Goal: Information Seeking & Learning: Learn about a topic

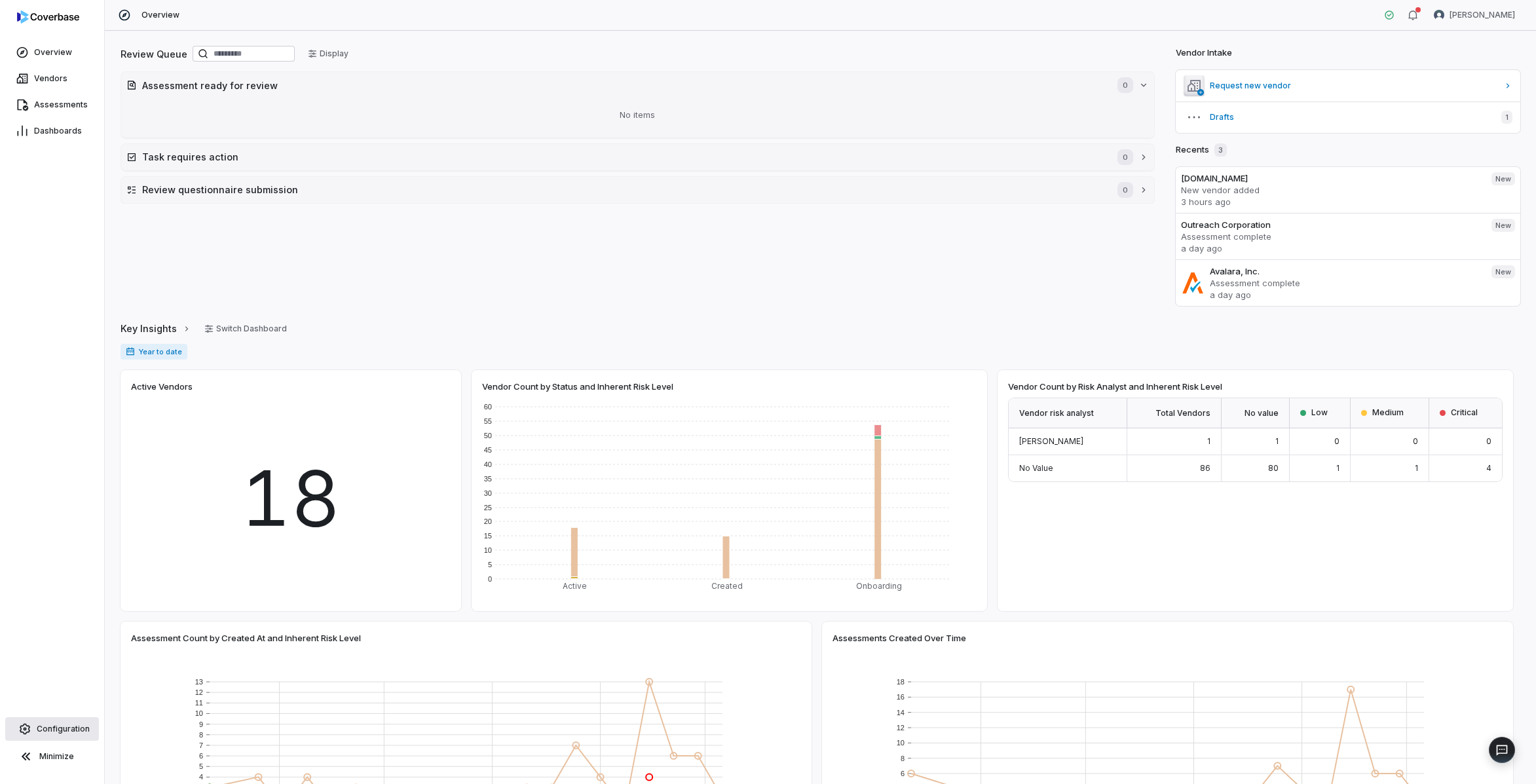
click at [70, 725] on span "Configuration" at bounding box center [63, 728] width 53 height 11
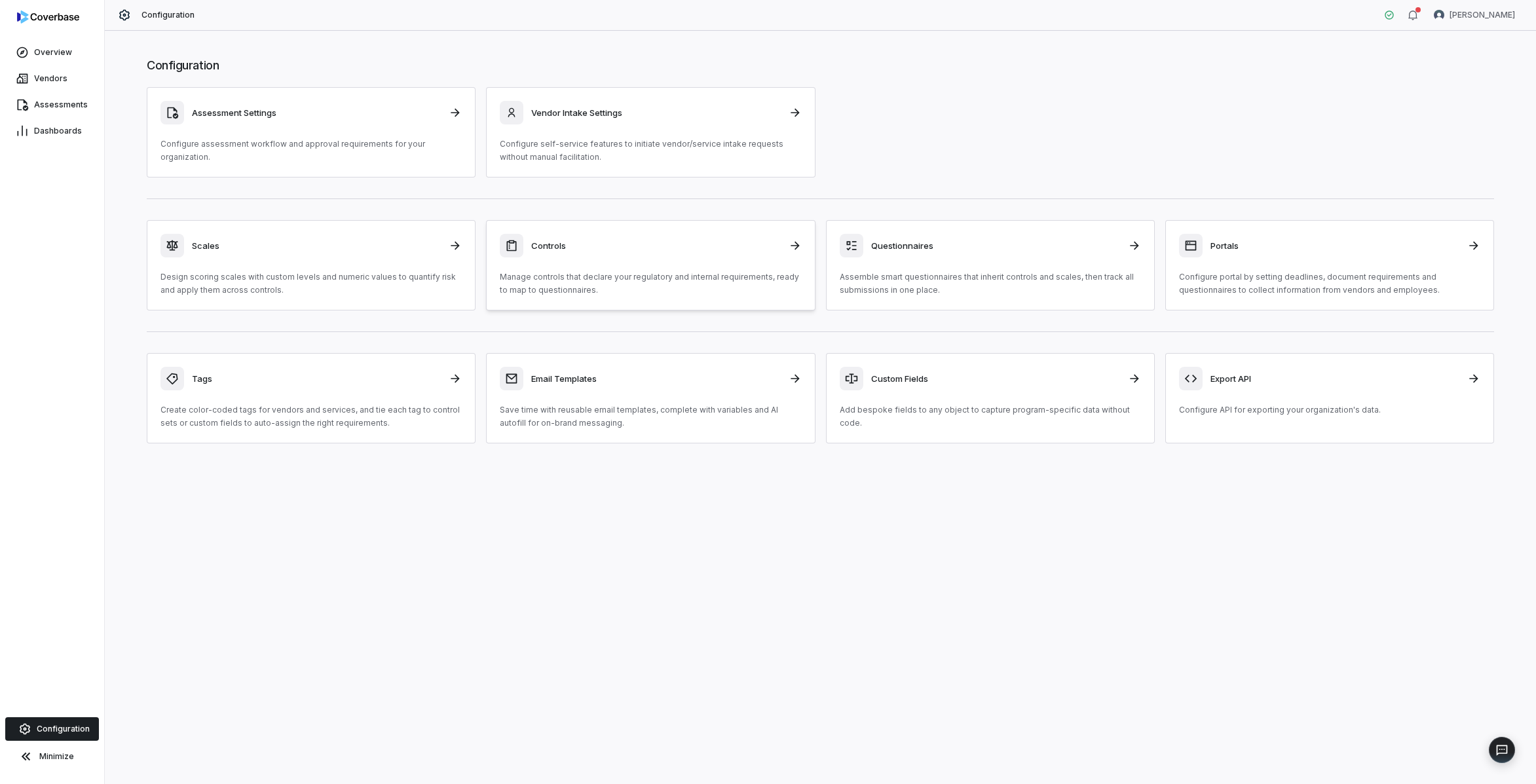
click at [678, 253] on div "Controls" at bounding box center [650, 245] width 301 height 24
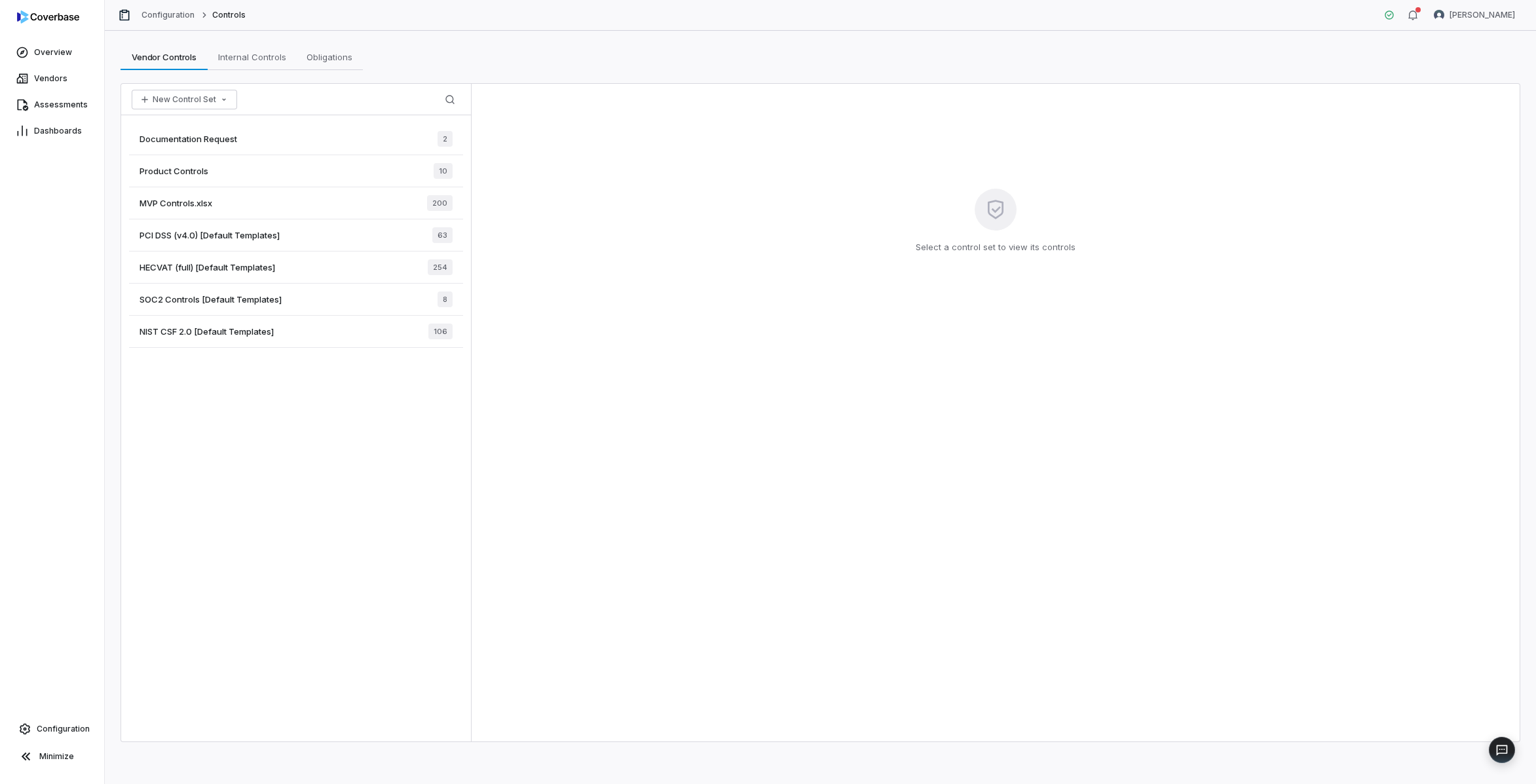
click at [212, 198] on span "MVP Controls.xlsx" at bounding box center [176, 203] width 72 height 12
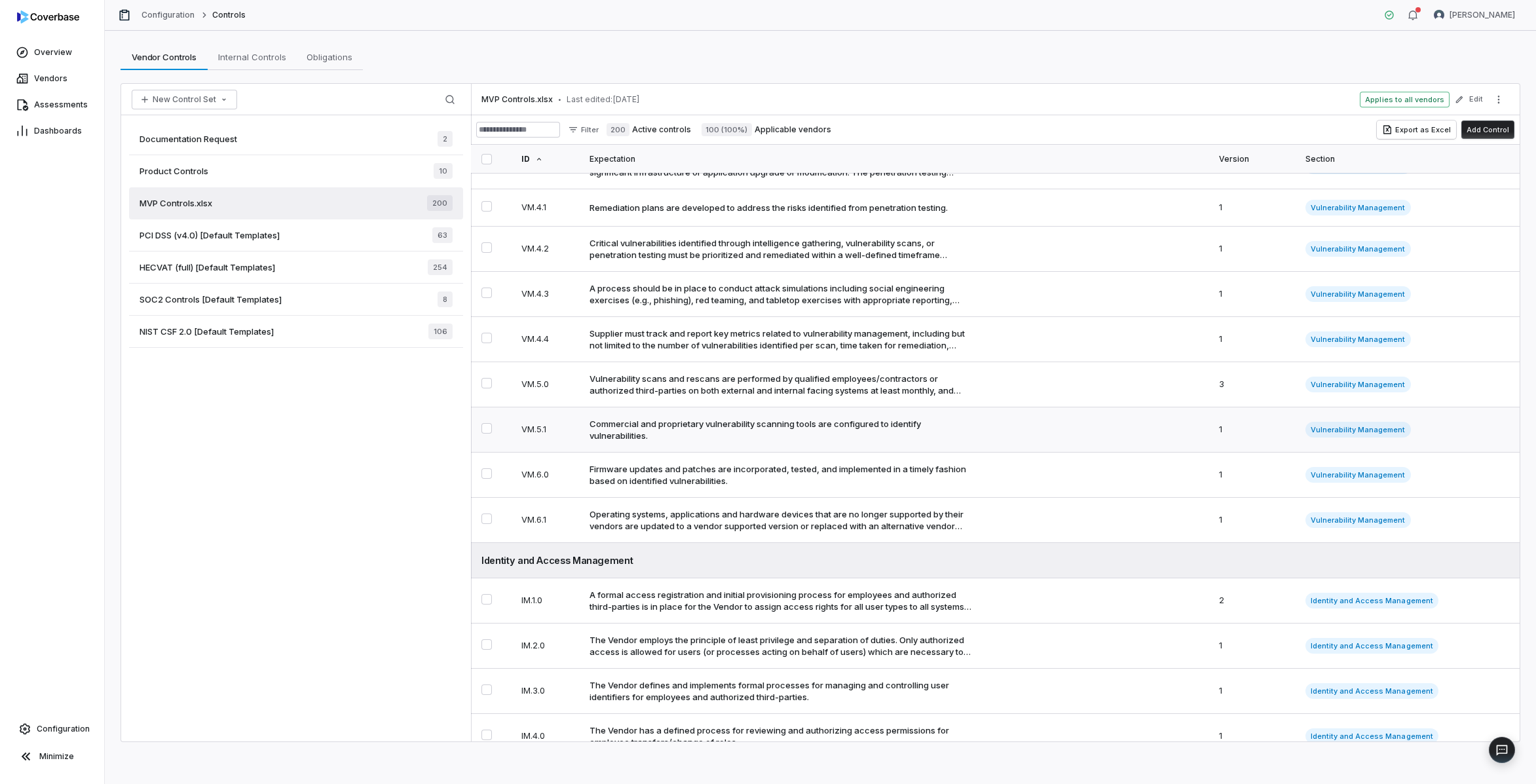
scroll to position [3105, 0]
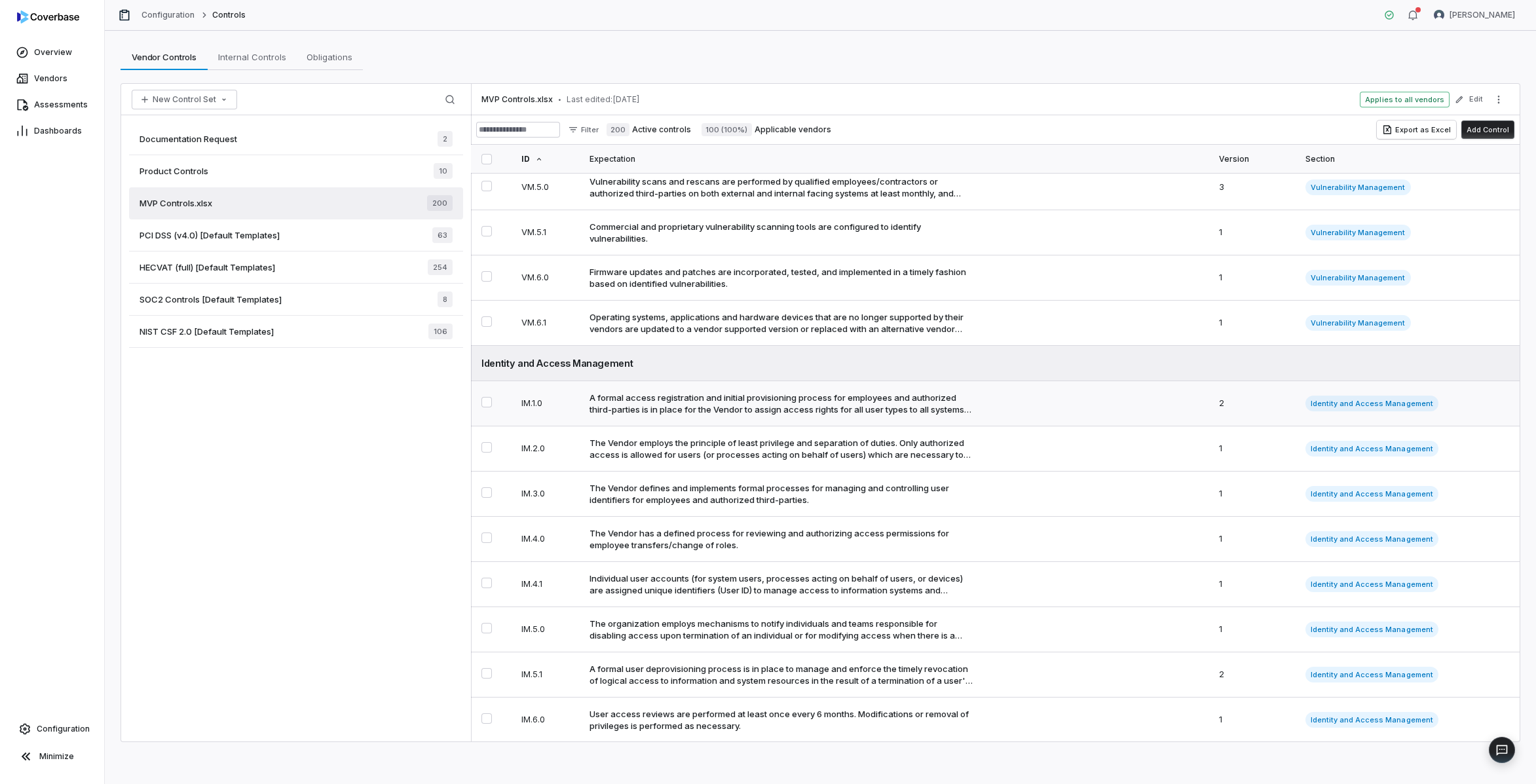
click at [719, 415] on div "A formal access registration and initial provisioning process for employees and…" at bounding box center [781, 403] width 383 height 24
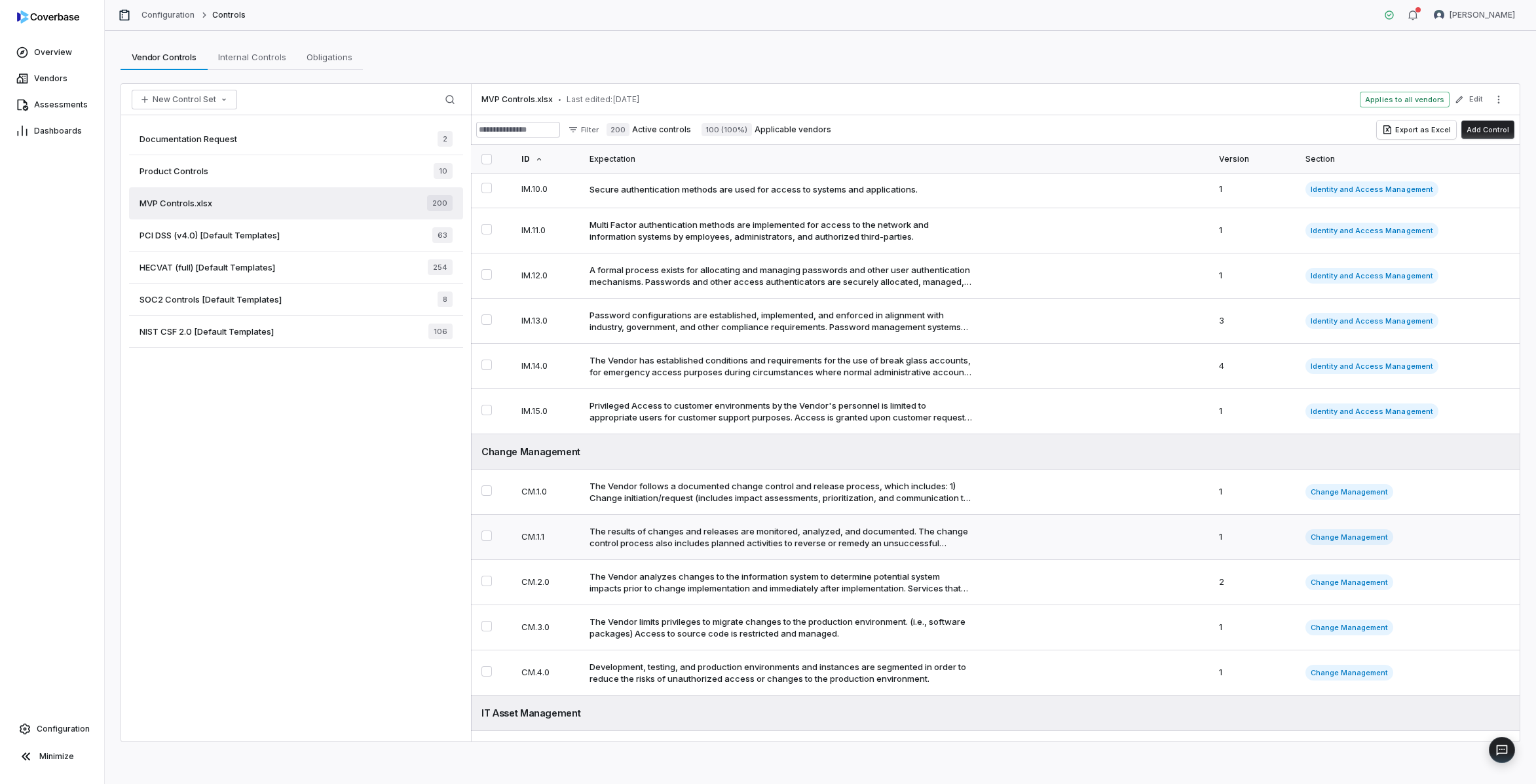
scroll to position [4383, 0]
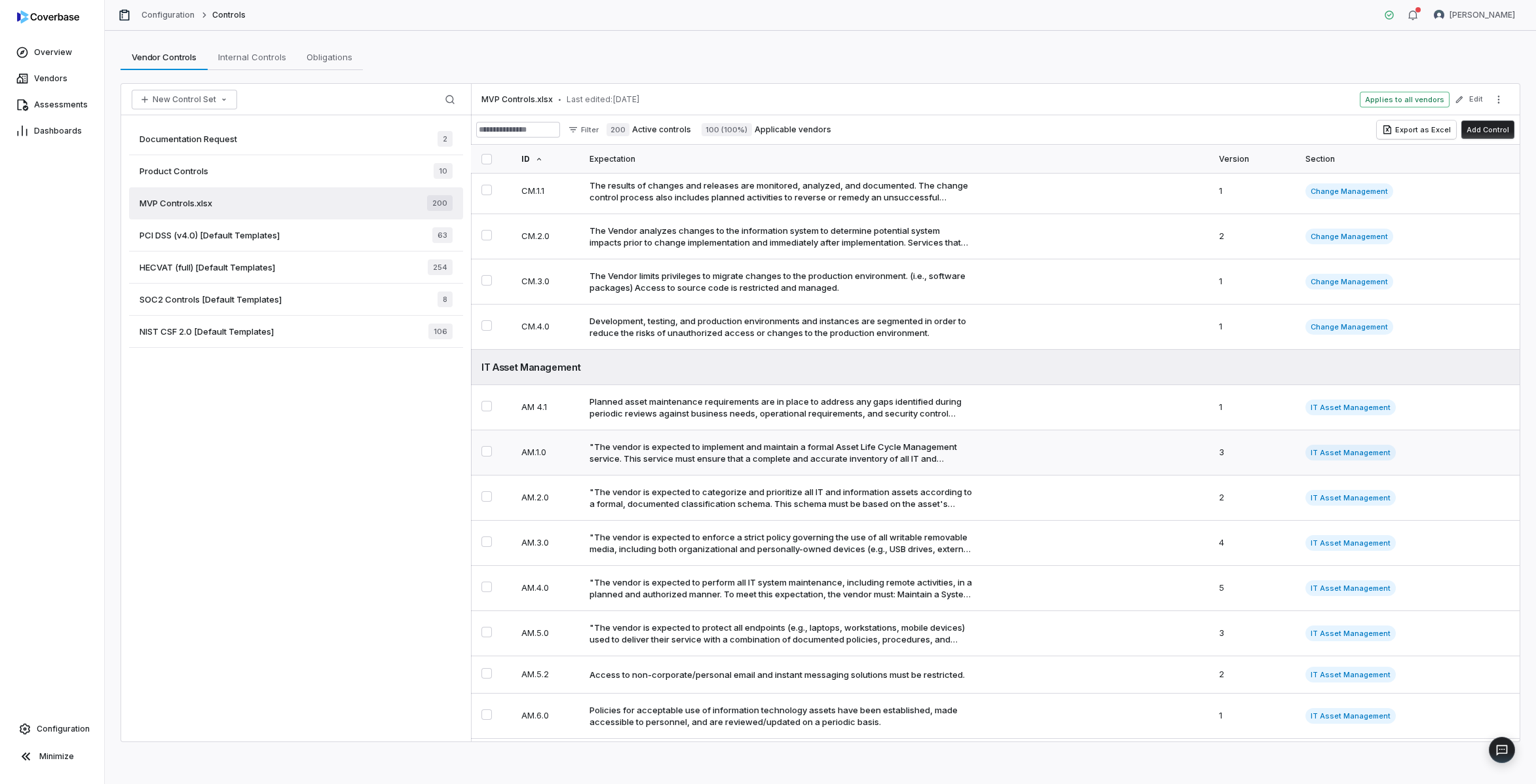
click at [657, 464] on div ""The vendor is expected to implement and maintain a formal Asset Life Cycle Man…" at bounding box center [781, 452] width 383 height 24
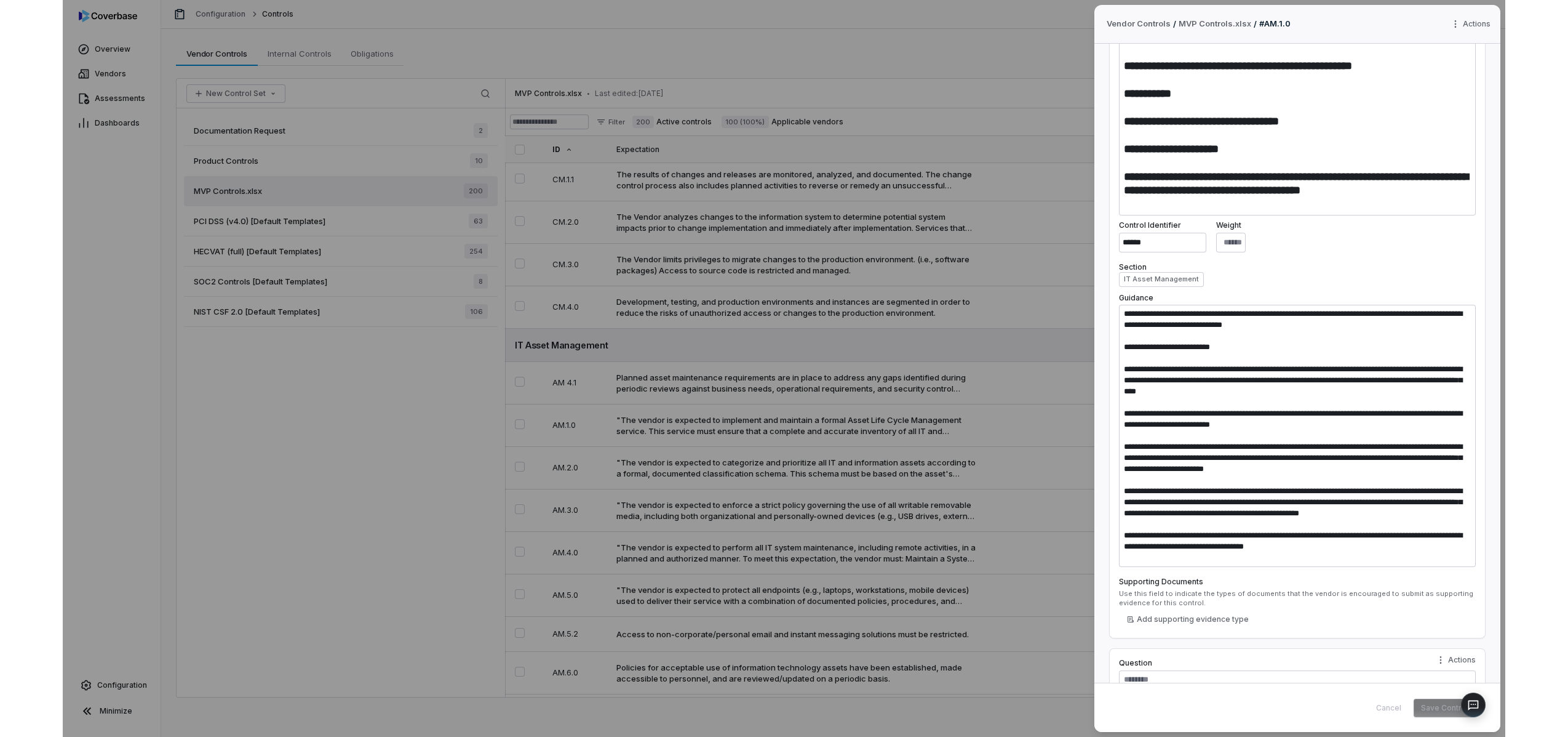
scroll to position [287, 0]
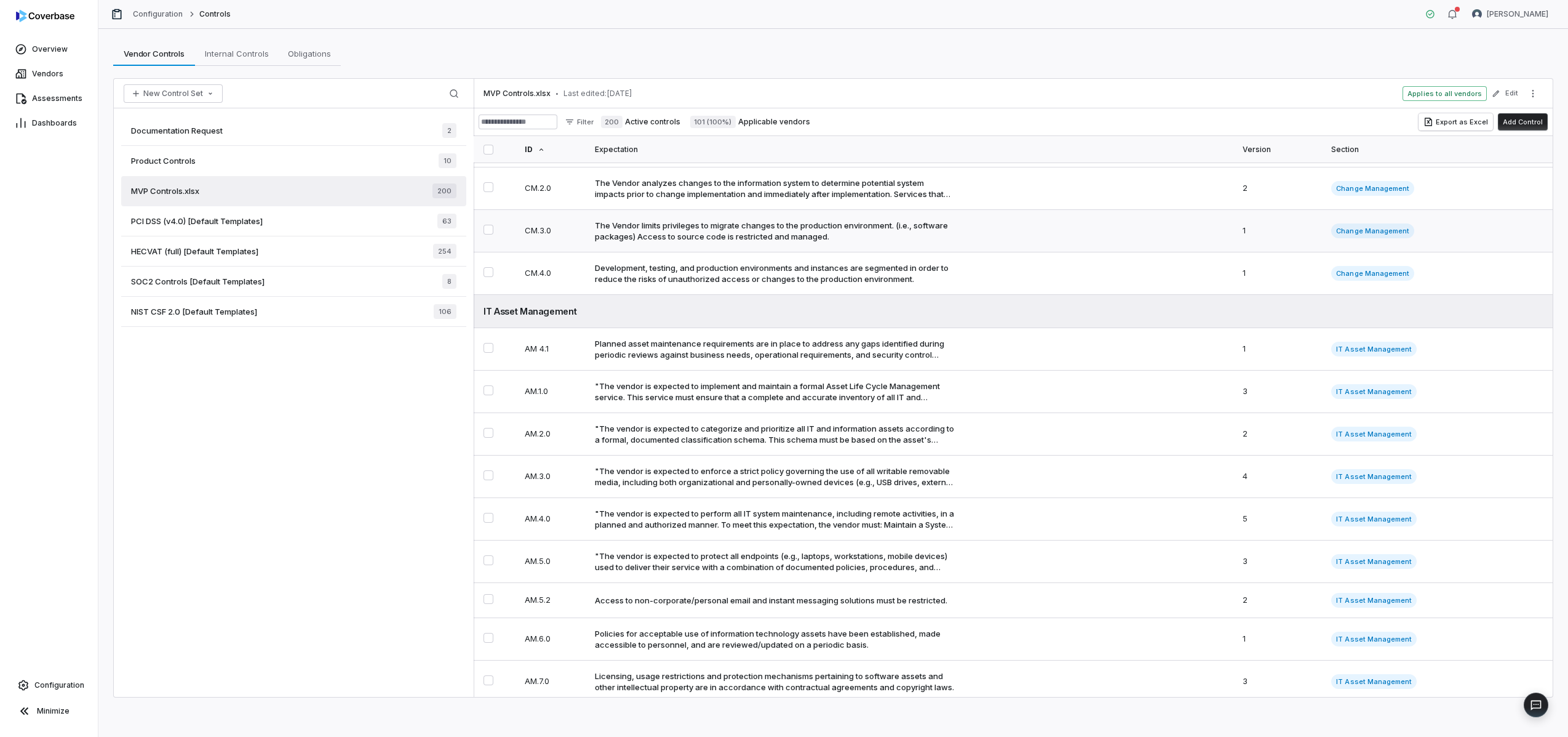
scroll to position [4162, 0]
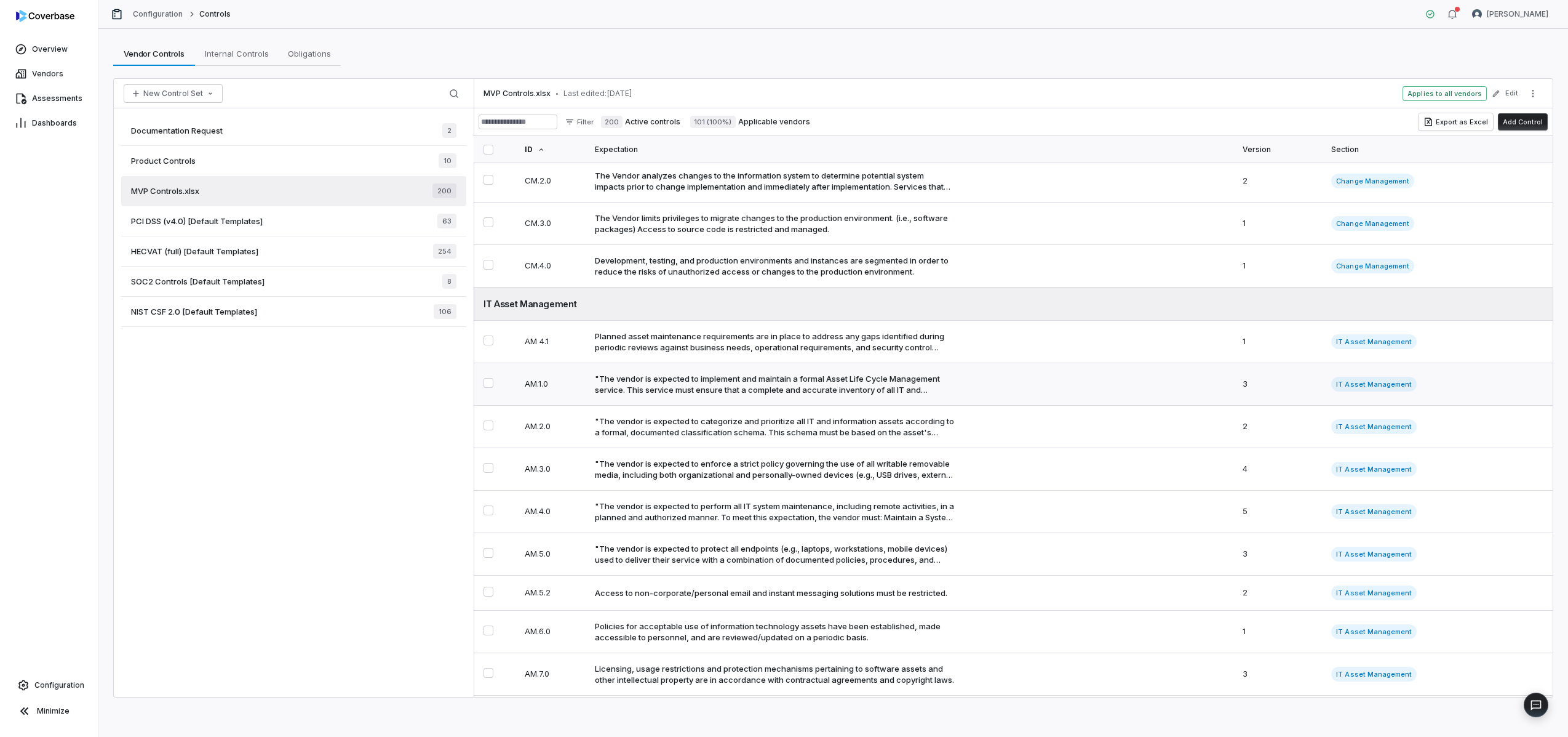
click at [762, 395] on div ""The vendor is expected to implement and maintain a formal Asset Life Cycle Man…" at bounding box center [775, 384] width 360 height 22
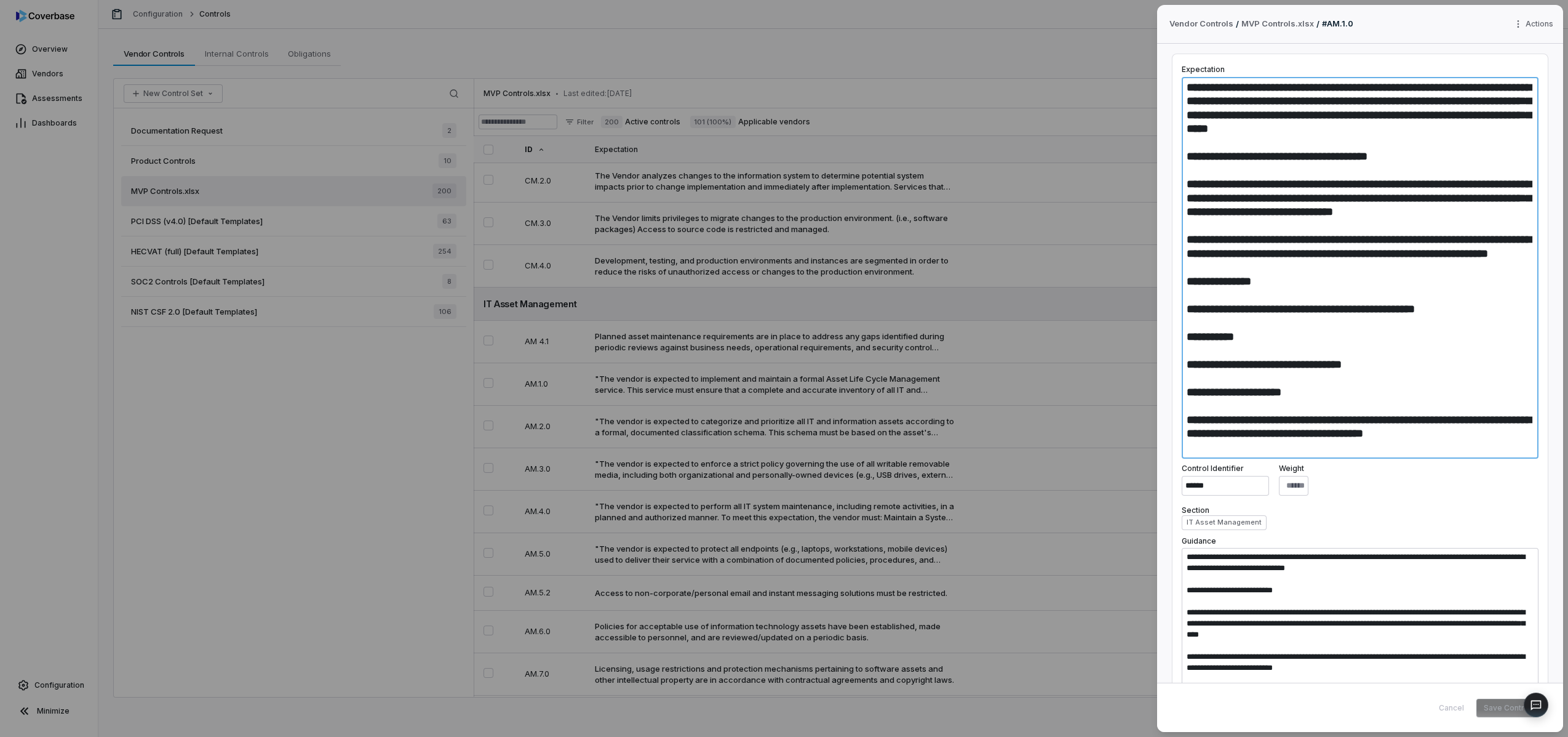
click at [1332, 105] on textarea "**********" at bounding box center [1360, 268] width 357 height 382
click at [1234, 101] on textarea "**********" at bounding box center [1360, 268] width 357 height 382
drag, startPoint x: 1194, startPoint y: 86, endPoint x: 1462, endPoint y: 308, distance: 348.0
click at [1442, 308] on textarea "**********" at bounding box center [1360, 268] width 357 height 382
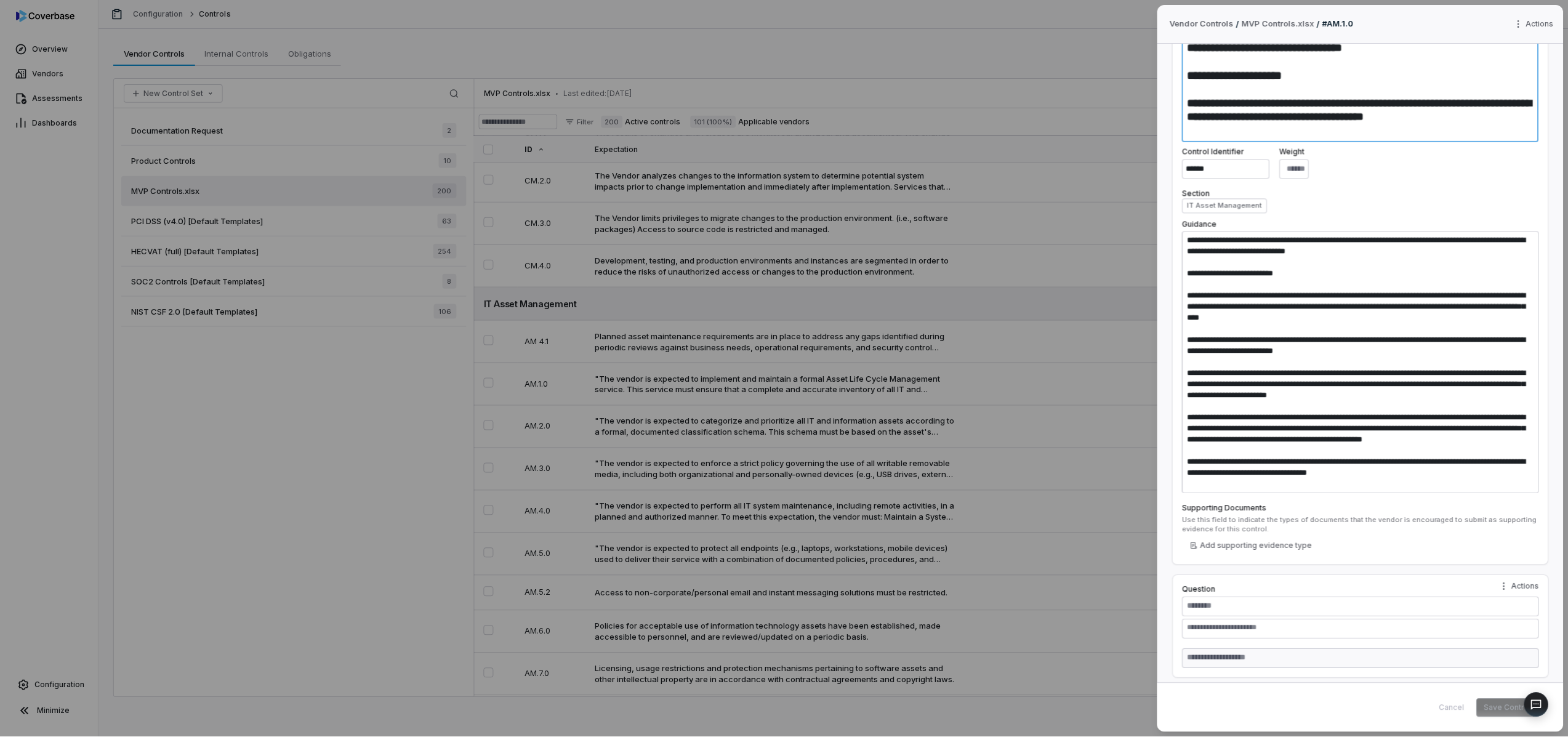
scroll to position [399, 0]
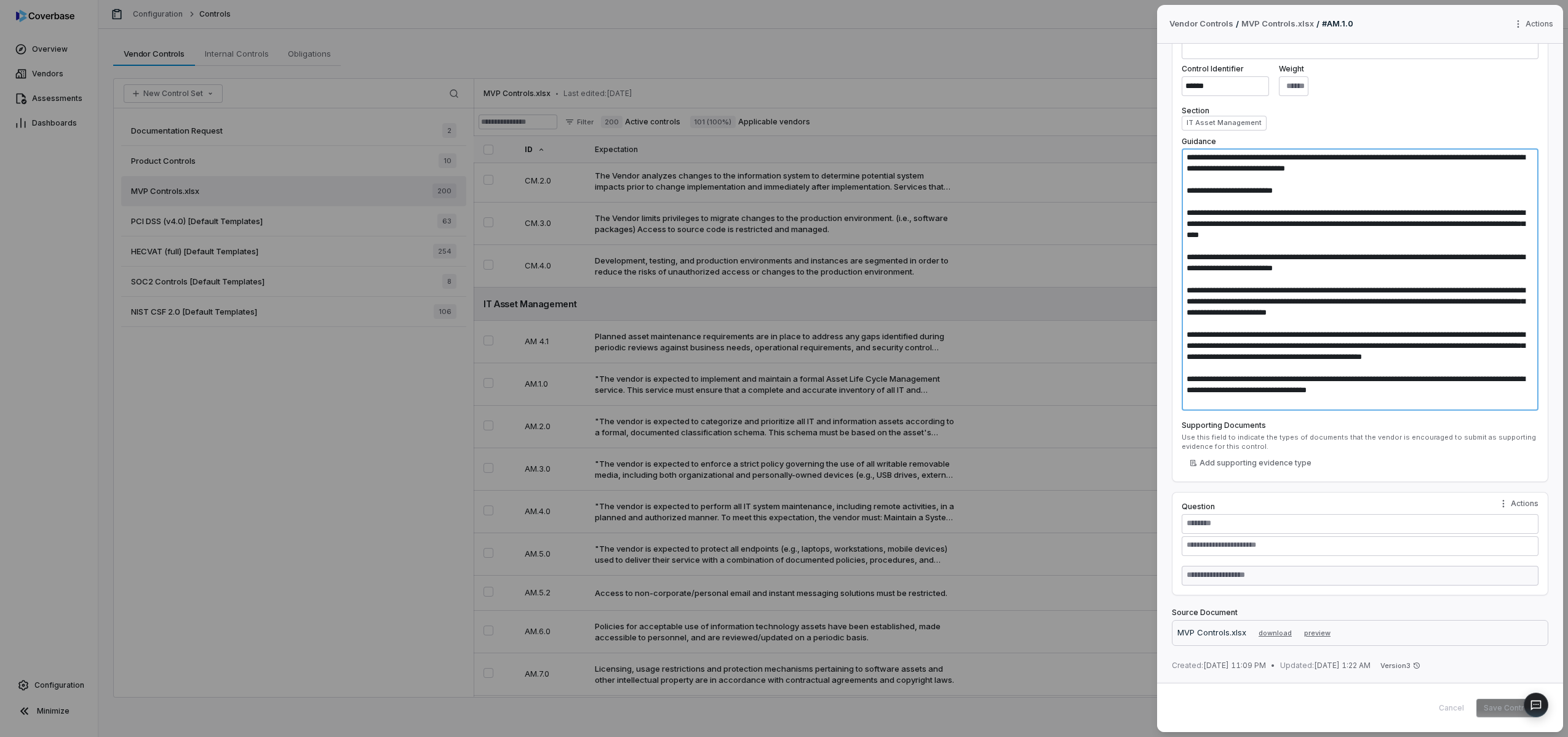
click at [1266, 230] on textarea at bounding box center [1360, 279] width 357 height 262
drag, startPoint x: 1190, startPoint y: 158, endPoint x: 1195, endPoint y: 163, distance: 7.1
click at [1195, 163] on textarea at bounding box center [1360, 279] width 357 height 262
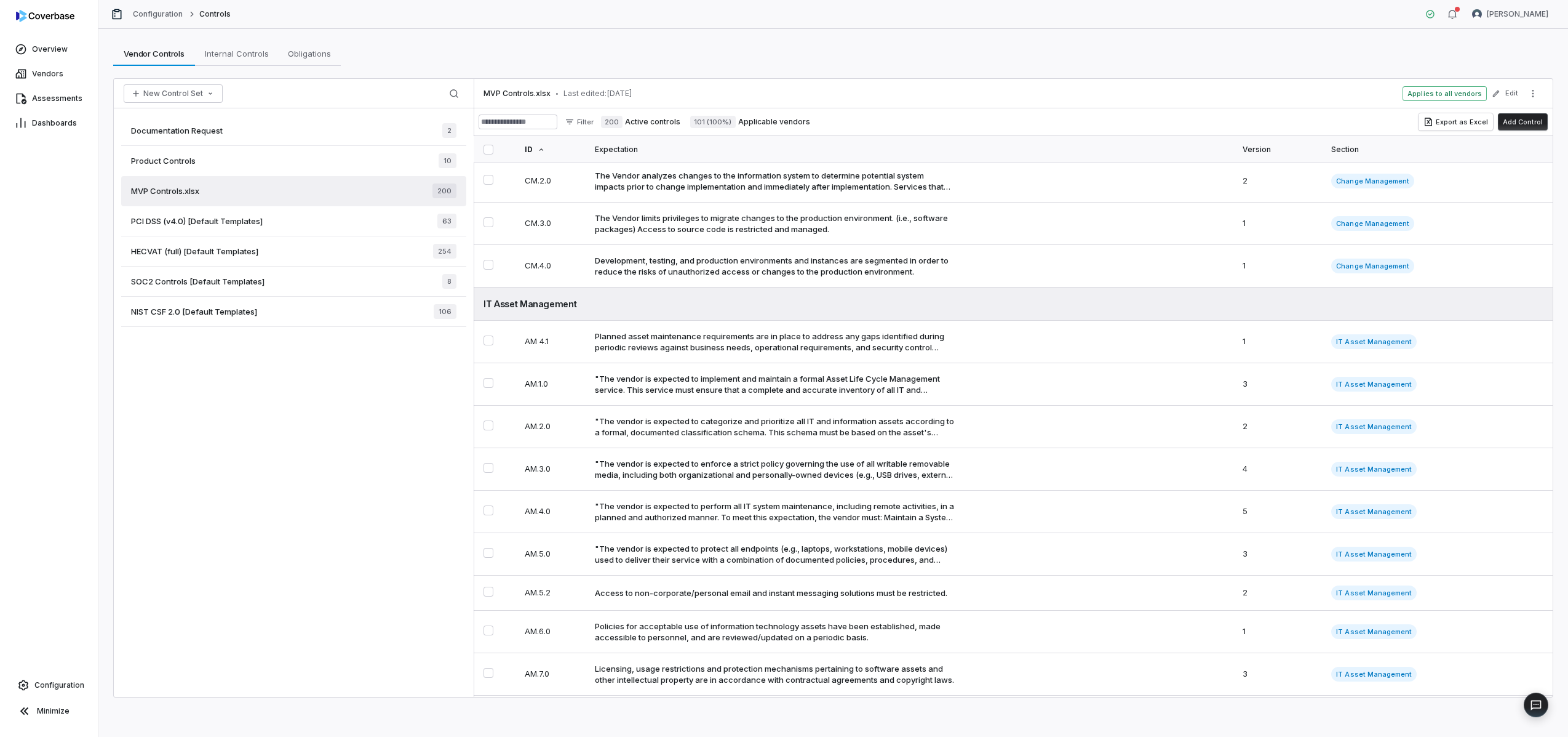
click at [360, 162] on div "Product Controls 10" at bounding box center [294, 161] width 345 height 30
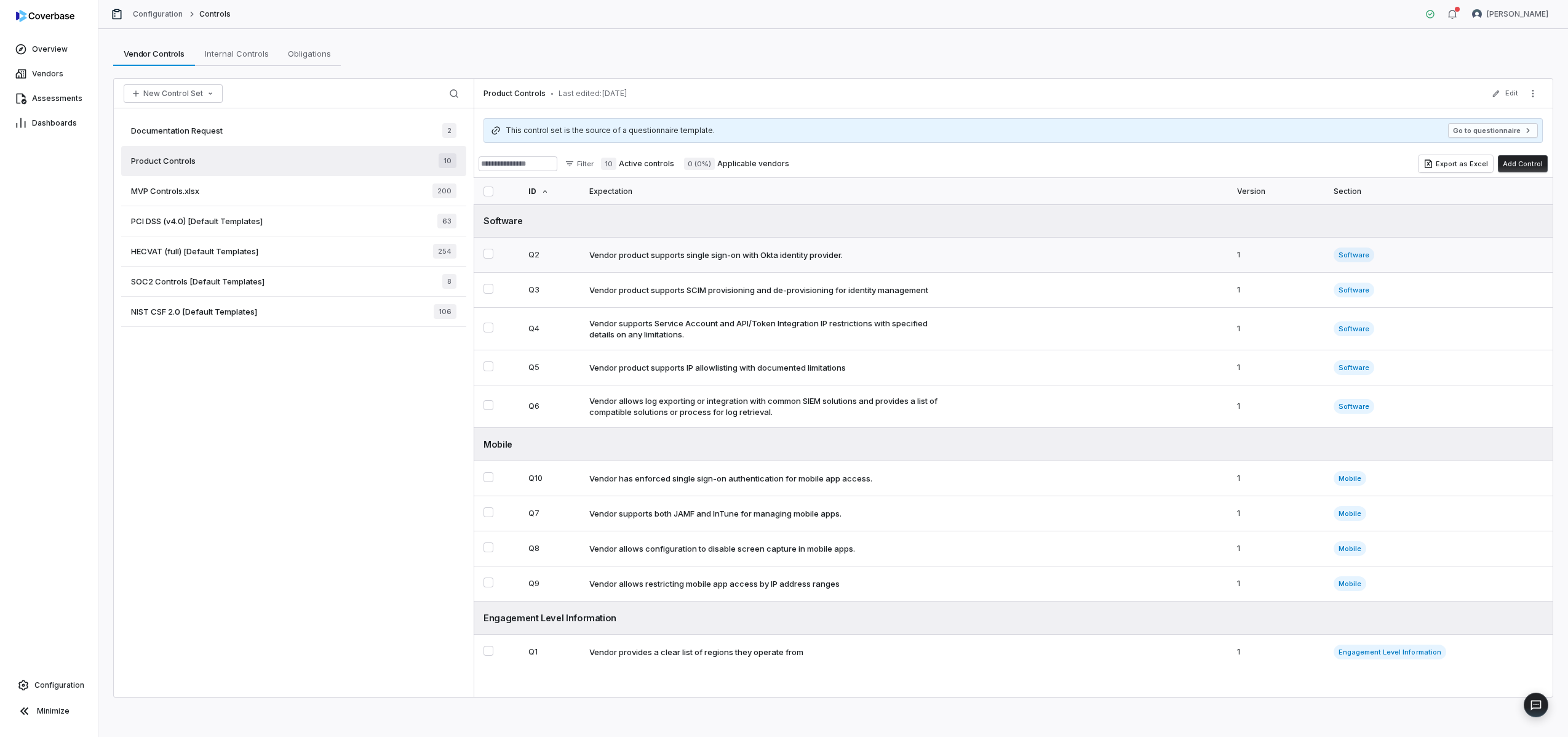
click at [792, 257] on div "Vendor product supports single sign-on with Okta identity provider." at bounding box center [716, 255] width 253 height 11
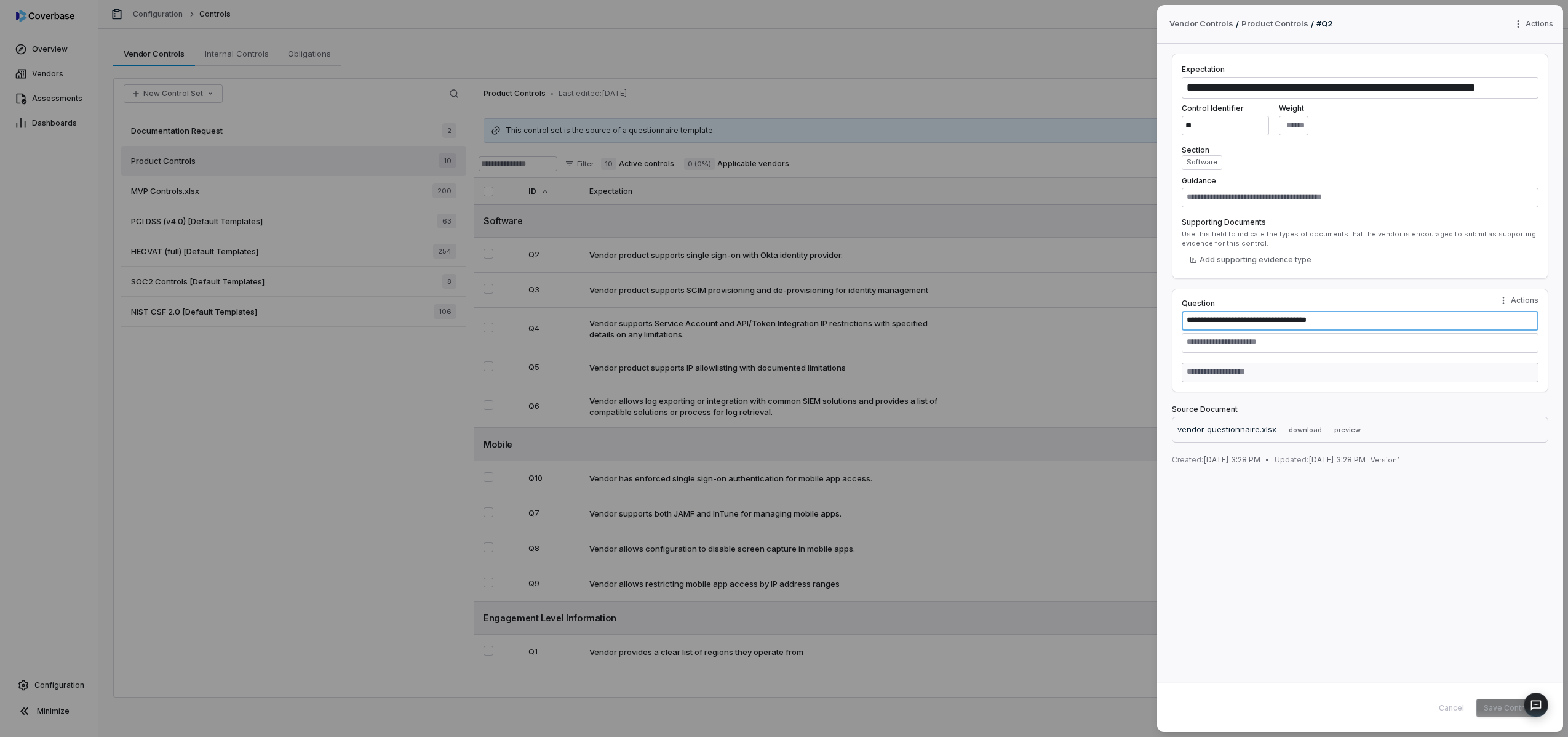
drag, startPoint x: 1415, startPoint y: 321, endPoint x: 1180, endPoint y: 318, distance: 235.0
click at [1180, 318] on div "**********" at bounding box center [1360, 341] width 377 height 104
type textarea "*"
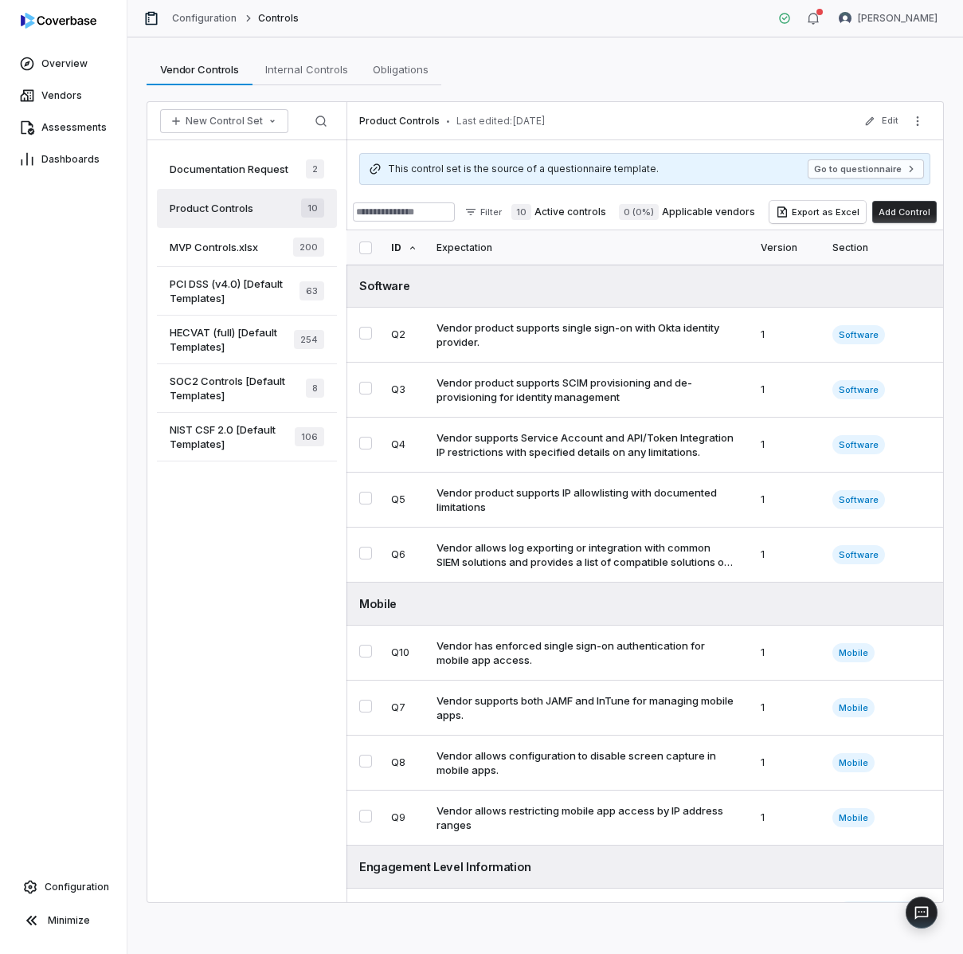
drag, startPoint x: 53, startPoint y: 51, endPoint x: 78, endPoint y: 57, distance: 25.5
click at [68, 129] on span "Assessments" at bounding box center [73, 127] width 65 height 13
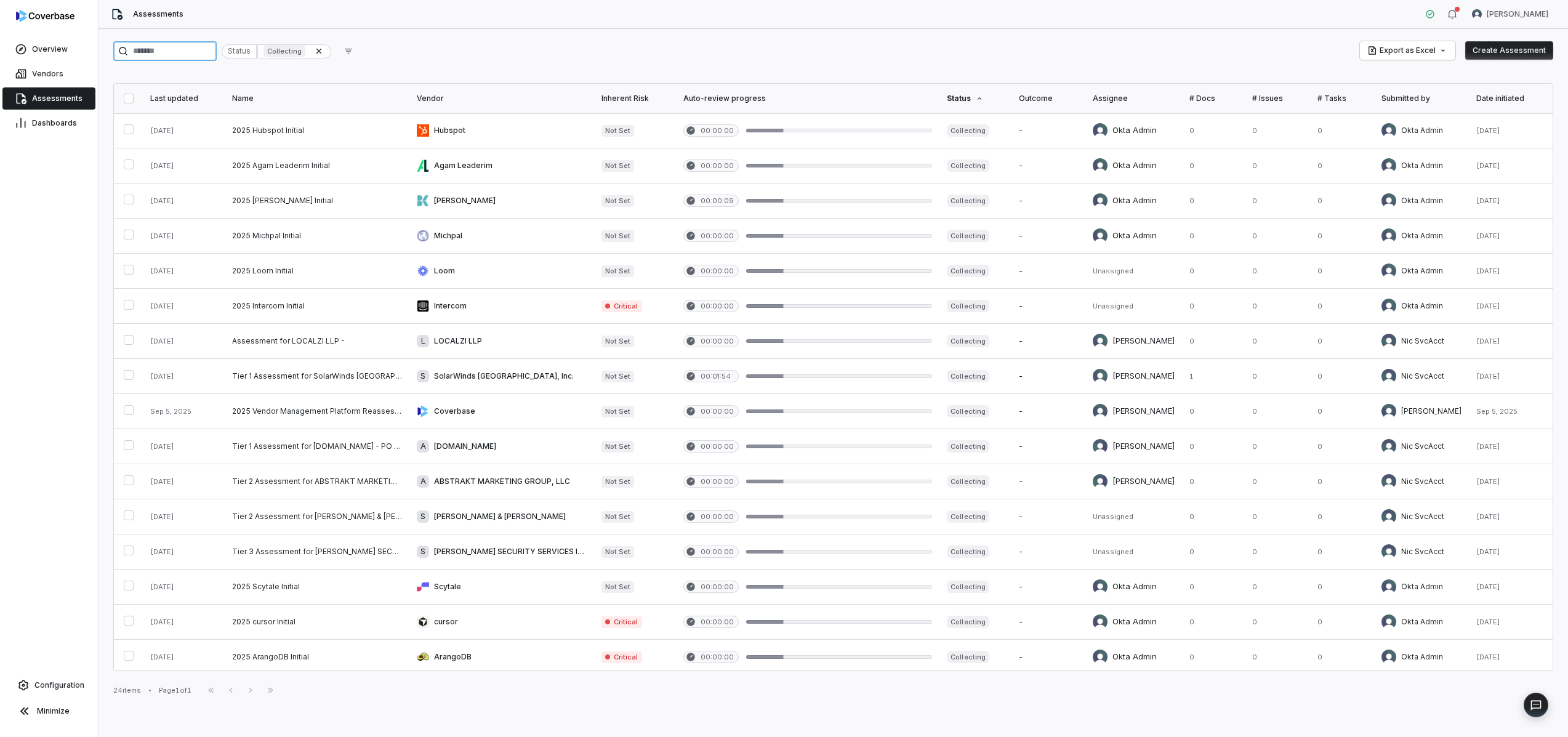
click at [155, 53] on input "search" at bounding box center [165, 50] width 104 height 19
type input "*****"
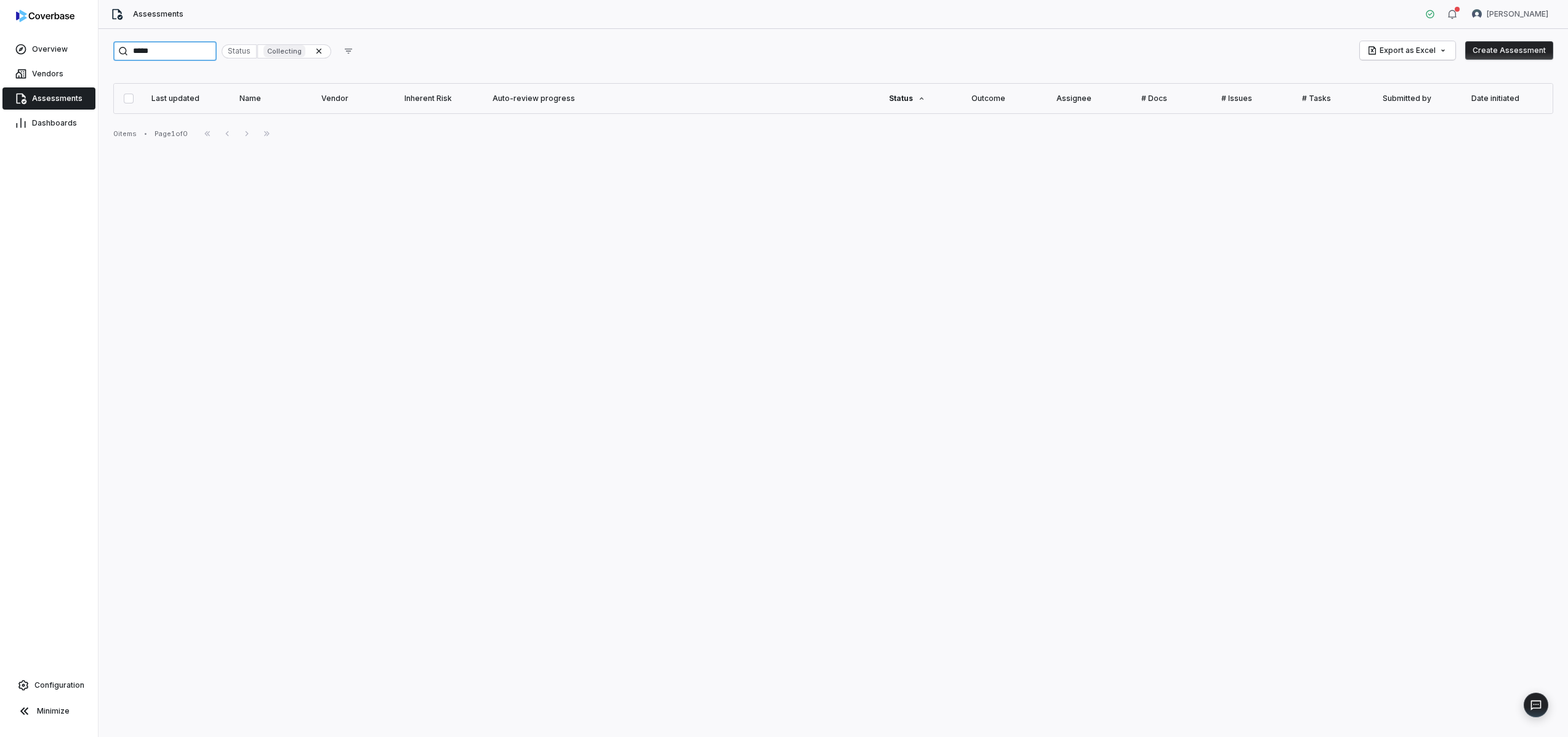
click at [168, 55] on input "*****" at bounding box center [165, 50] width 104 height 19
click at [324, 50] on icon at bounding box center [318, 51] width 10 height 10
click at [171, 56] on input "*****" at bounding box center [165, 50] width 104 height 19
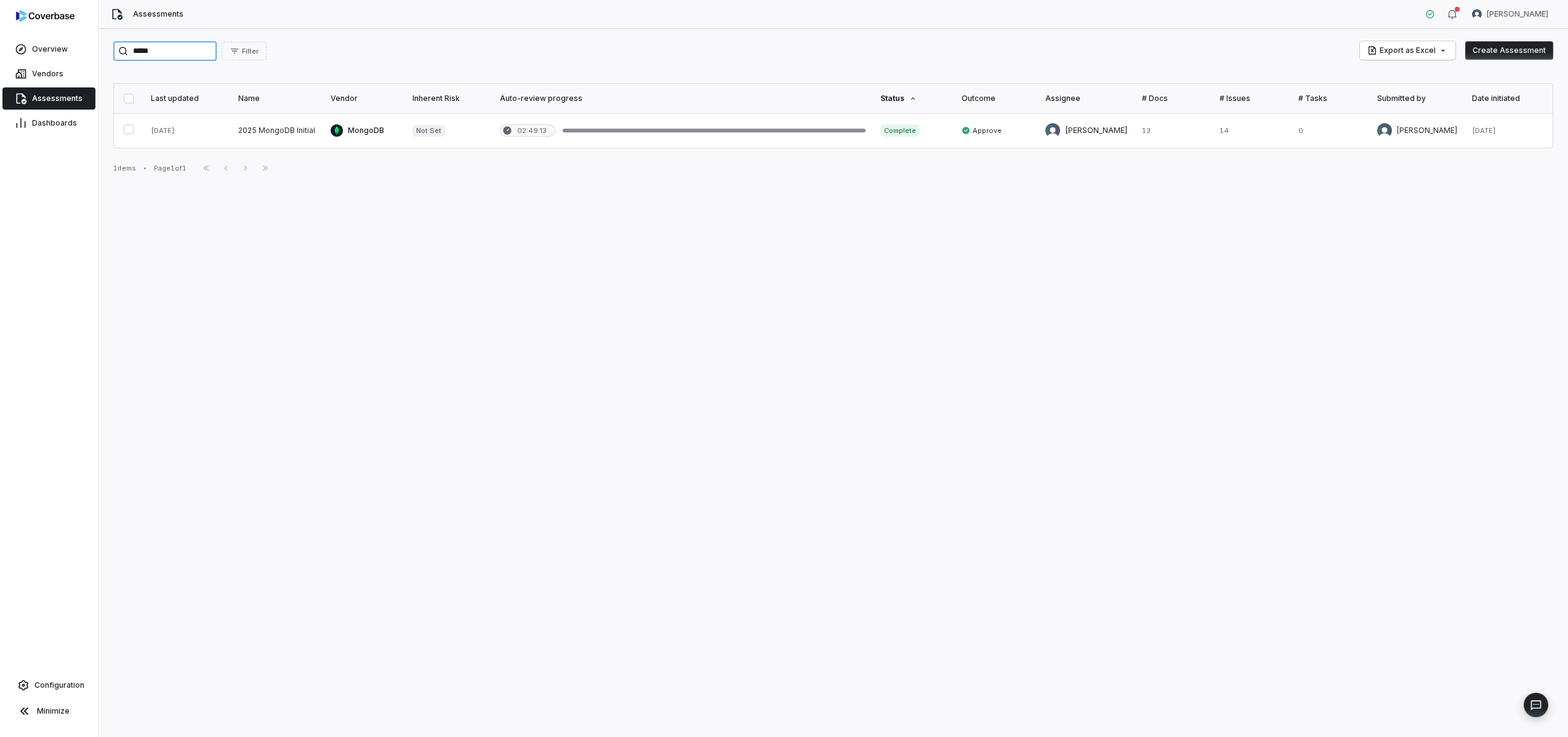
click at [171, 56] on input "*****" at bounding box center [165, 50] width 104 height 19
click at [268, 277] on div "Filter Export as Excel Create Assessment Last updated Name Vendor Inherent Risk…" at bounding box center [832, 382] width 1469 height 708
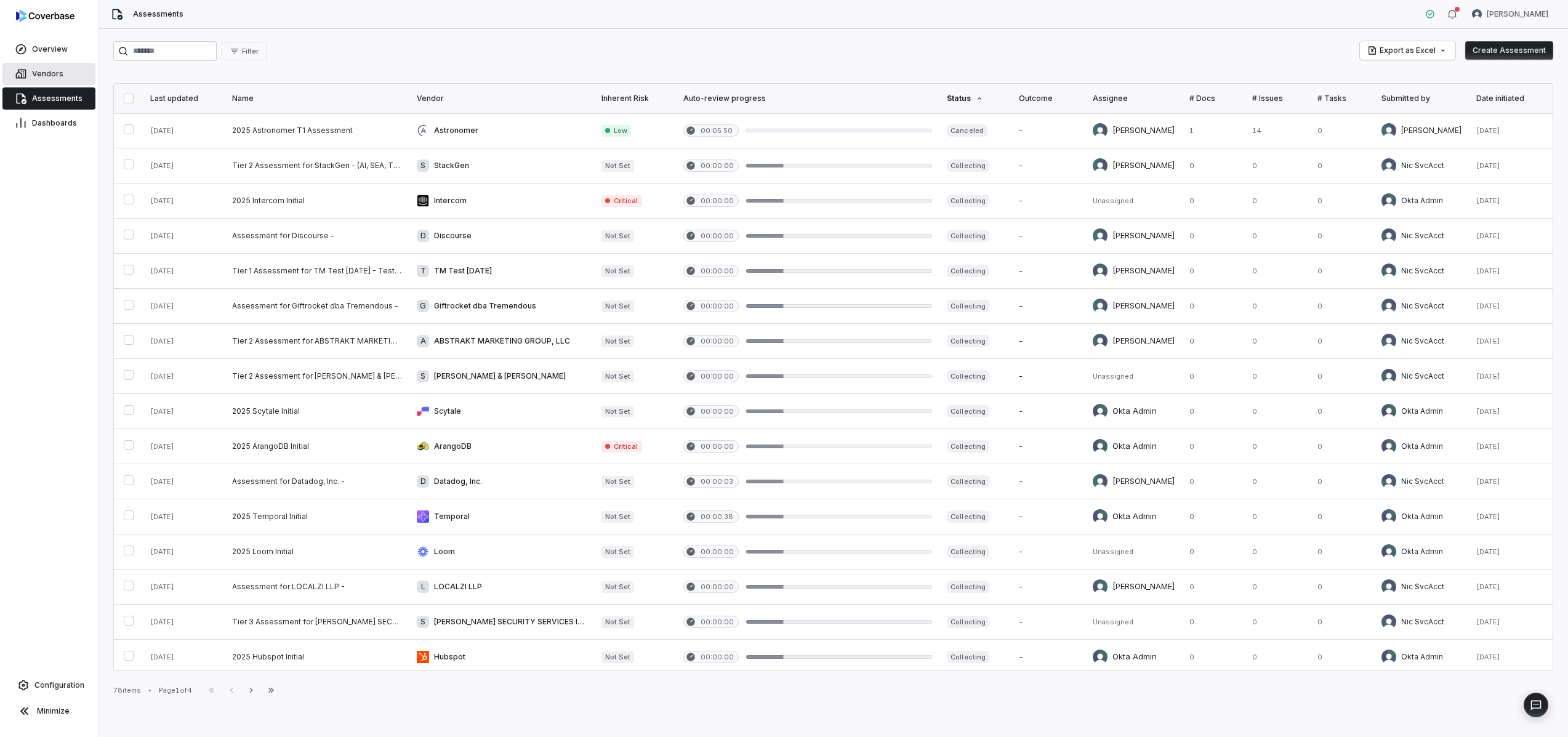
click at [60, 63] on link "Vendors" at bounding box center [49, 73] width 93 height 22
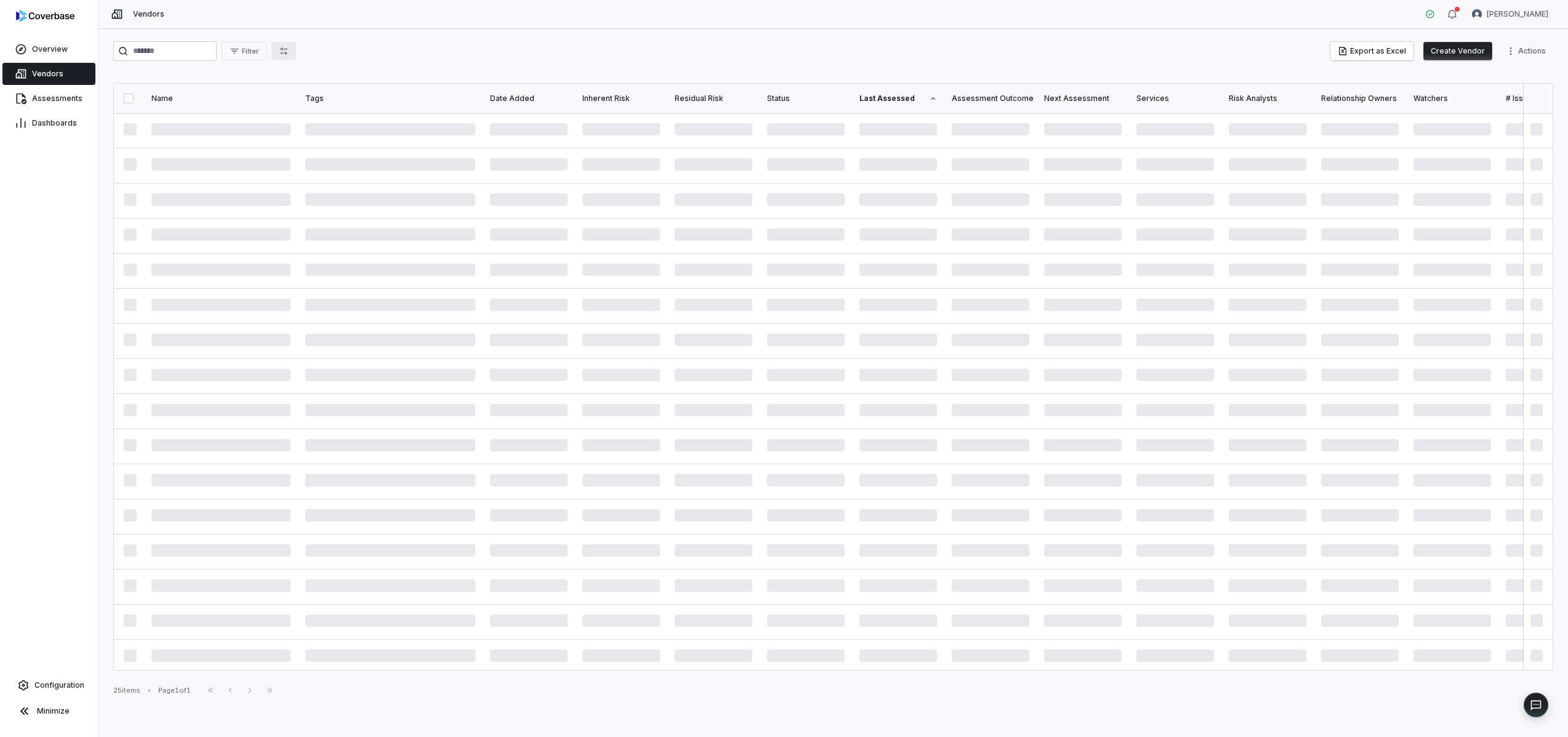
click at [289, 53] on icon "button" at bounding box center [284, 51] width 10 height 10
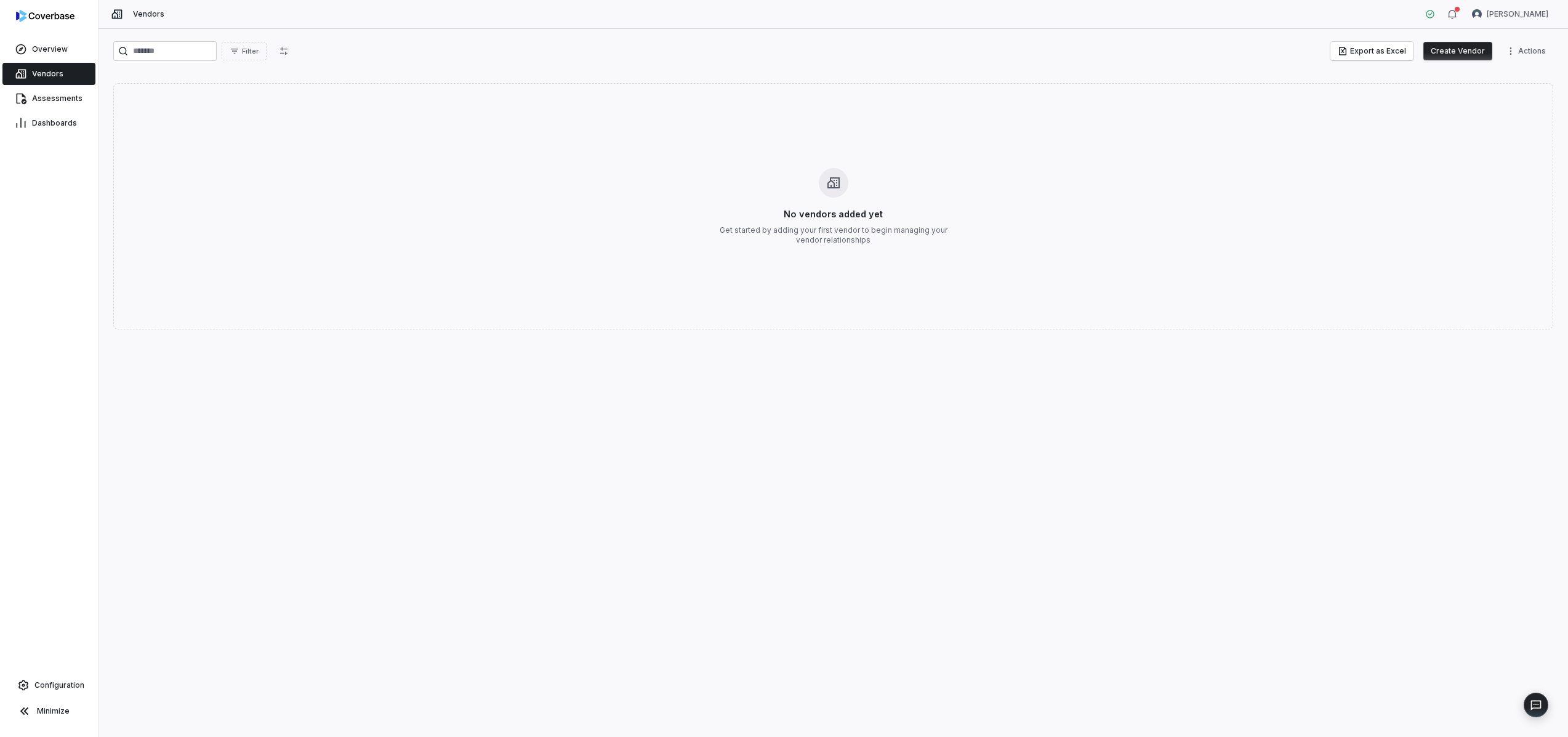
click at [628, 216] on div "No vendors added yet Get started by adding your first vendor to begin managing …" at bounding box center [833, 206] width 1440 height 246
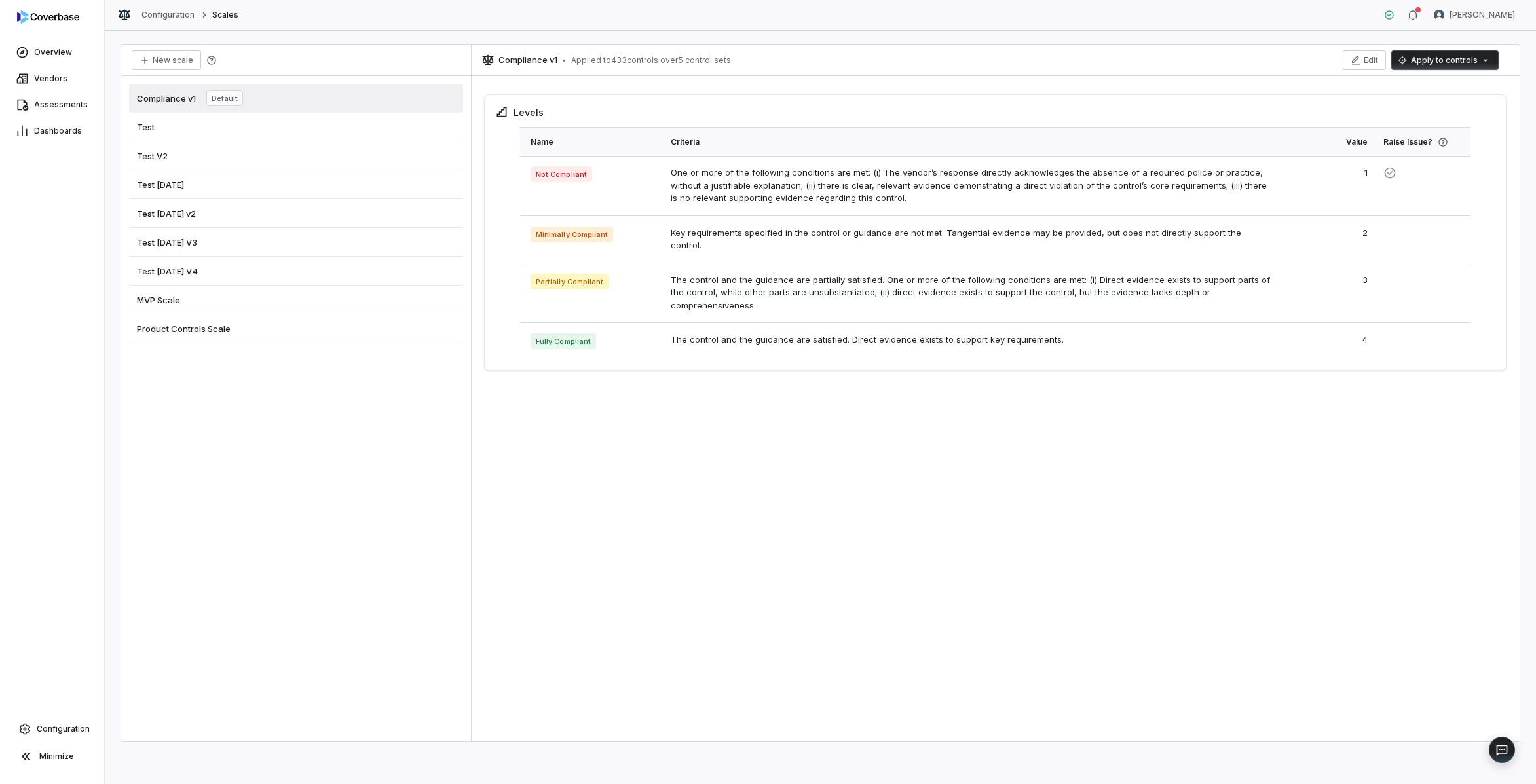
click at [333, 303] on div "MVP Scale" at bounding box center [296, 299] width 334 height 29
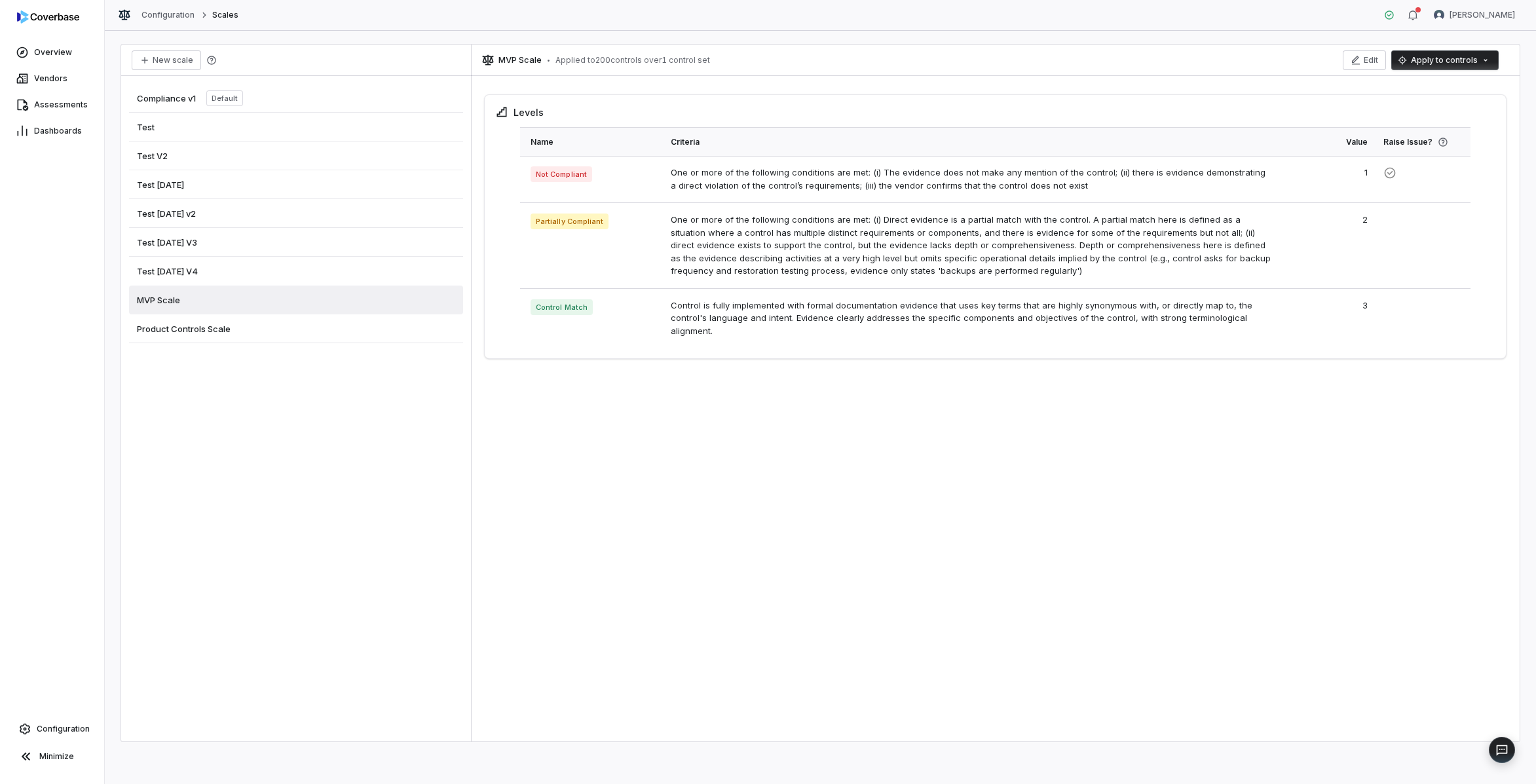
click at [396, 99] on div "Compliance v1 Default" at bounding box center [296, 98] width 334 height 29
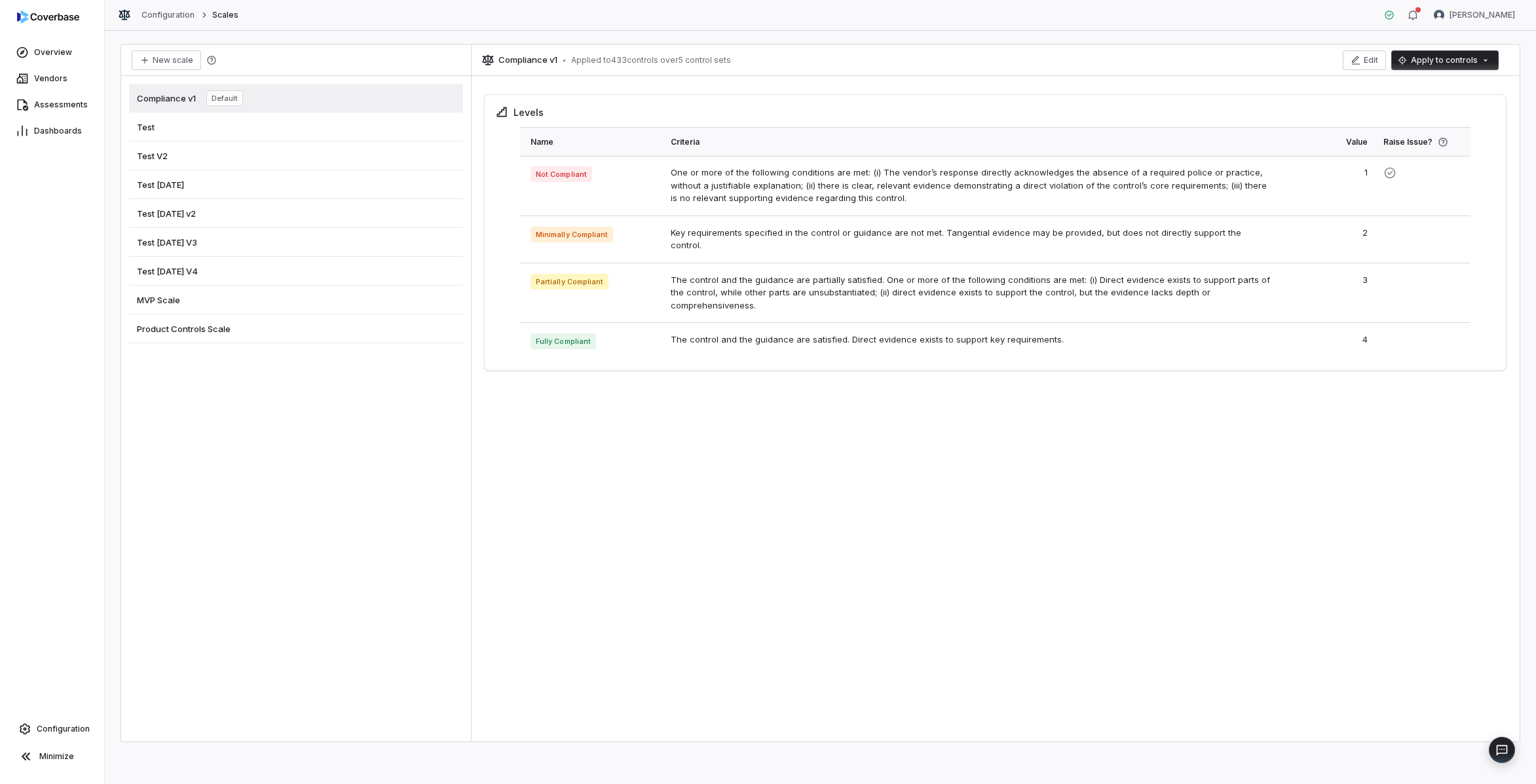
click at [366, 298] on div "MVP Scale" at bounding box center [296, 299] width 334 height 29
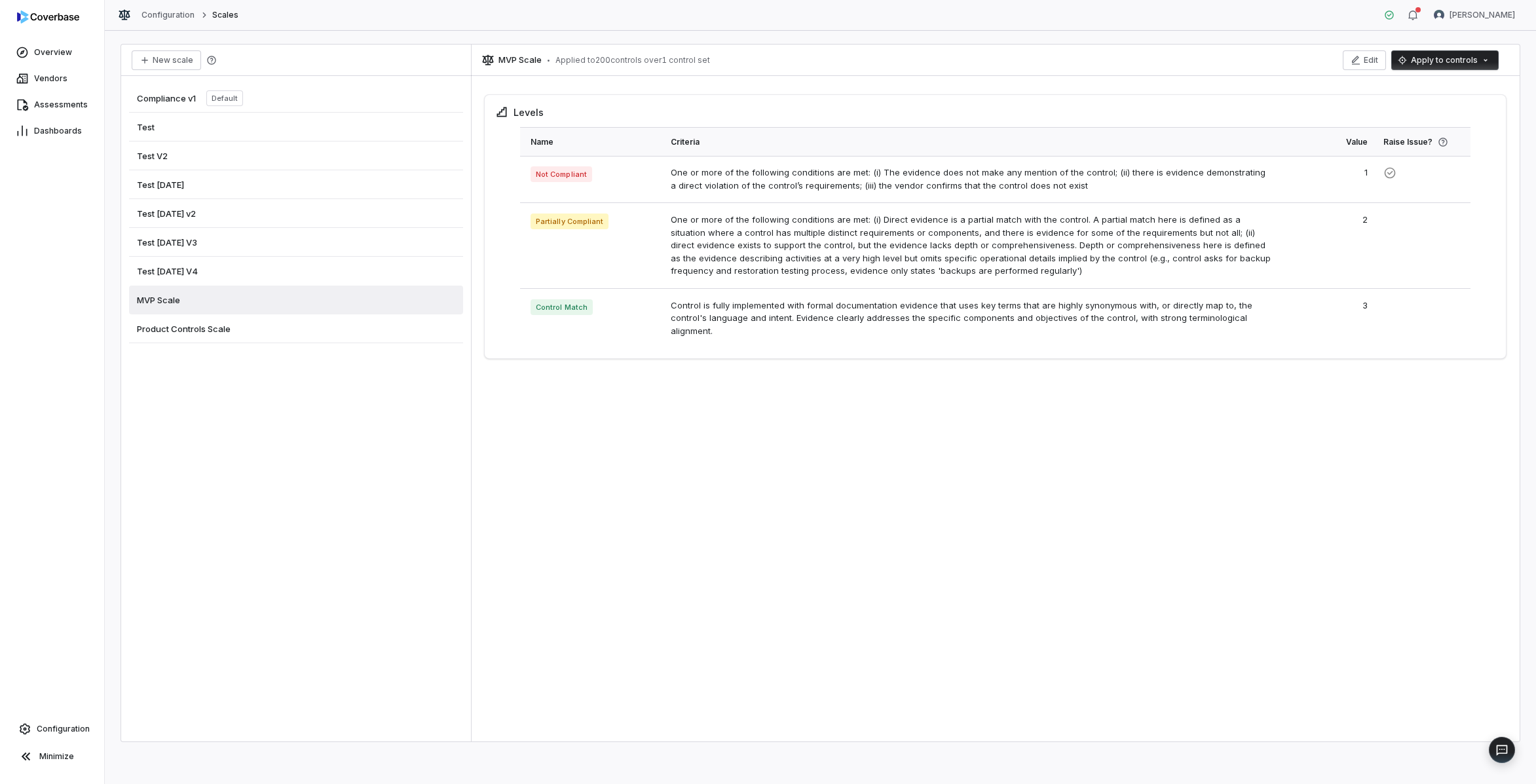
click at [338, 103] on div "Compliance v1 Default" at bounding box center [296, 98] width 334 height 29
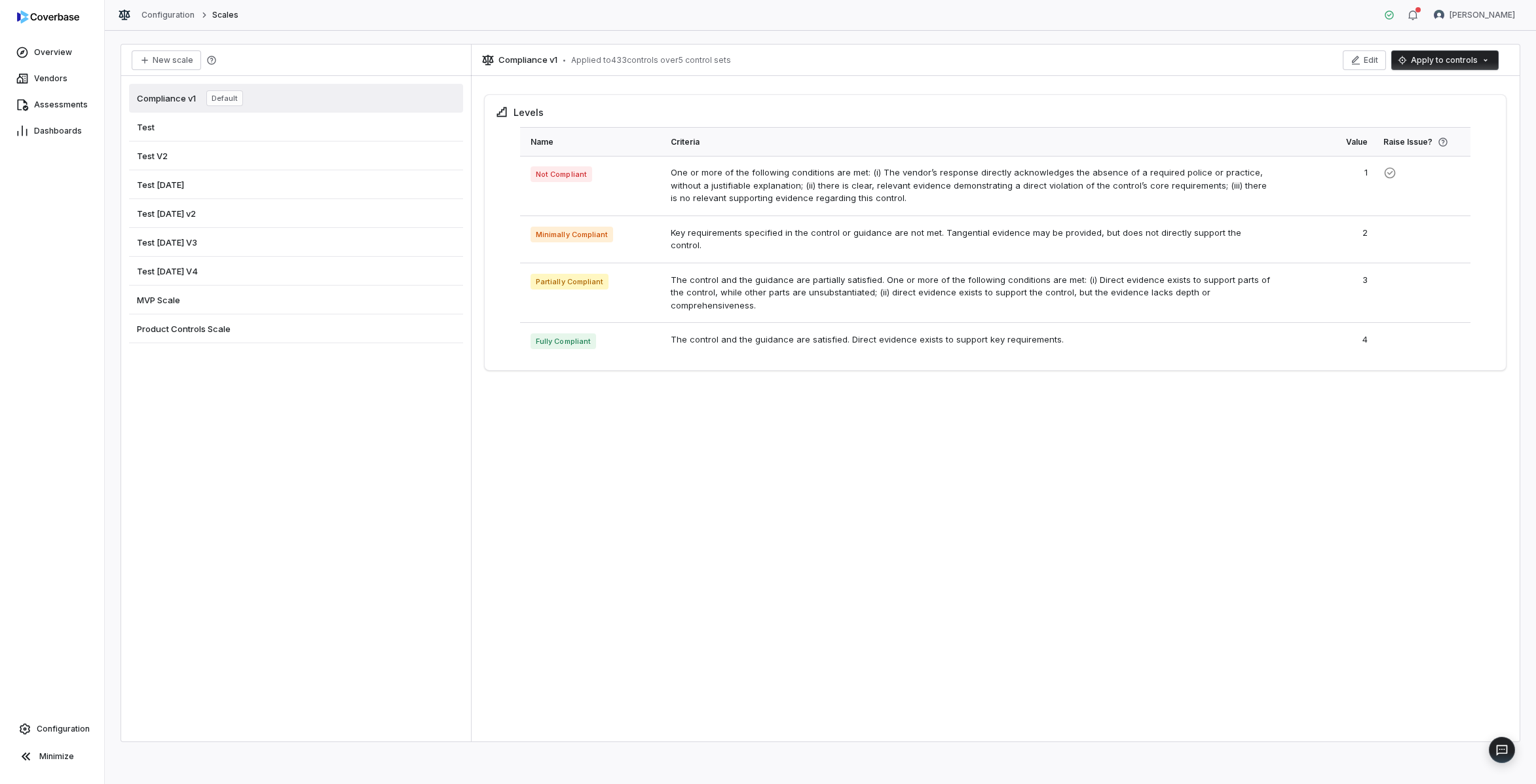
click at [399, 302] on div "MVP Scale" at bounding box center [296, 299] width 334 height 29
click at [41, 721] on link "Configuration" at bounding box center [52, 728] width 94 height 24
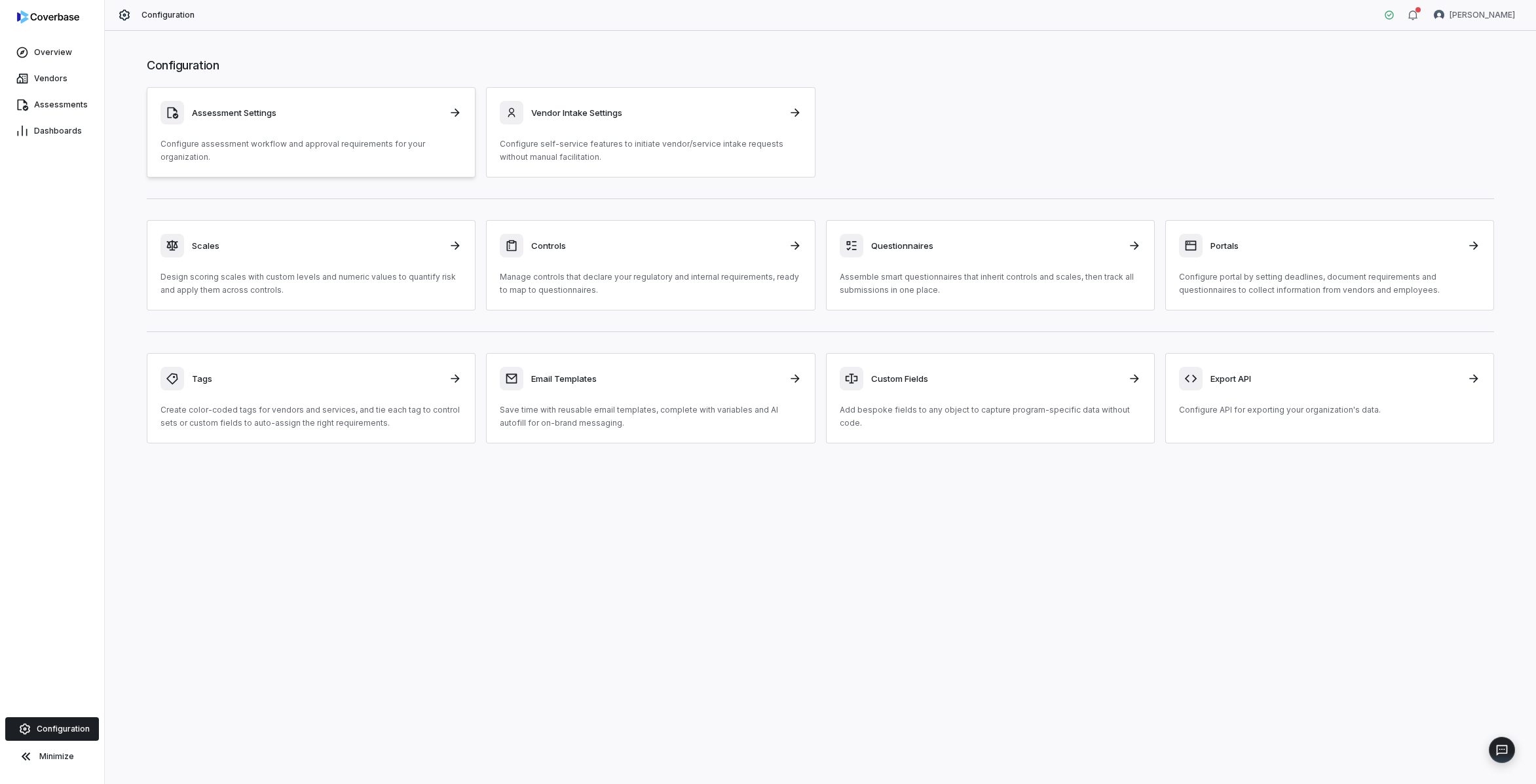
click at [384, 129] on div "Assessment Settings Configure assessment workflow and approval requirements for…" at bounding box center [311, 132] width 301 height 62
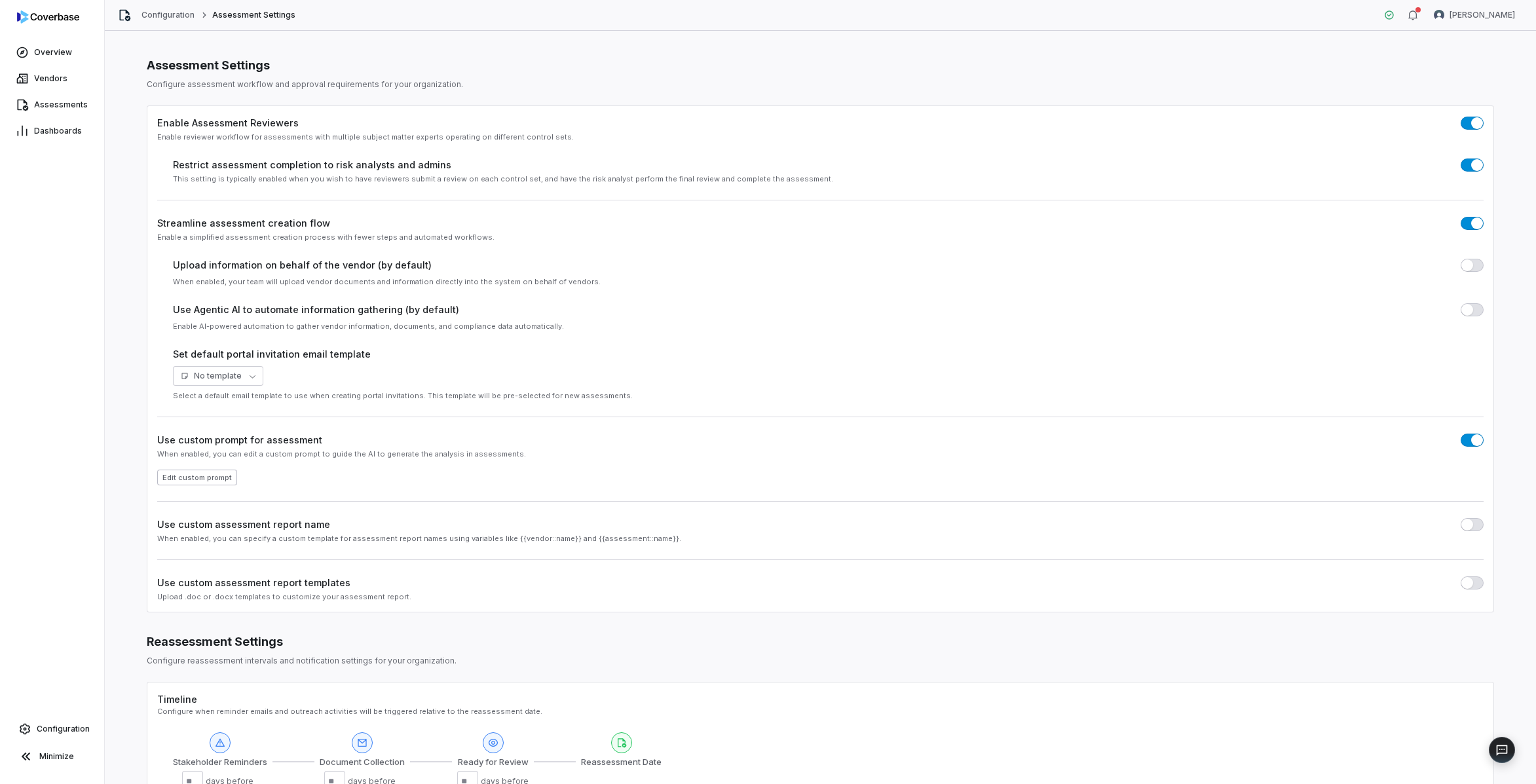
click at [202, 478] on button "Edit custom prompt" at bounding box center [197, 477] width 80 height 16
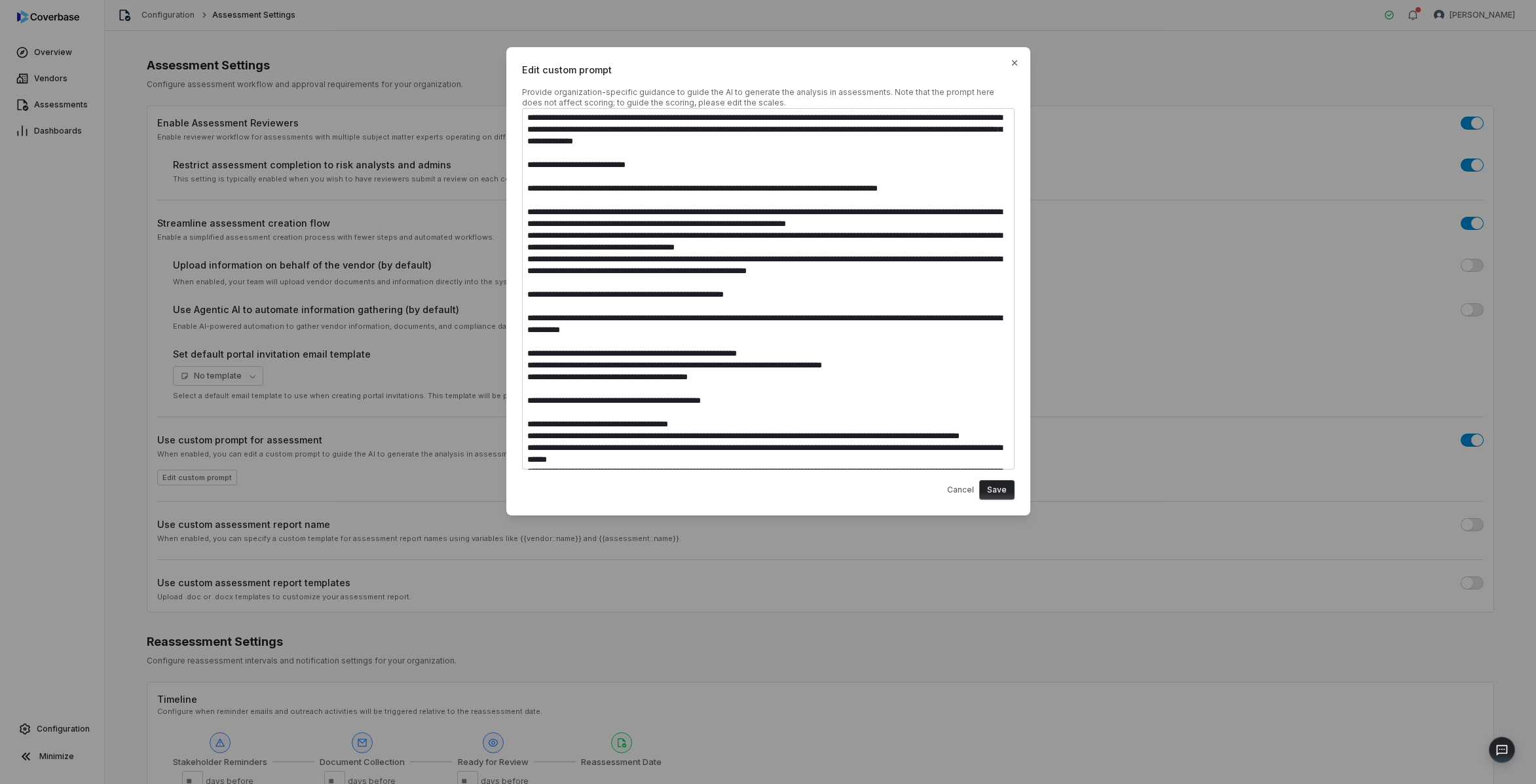
type textarea "*"
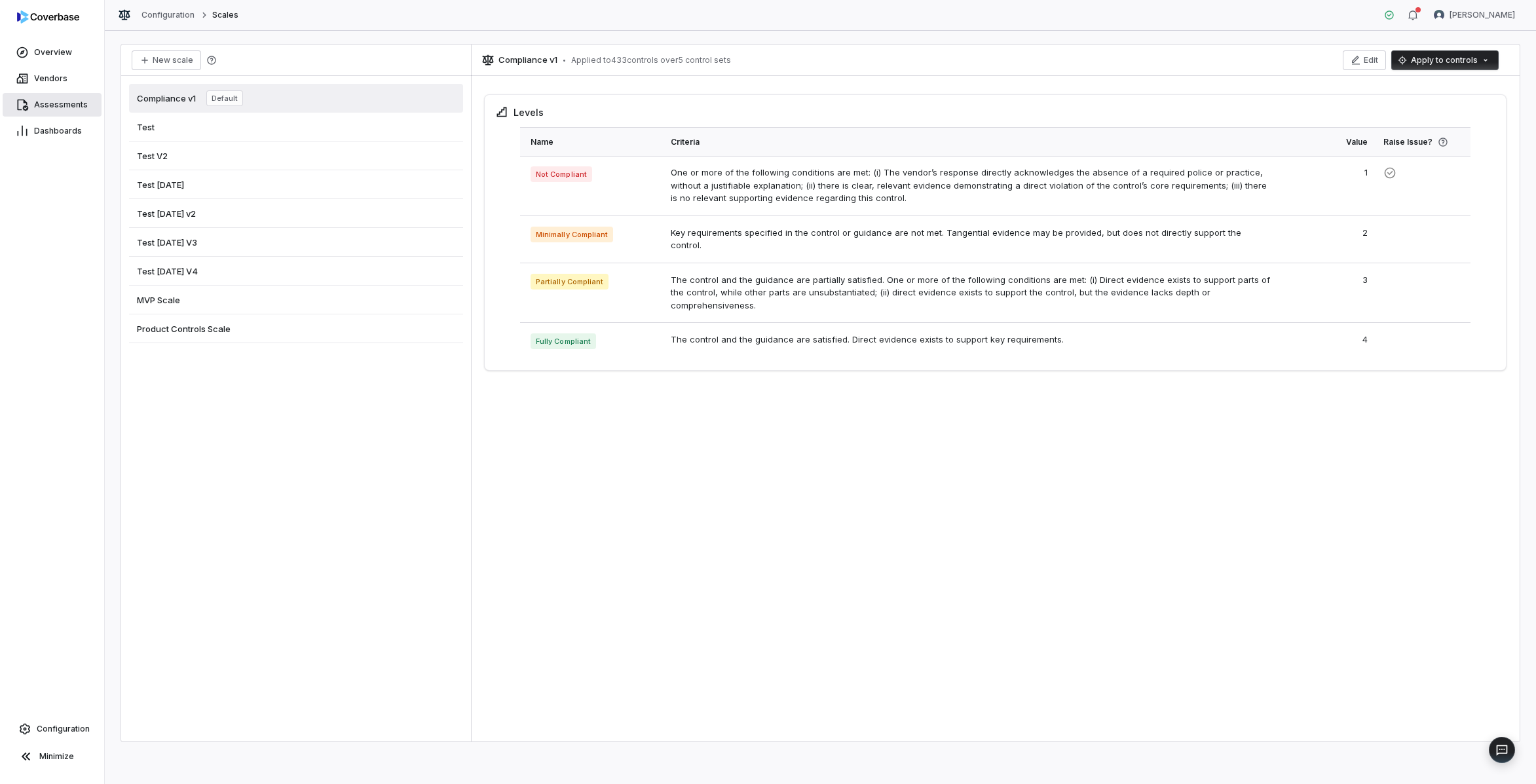
click at [60, 101] on span "Assessments" at bounding box center [60, 104] width 53 height 11
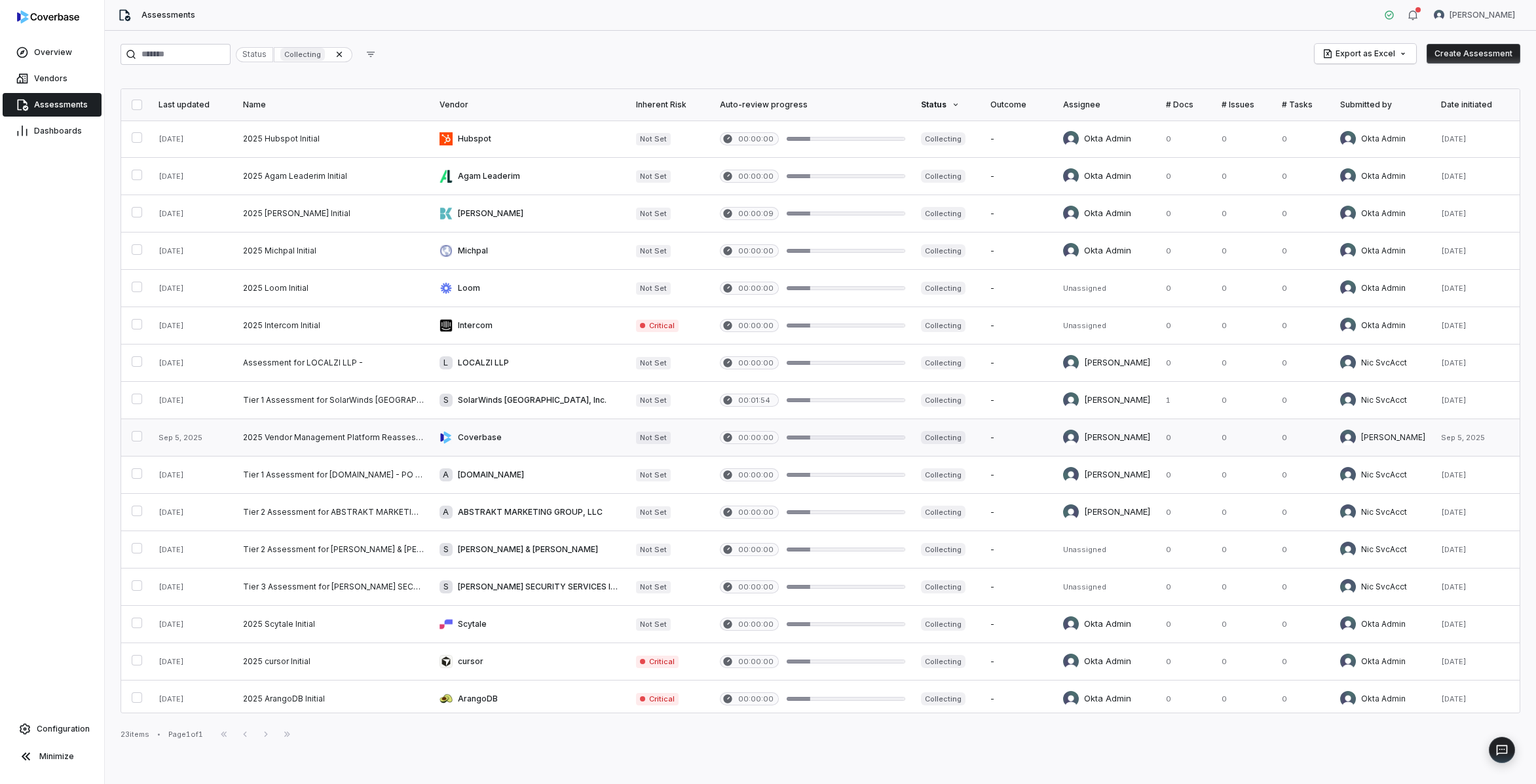
scroll to position [265, 0]
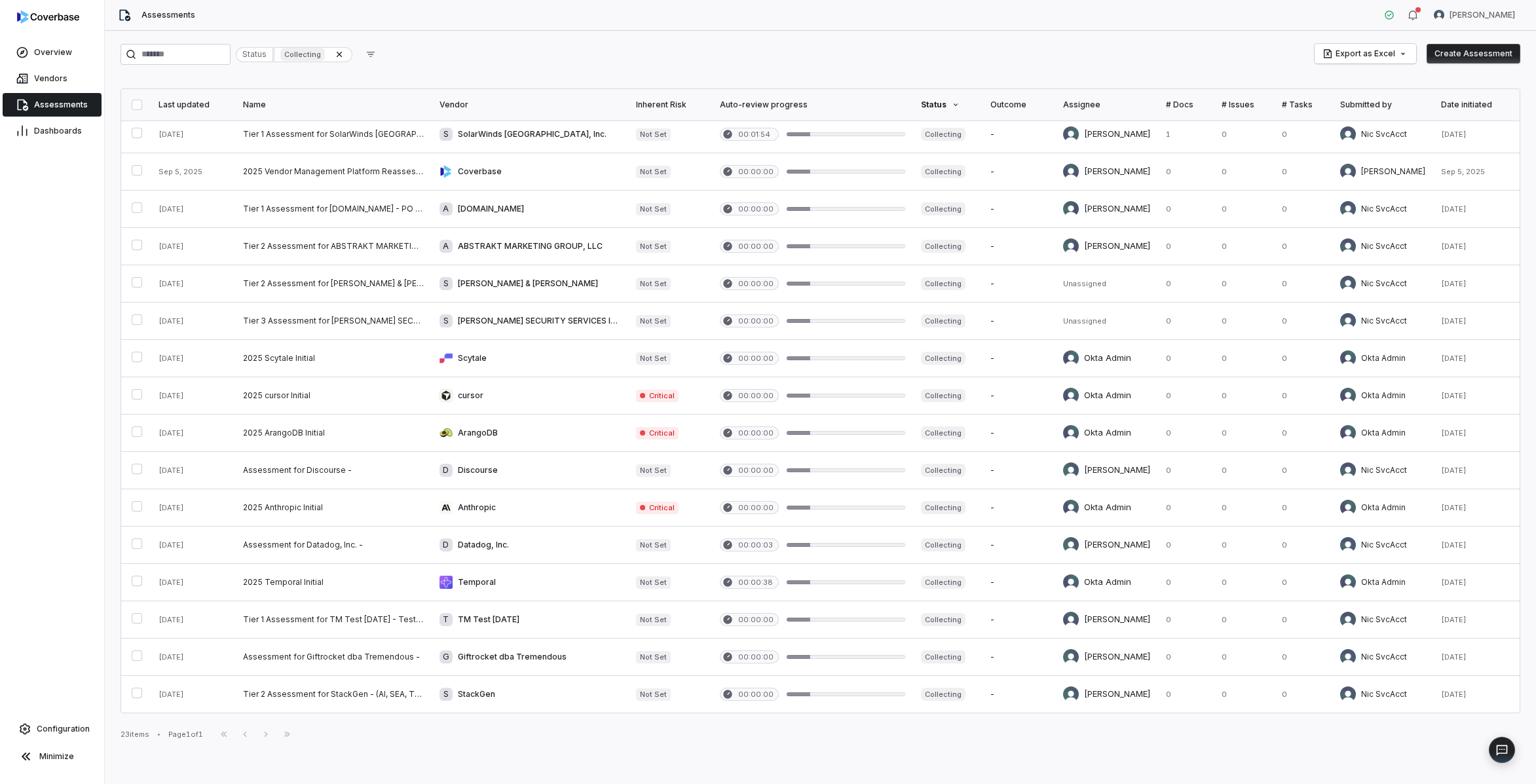
click at [927, 106] on div "Status" at bounding box center [947, 104] width 53 height 11
click at [926, 107] on div "Status" at bounding box center [947, 104] width 53 height 11
click at [929, 99] on th "Status" at bounding box center [947, 104] width 69 height 31
click at [951, 104] on icon at bounding box center [955, 105] width 8 height 8
click at [951, 107] on icon at bounding box center [955, 105] width 8 height 8
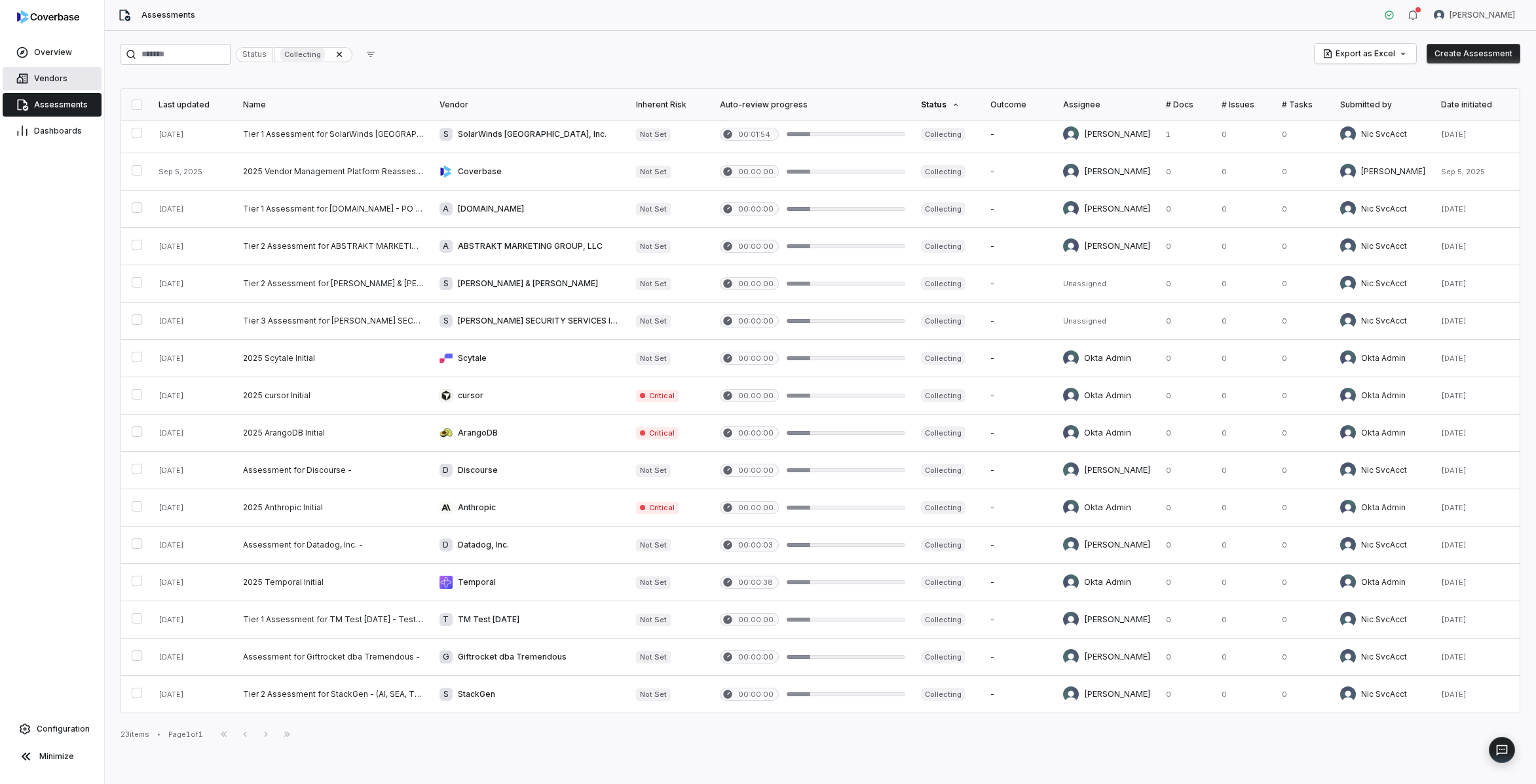
click at [73, 75] on link "Vendors" at bounding box center [52, 78] width 99 height 24
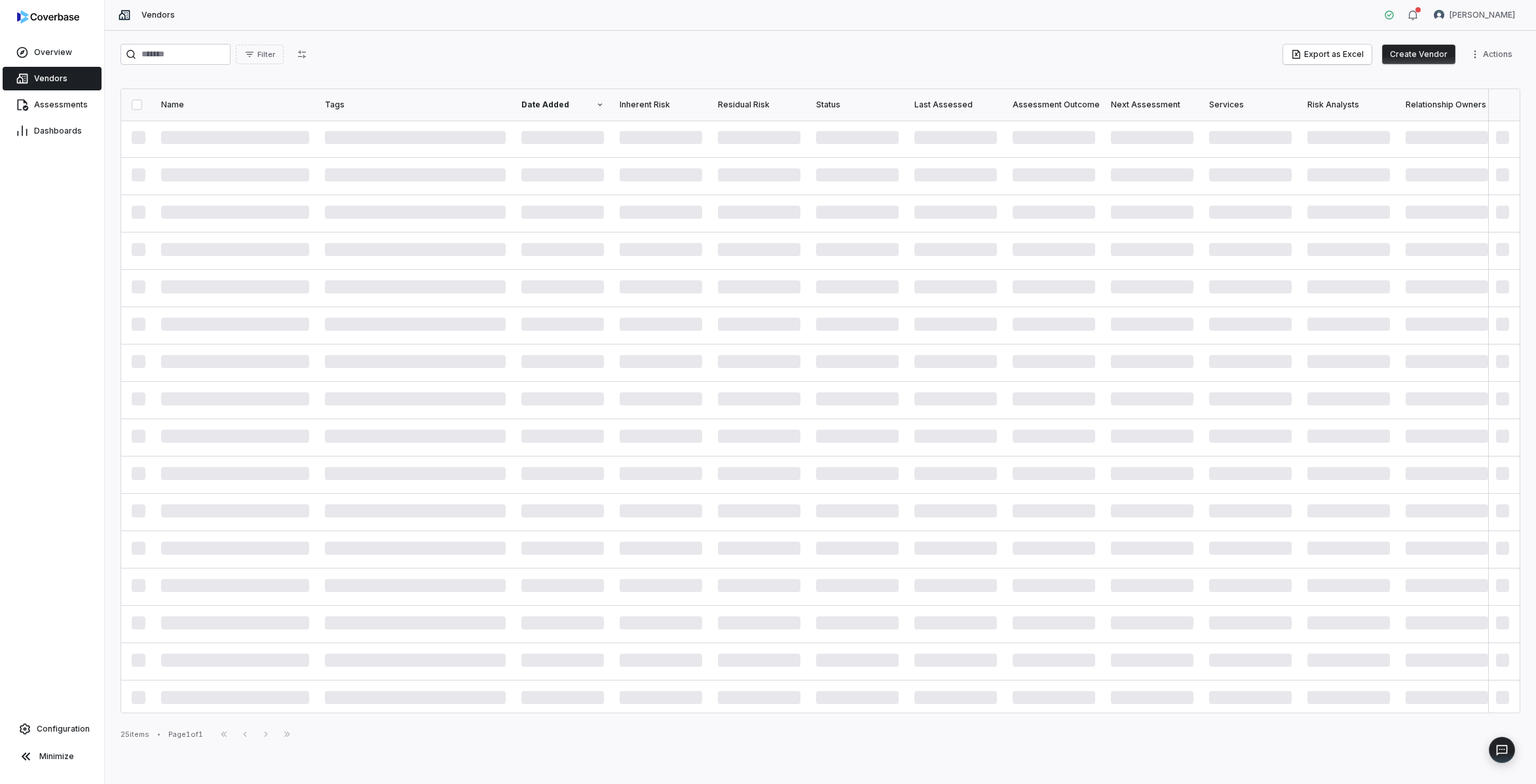
click at [962, 103] on div "Last Assessed" at bounding box center [955, 104] width 82 height 11
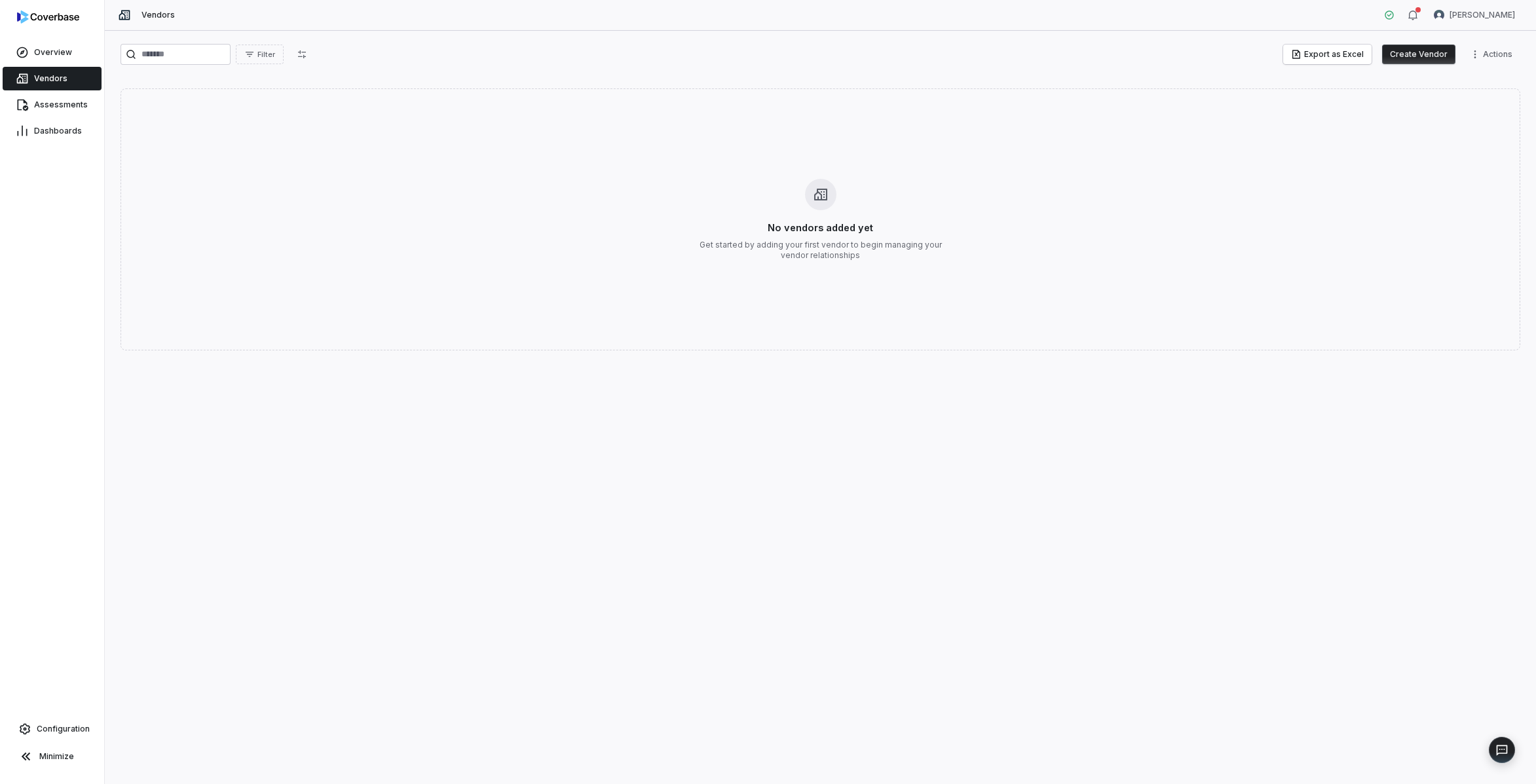
click at [966, 65] on div "Filter Export as Excel Create Vendor Actions" at bounding box center [821, 57] width 1400 height 26
click at [30, 46] on link "Overview" at bounding box center [52, 52] width 99 height 24
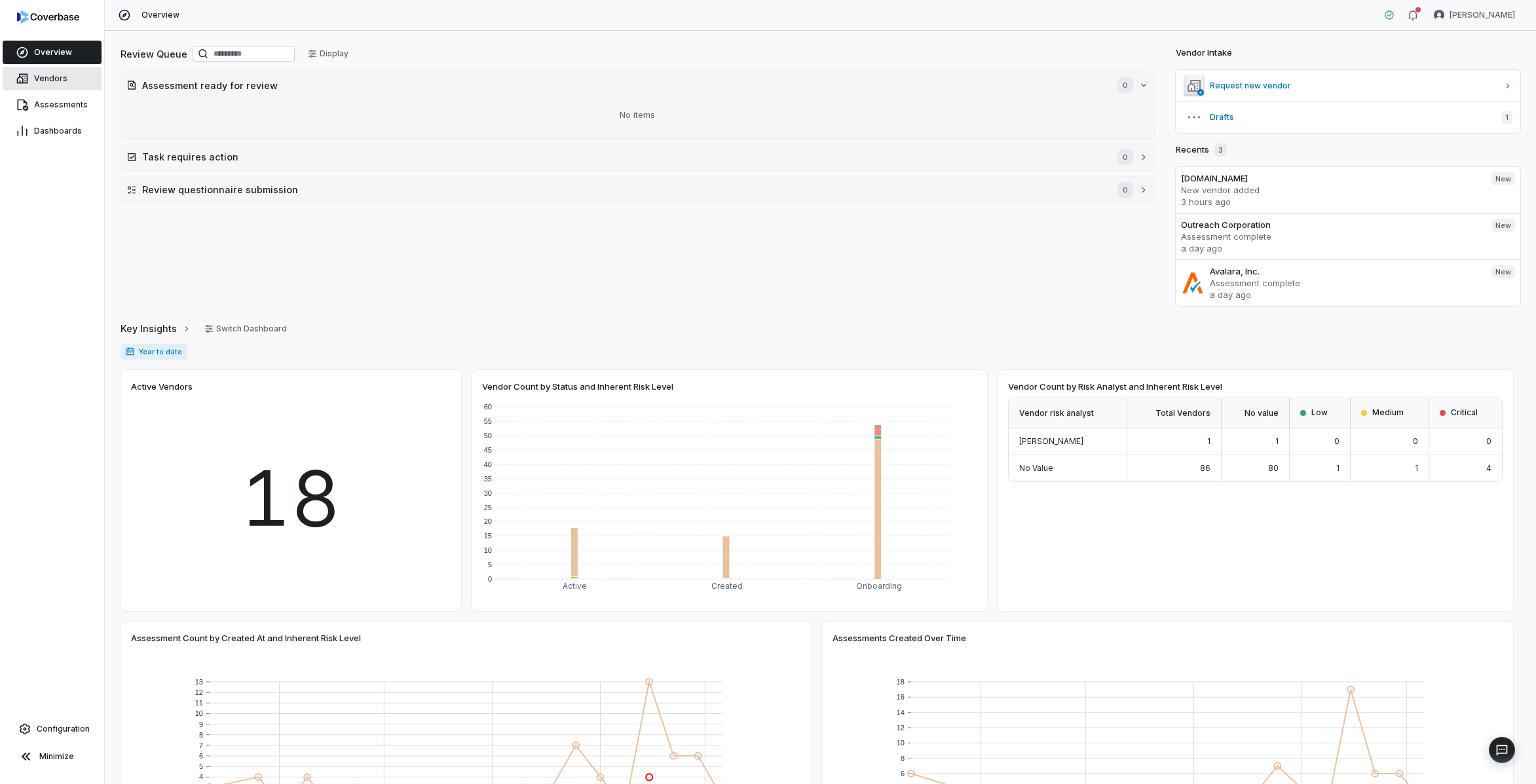
click at [68, 82] on link "Vendors" at bounding box center [52, 78] width 99 height 24
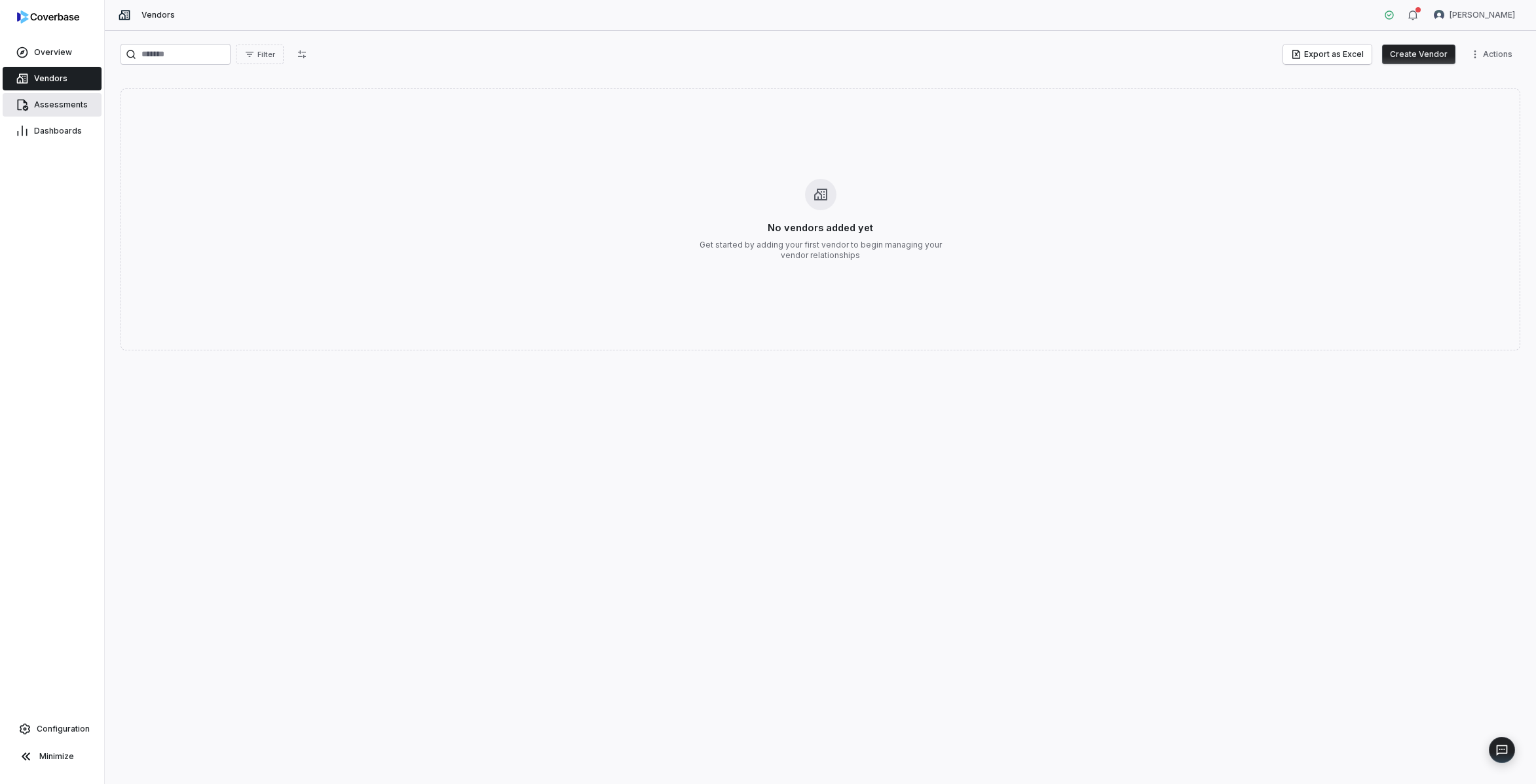
click at [58, 107] on span "Assessments" at bounding box center [60, 104] width 53 height 11
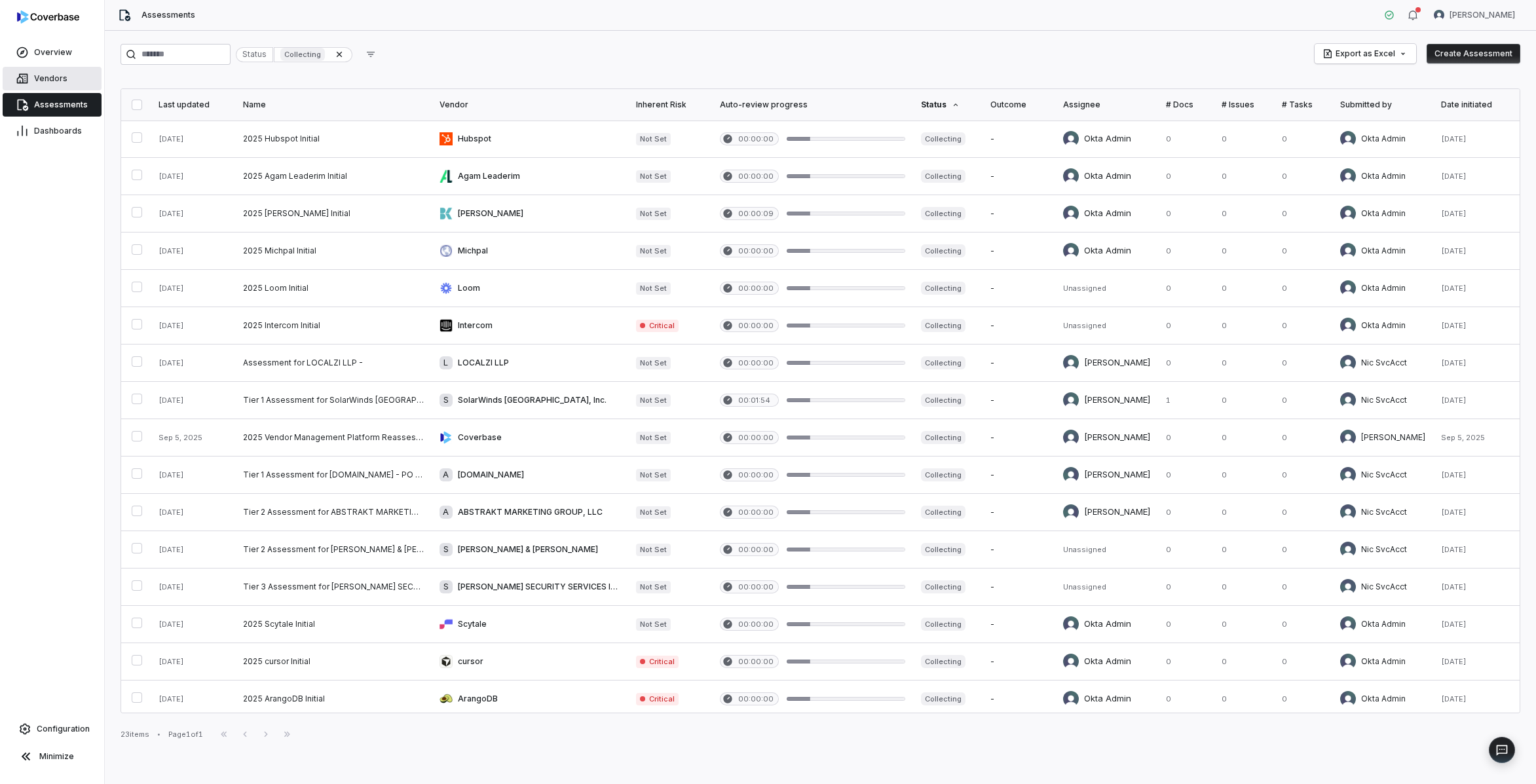
click at [69, 72] on link "Vendors" at bounding box center [52, 78] width 99 height 24
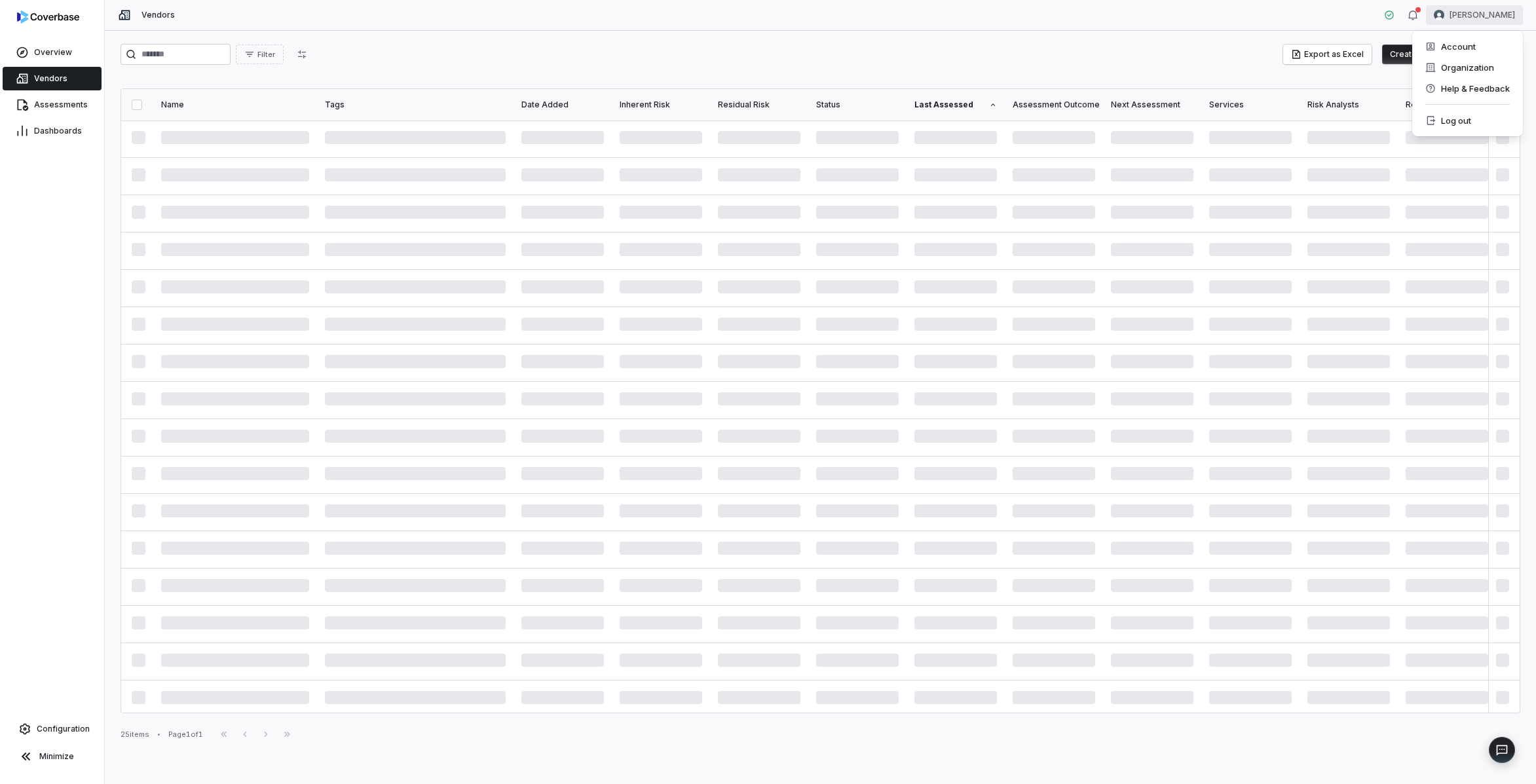
click at [1506, 19] on html "Overview Vendors Assessments Dashboards Configuration Minimize Vendors Tomo Maj…" at bounding box center [768, 392] width 1536 height 784
click at [1489, 62] on div "Organization" at bounding box center [1468, 67] width 100 height 21
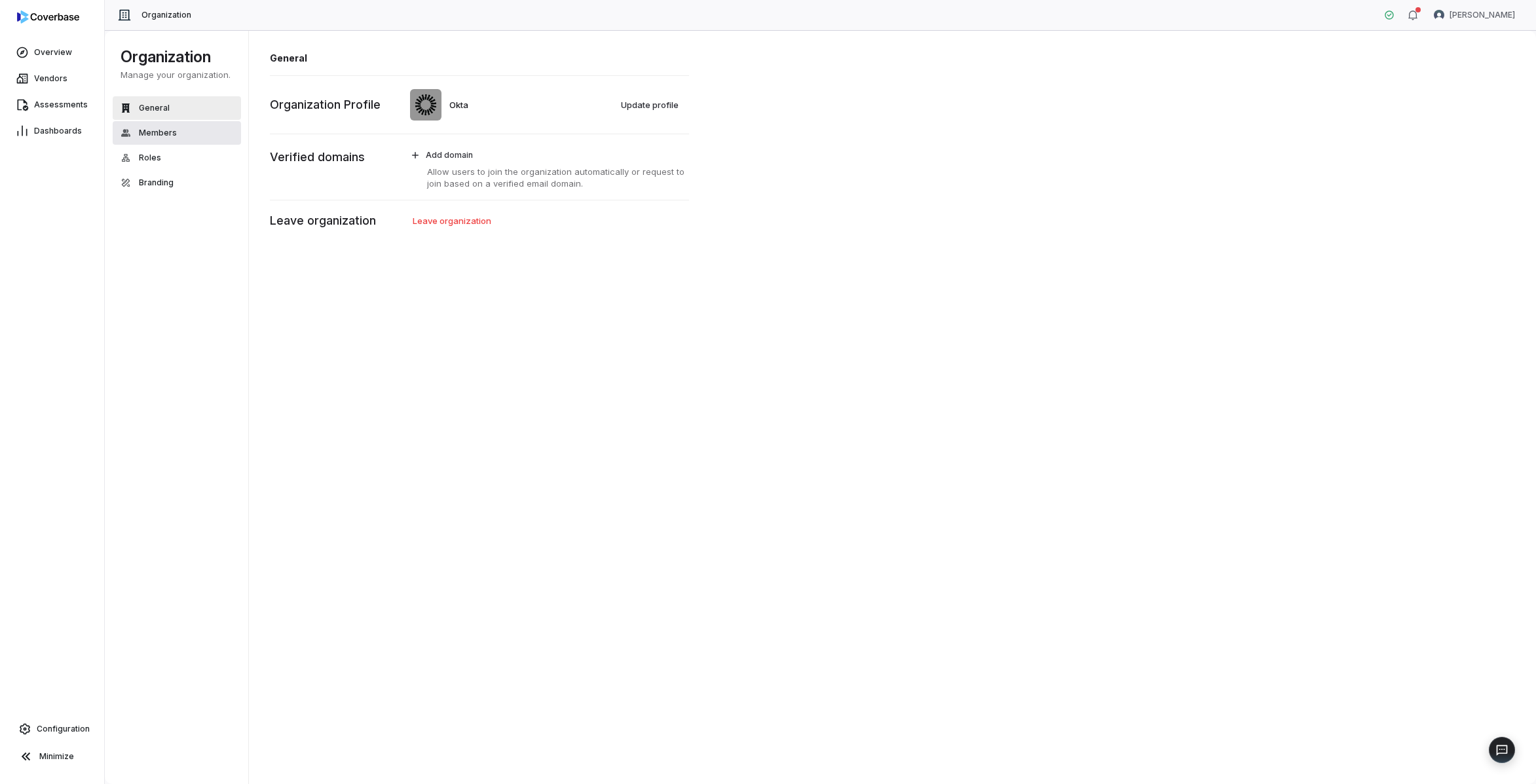
click at [192, 136] on button "Members" at bounding box center [177, 132] width 128 height 24
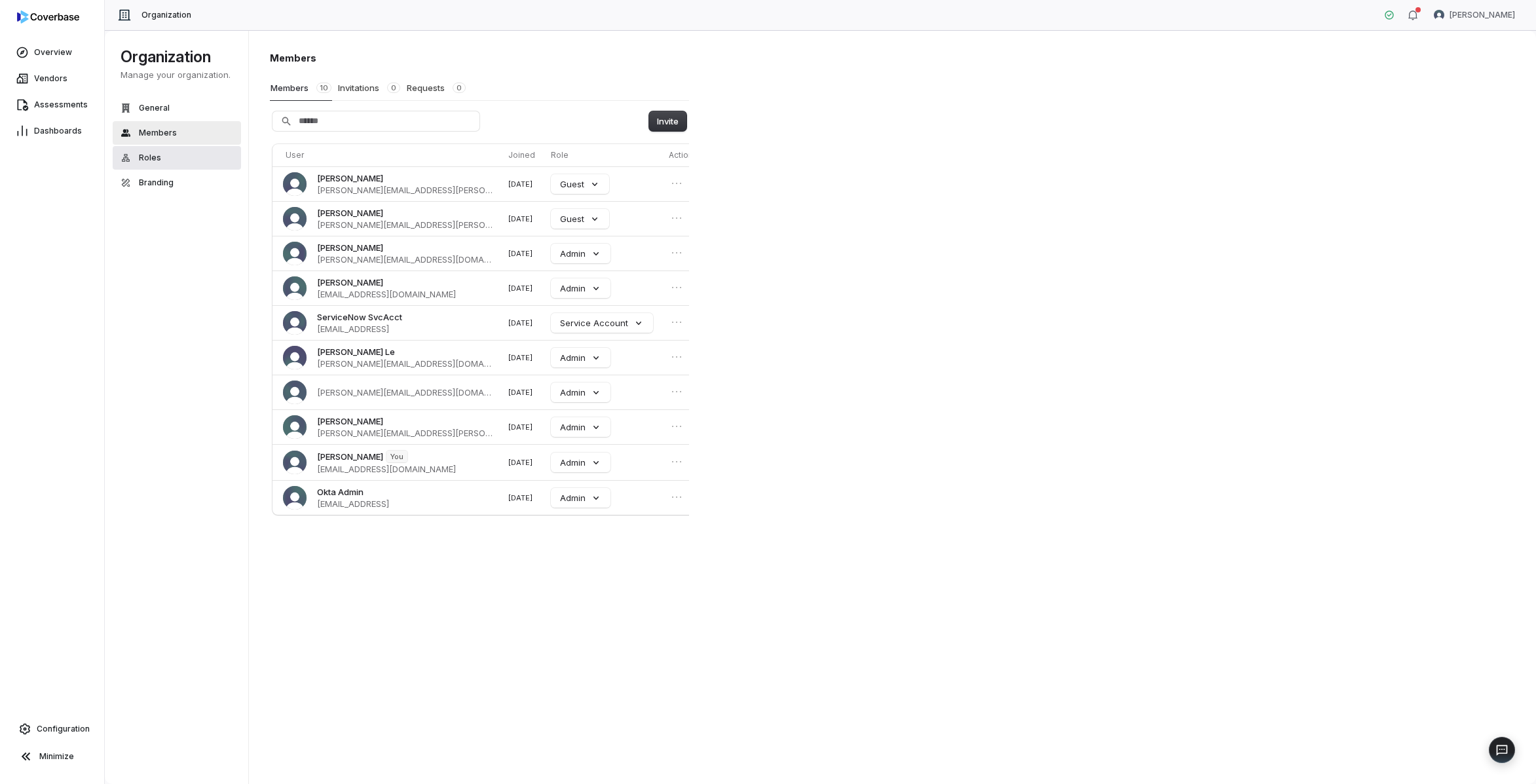
click at [185, 158] on button "Roles" at bounding box center [177, 158] width 128 height 24
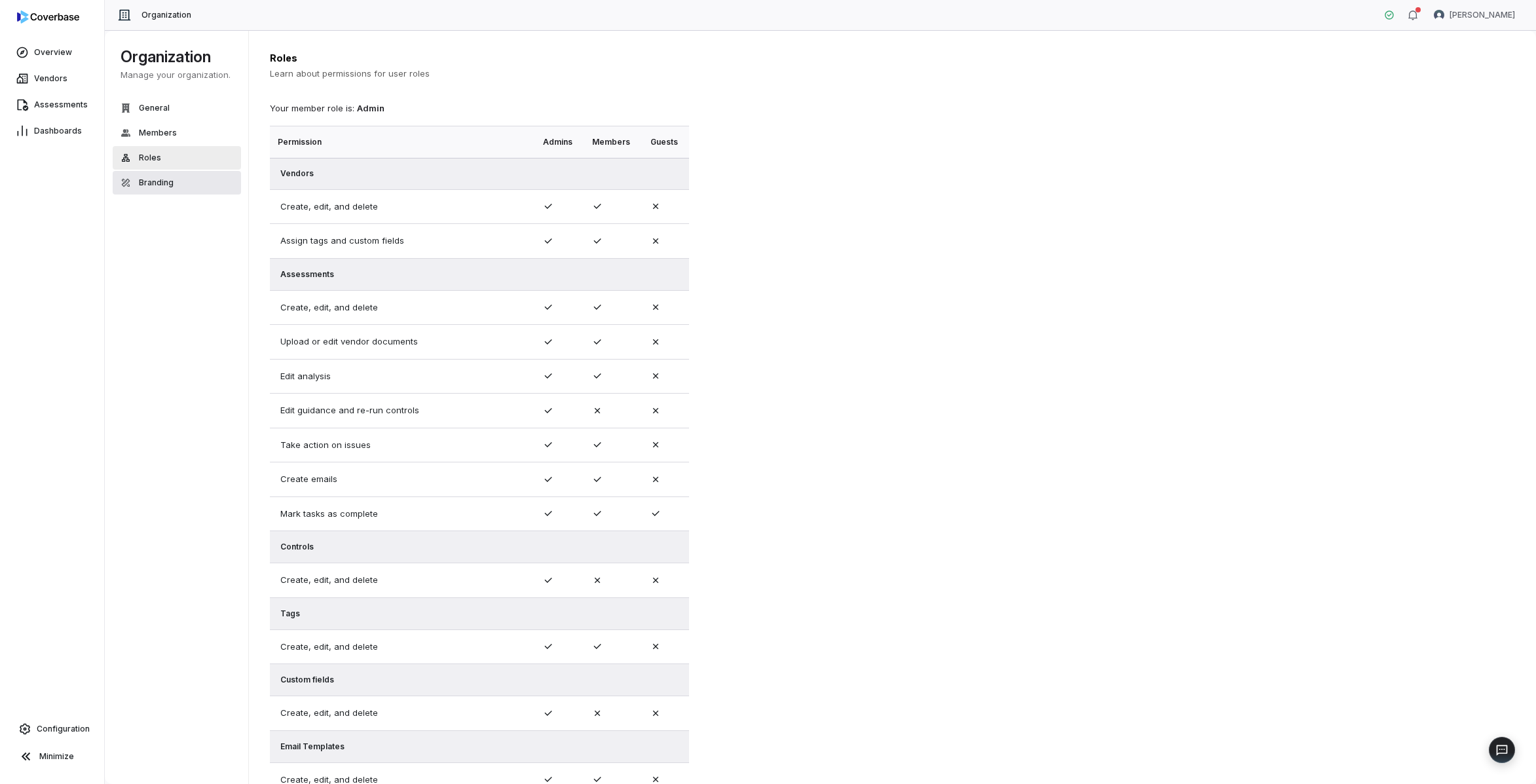
click at [178, 175] on button "Branding" at bounding box center [177, 182] width 128 height 24
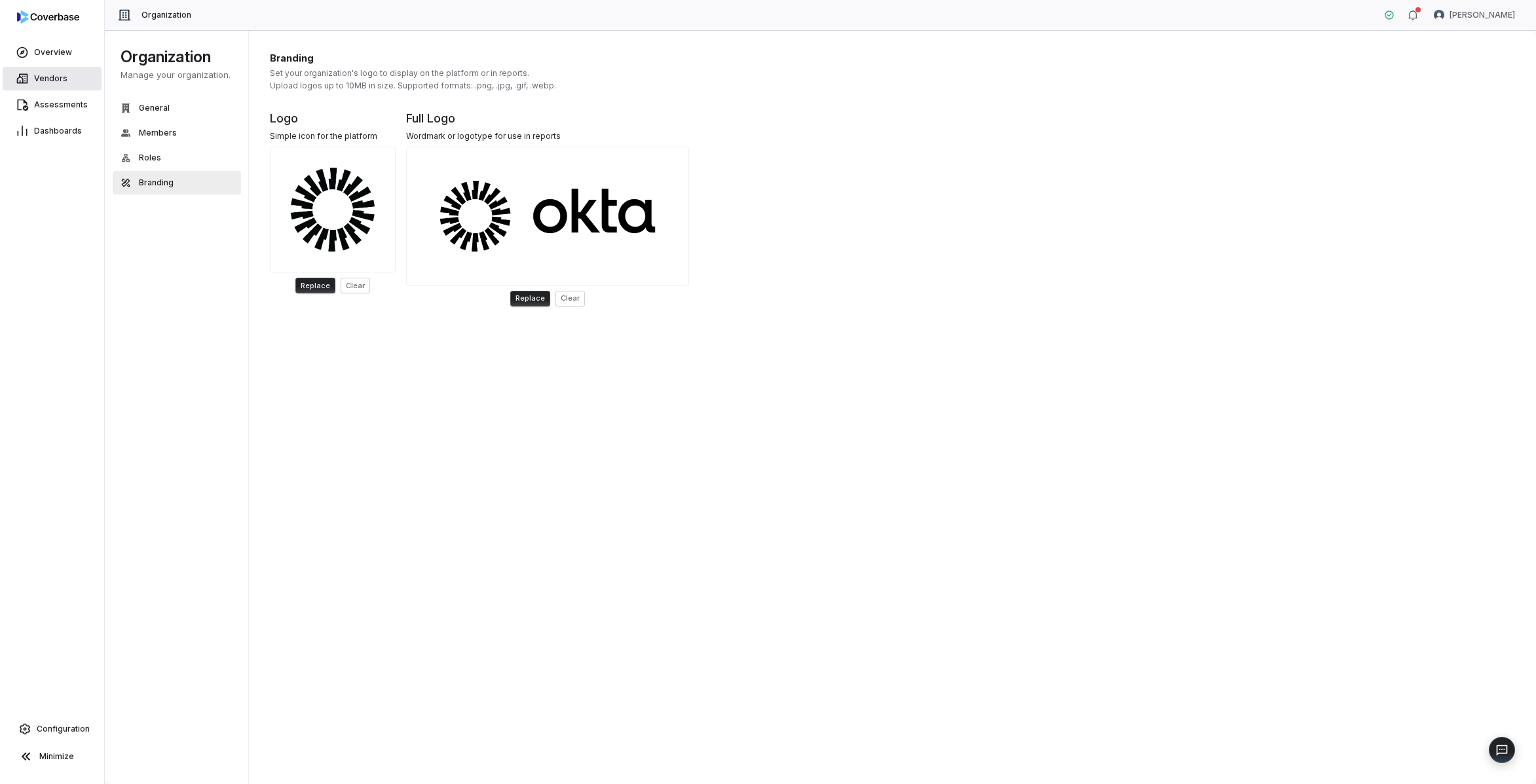
click at [37, 83] on span "Vendors" at bounding box center [50, 78] width 34 height 11
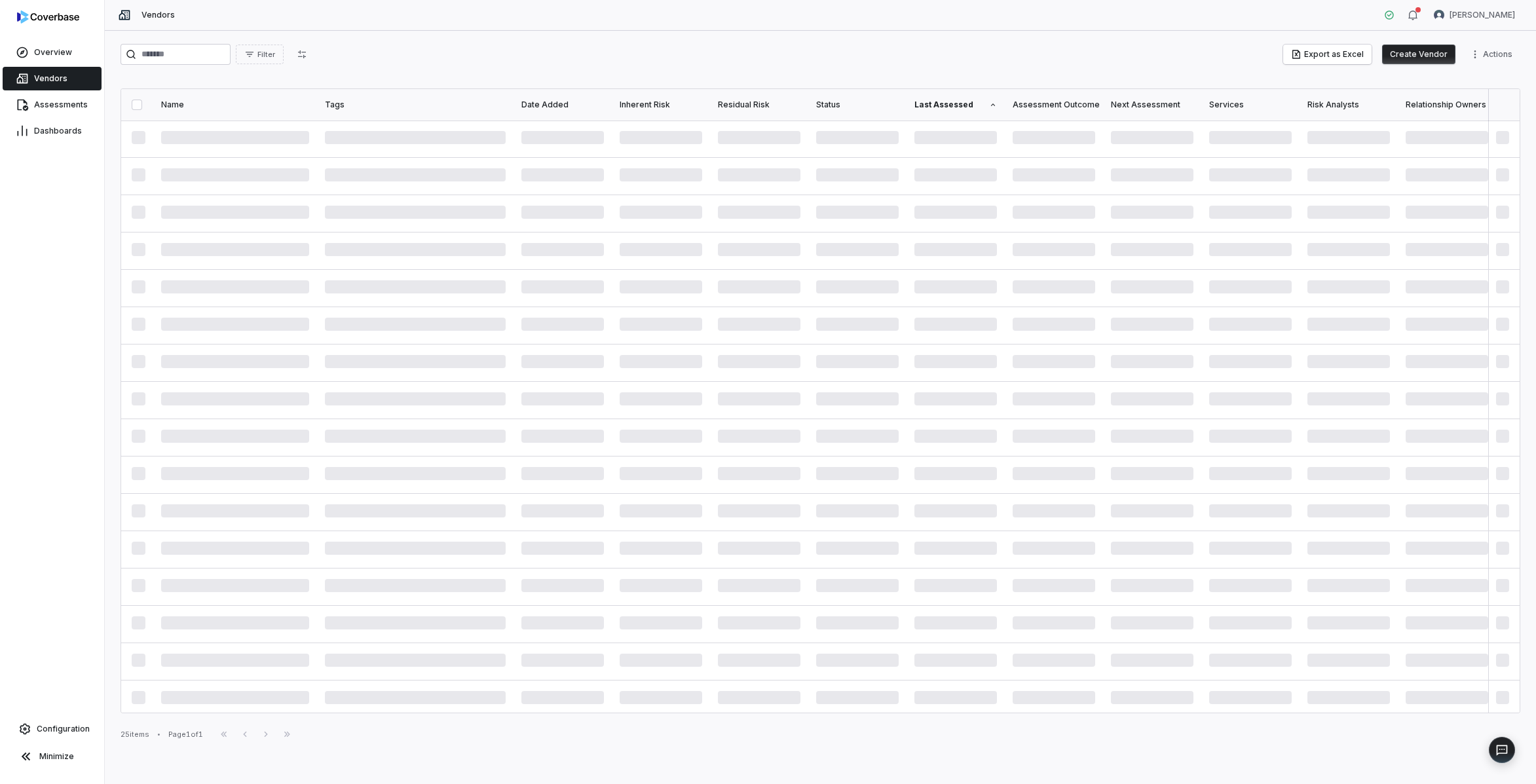
click at [624, 32] on div "Filter Export as Excel Create Vendor Actions Name Tags Date Added Inherent Risk…" at bounding box center [820, 407] width 1432 height 753
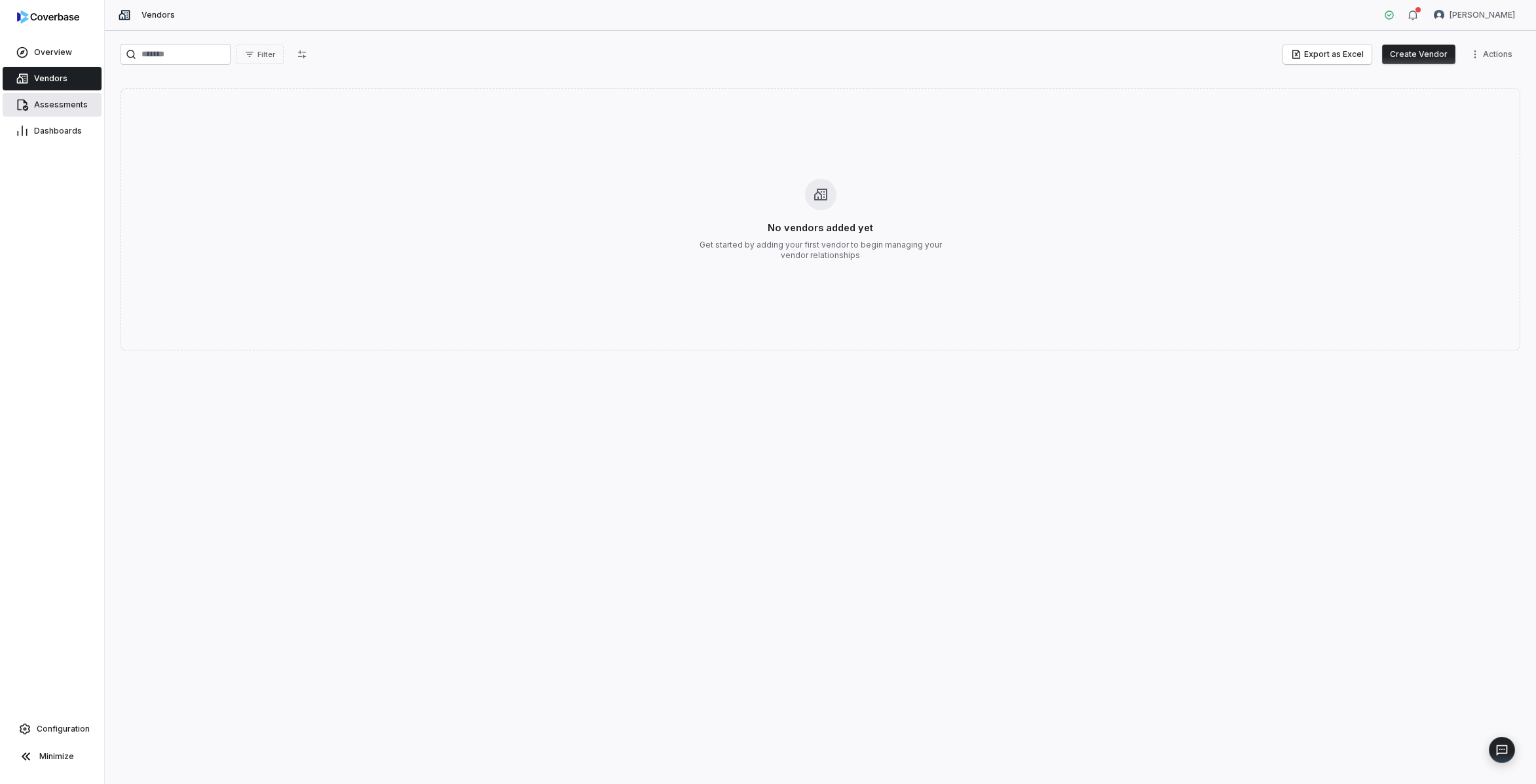
click at [66, 102] on span "Assessments" at bounding box center [60, 104] width 53 height 11
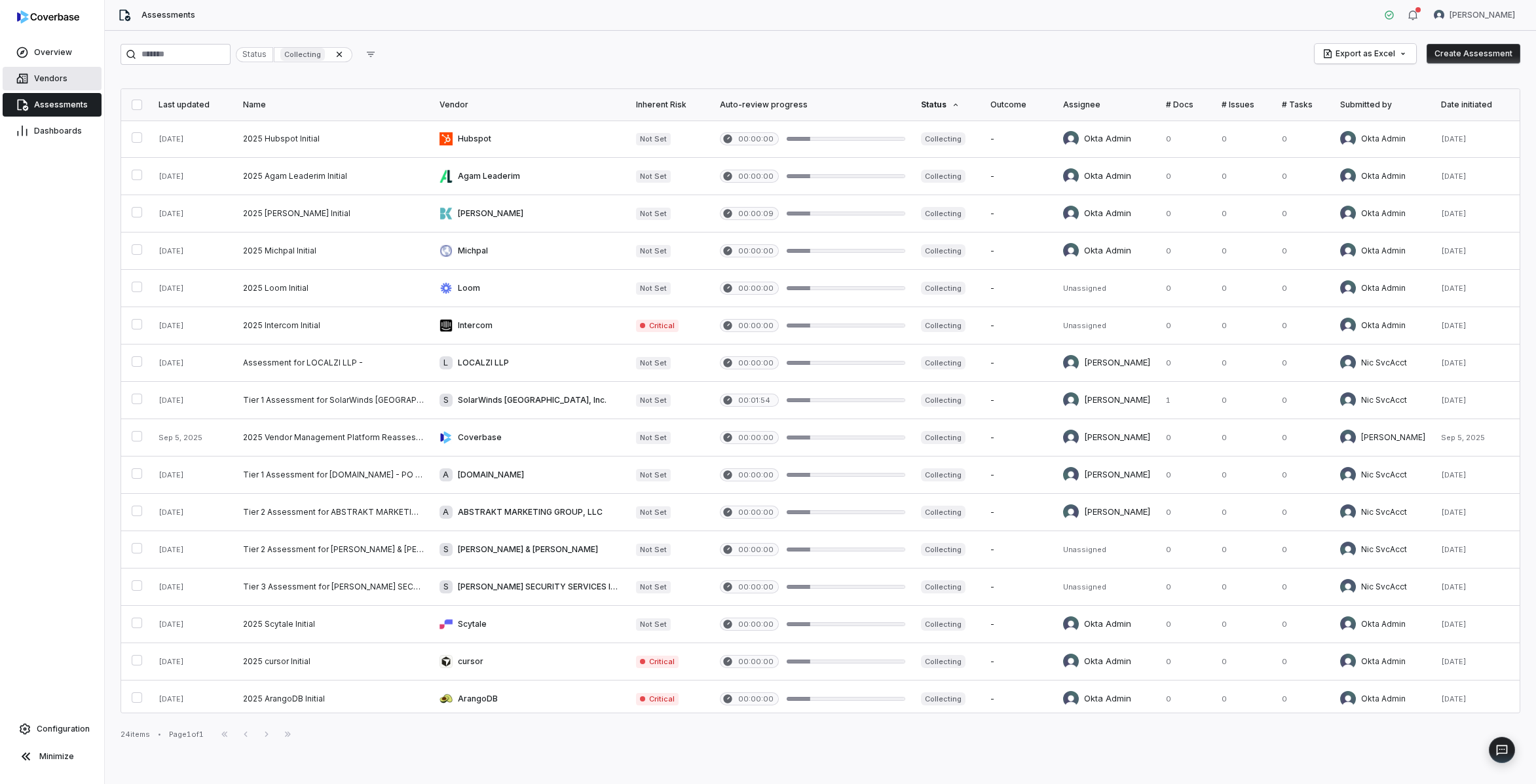
click at [22, 76] on icon at bounding box center [23, 79] width 12 height 10
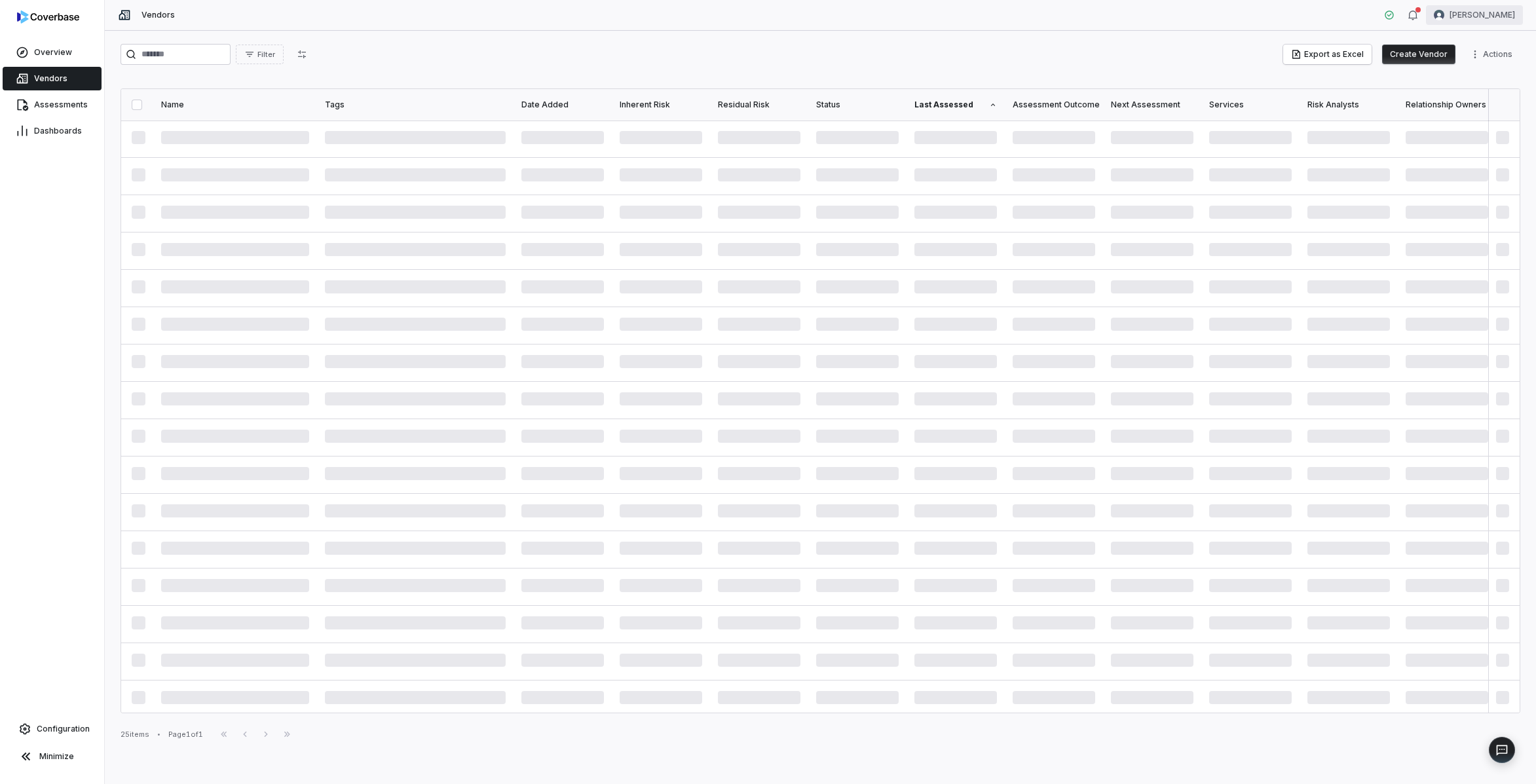
click at [1481, 18] on html "Overview Vendors Assessments Dashboards Configuration Minimize Vendors Tomo Maj…" at bounding box center [768, 392] width 1536 height 784
click at [1481, 69] on div "Organization" at bounding box center [1468, 67] width 100 height 21
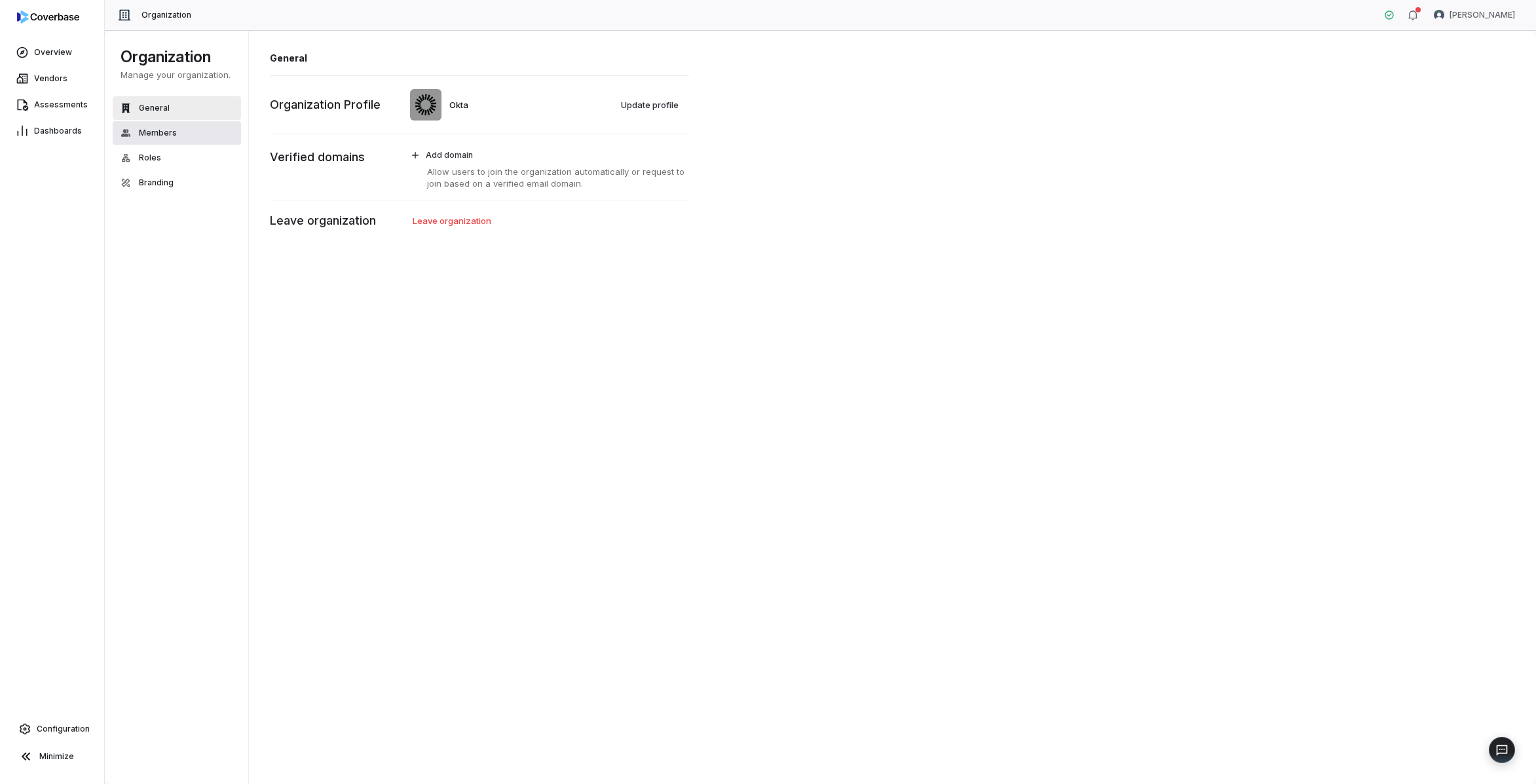
click at [171, 129] on span "Members" at bounding box center [158, 132] width 38 height 11
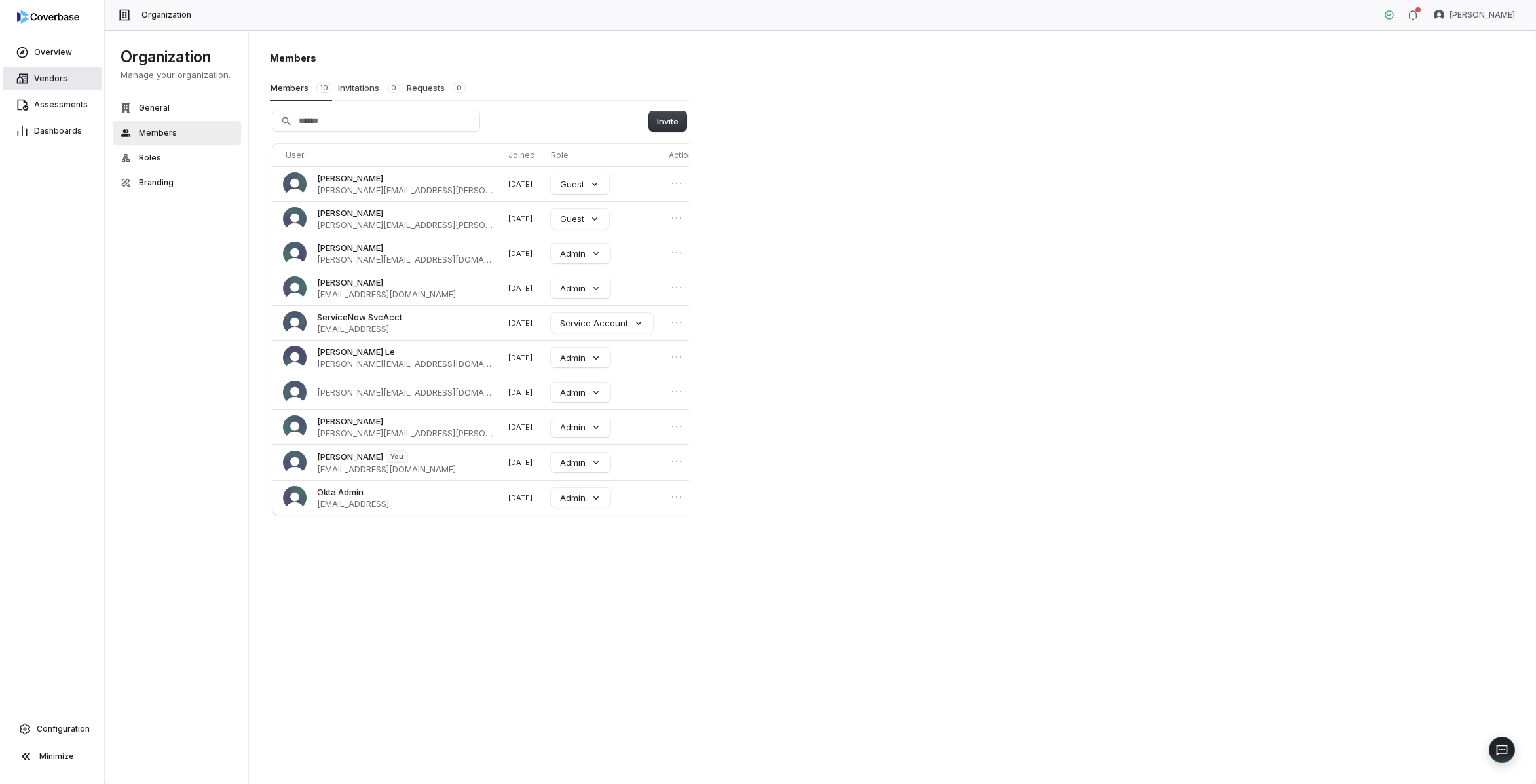
click at [44, 79] on span "Vendors" at bounding box center [50, 78] width 34 height 11
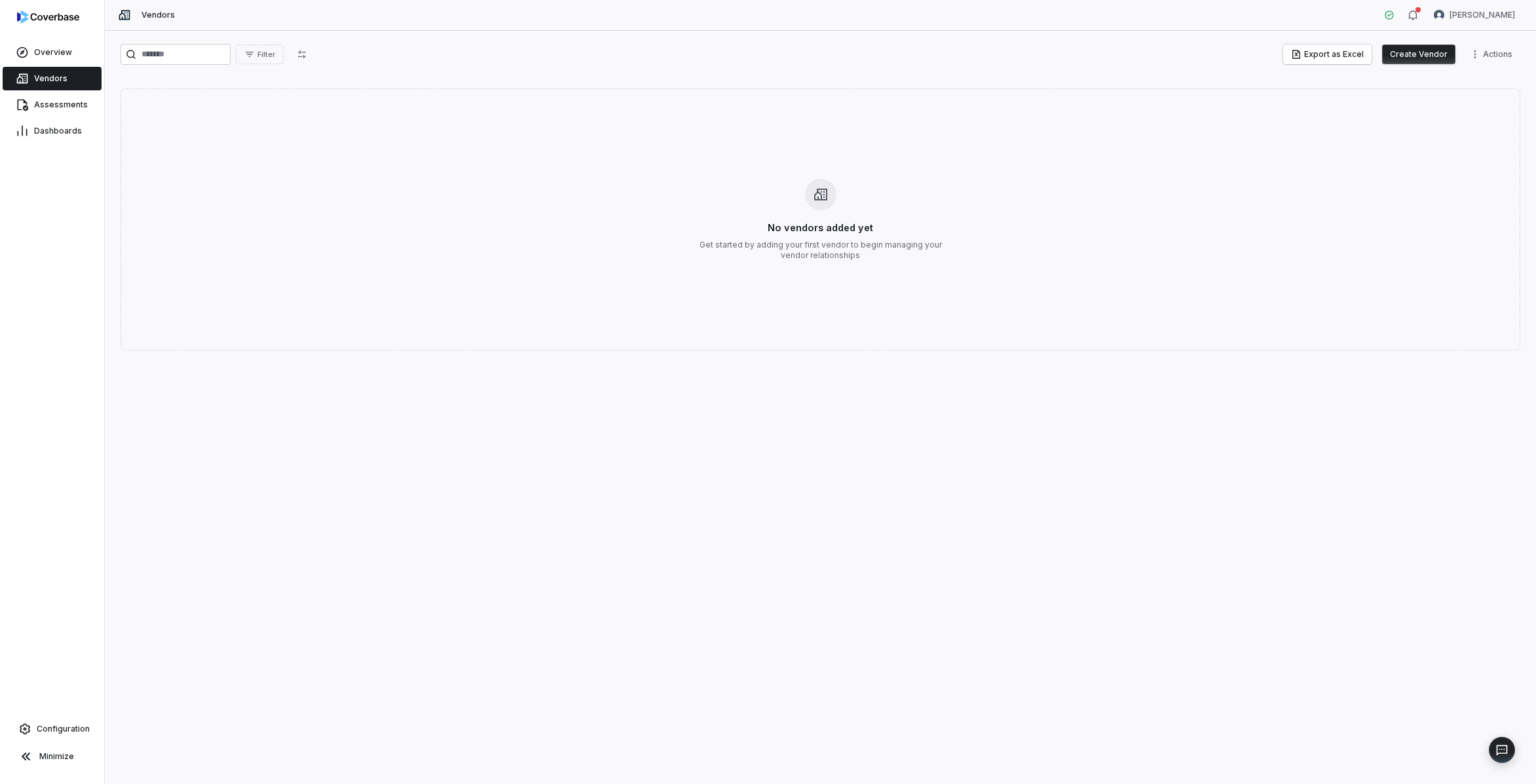
click at [762, 410] on div "Filter Export as Excel Create Vendor Actions No vendors added yet Get started b…" at bounding box center [820, 407] width 1432 height 753
click at [825, 222] on h3 "No vendors added yet" at bounding box center [821, 227] width 105 height 14
click at [58, 55] on span "Overview" at bounding box center [53, 52] width 38 height 11
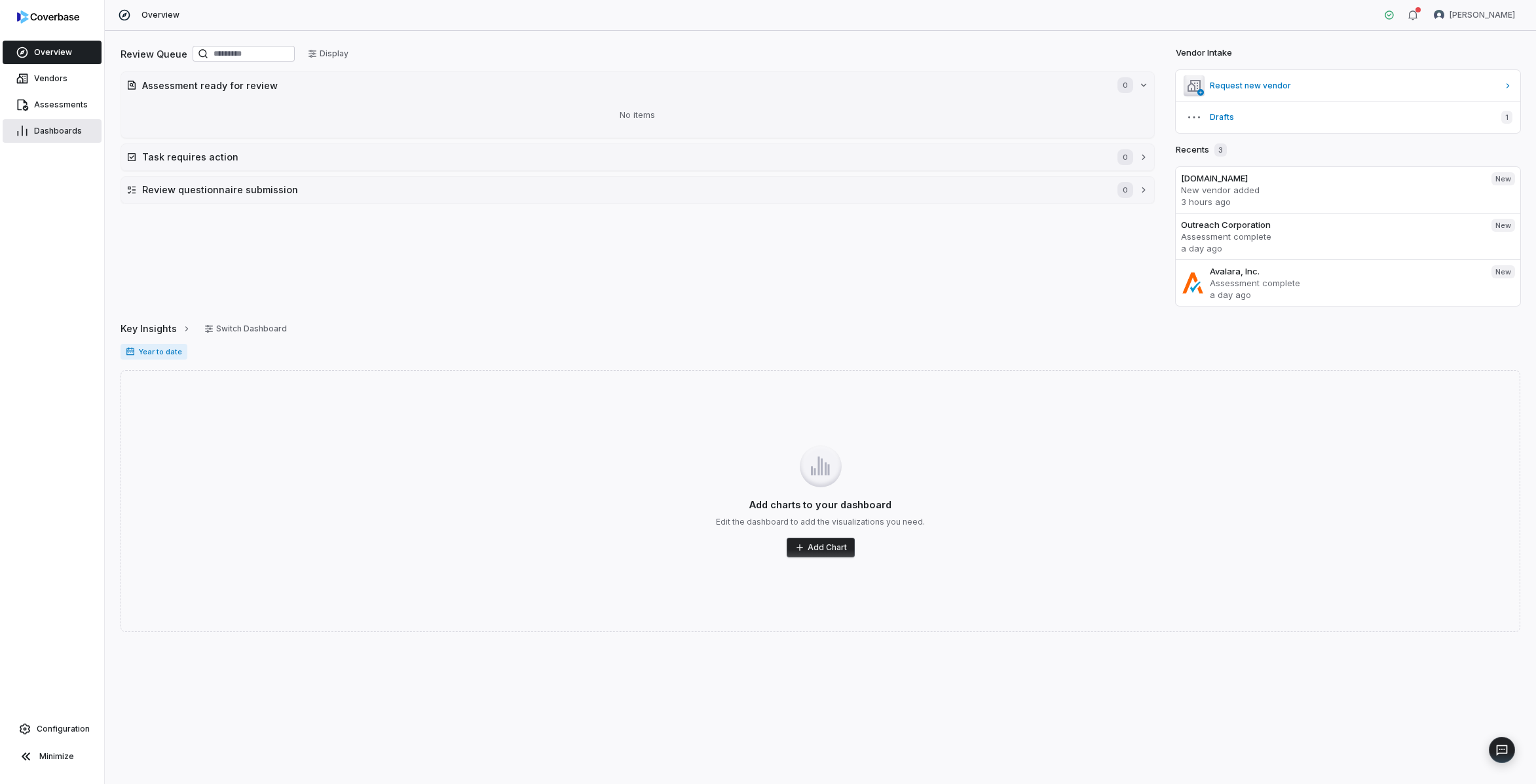
click at [64, 124] on link "Dashboards" at bounding box center [52, 131] width 99 height 24
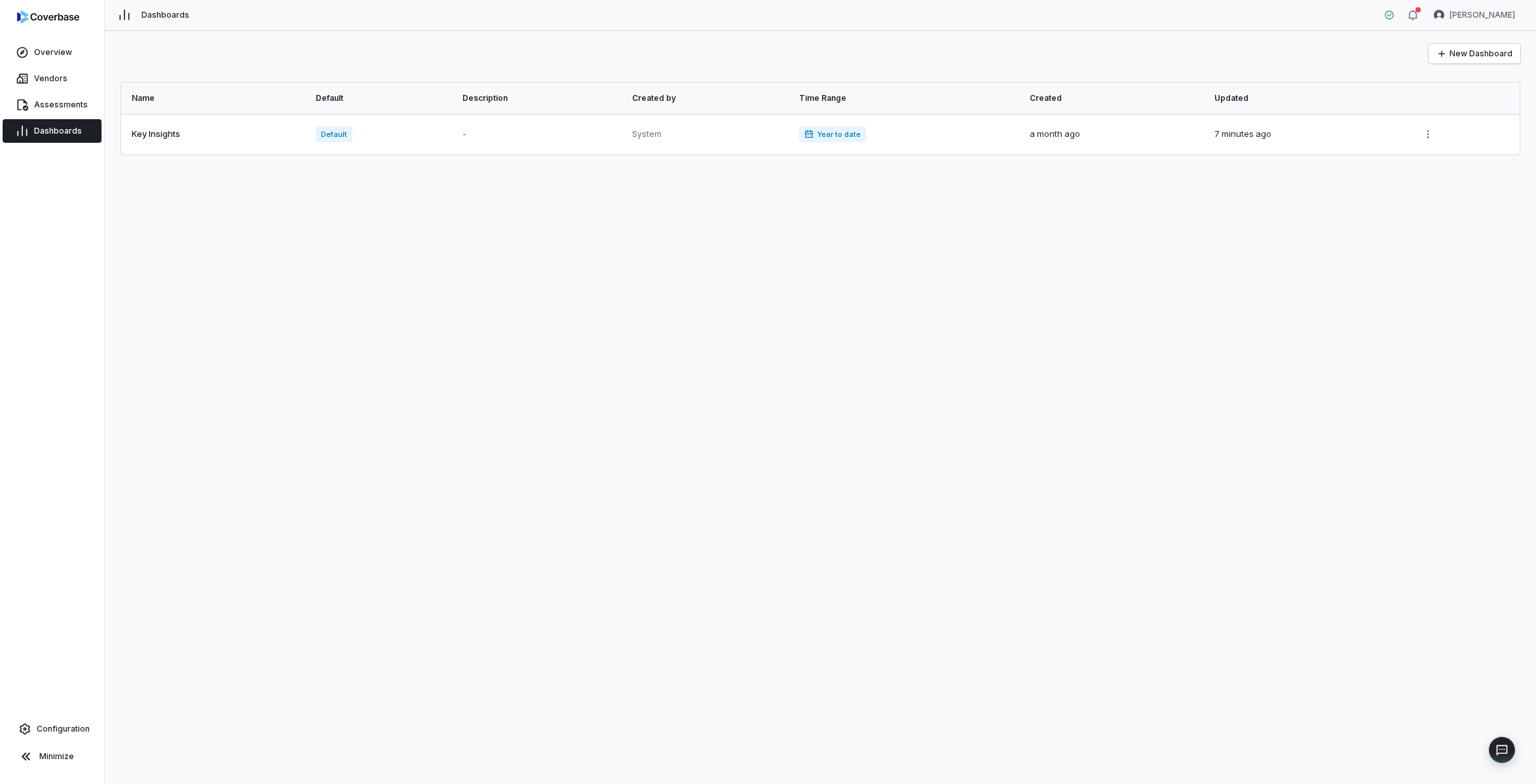
click at [217, 396] on div "New Dashboard Name Default Description Created by Time Range Created Updated Ke…" at bounding box center [820, 407] width 1432 height 753
click at [63, 732] on span "Configuration" at bounding box center [63, 728] width 53 height 11
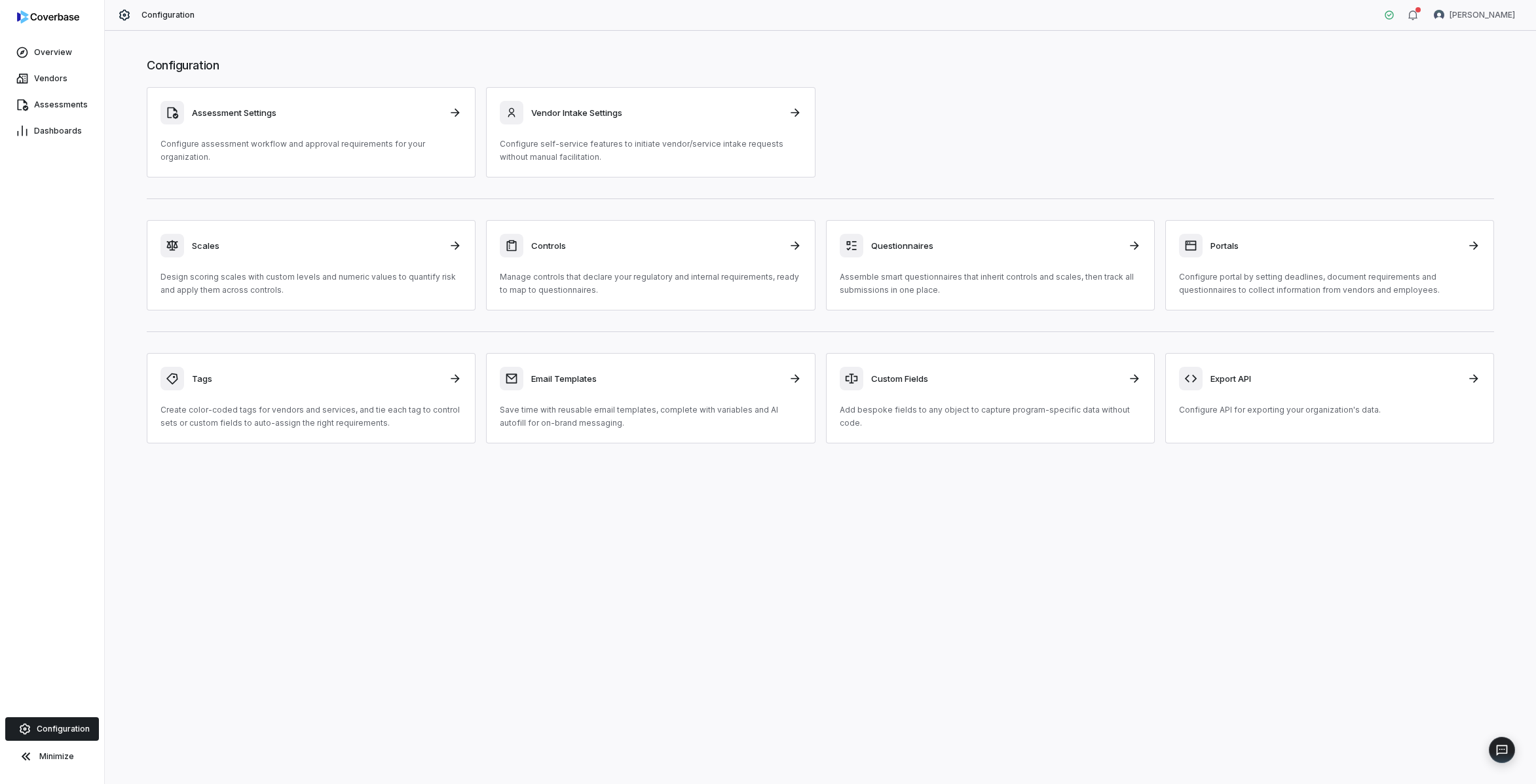
click at [363, 675] on div "Configuration Assessment Settings Configure assessment workflow and approval re…" at bounding box center [820, 407] width 1432 height 753
click at [55, 113] on link "Assessments" at bounding box center [52, 104] width 99 height 24
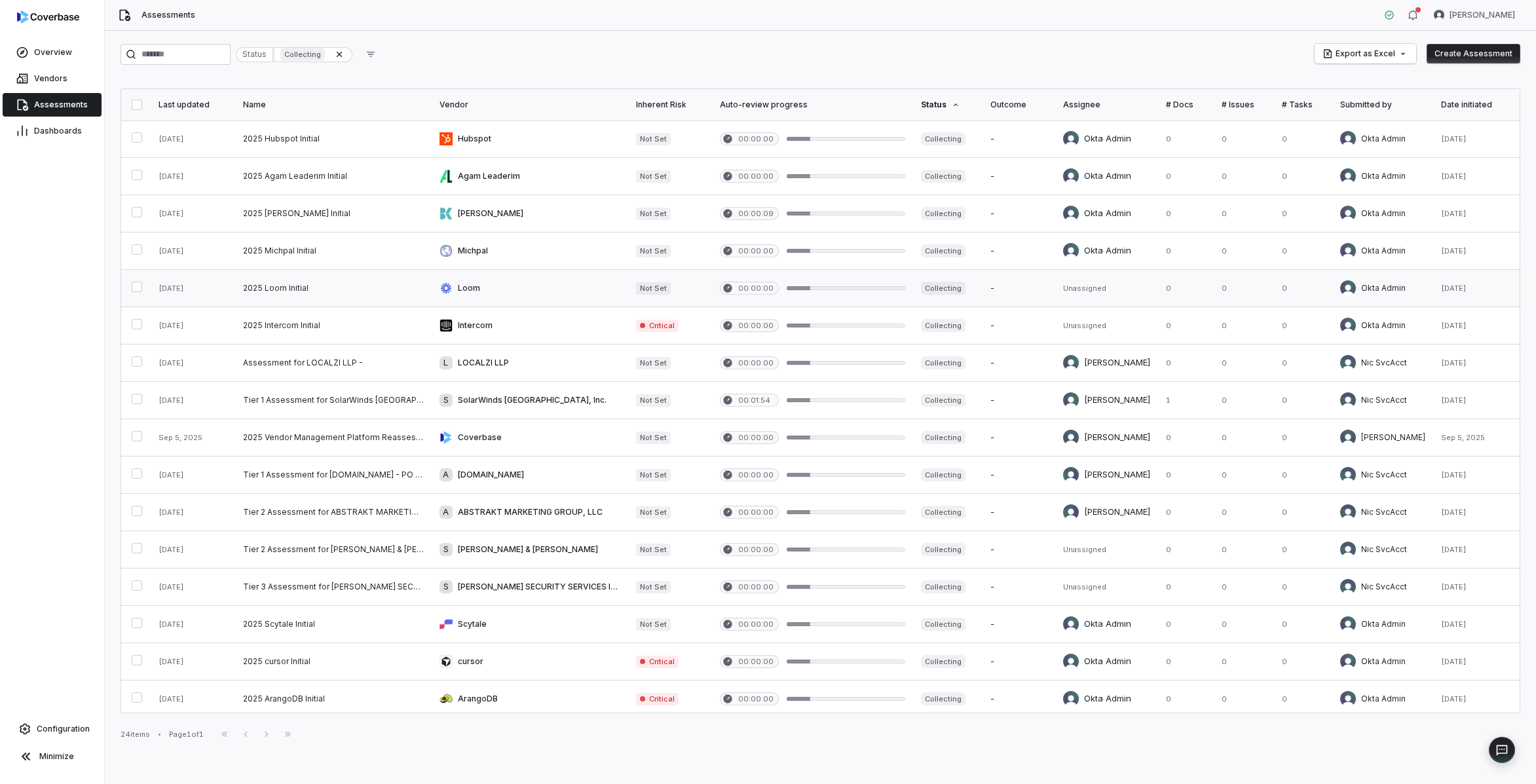
click at [409, 295] on link at bounding box center [333, 288] width 197 height 37
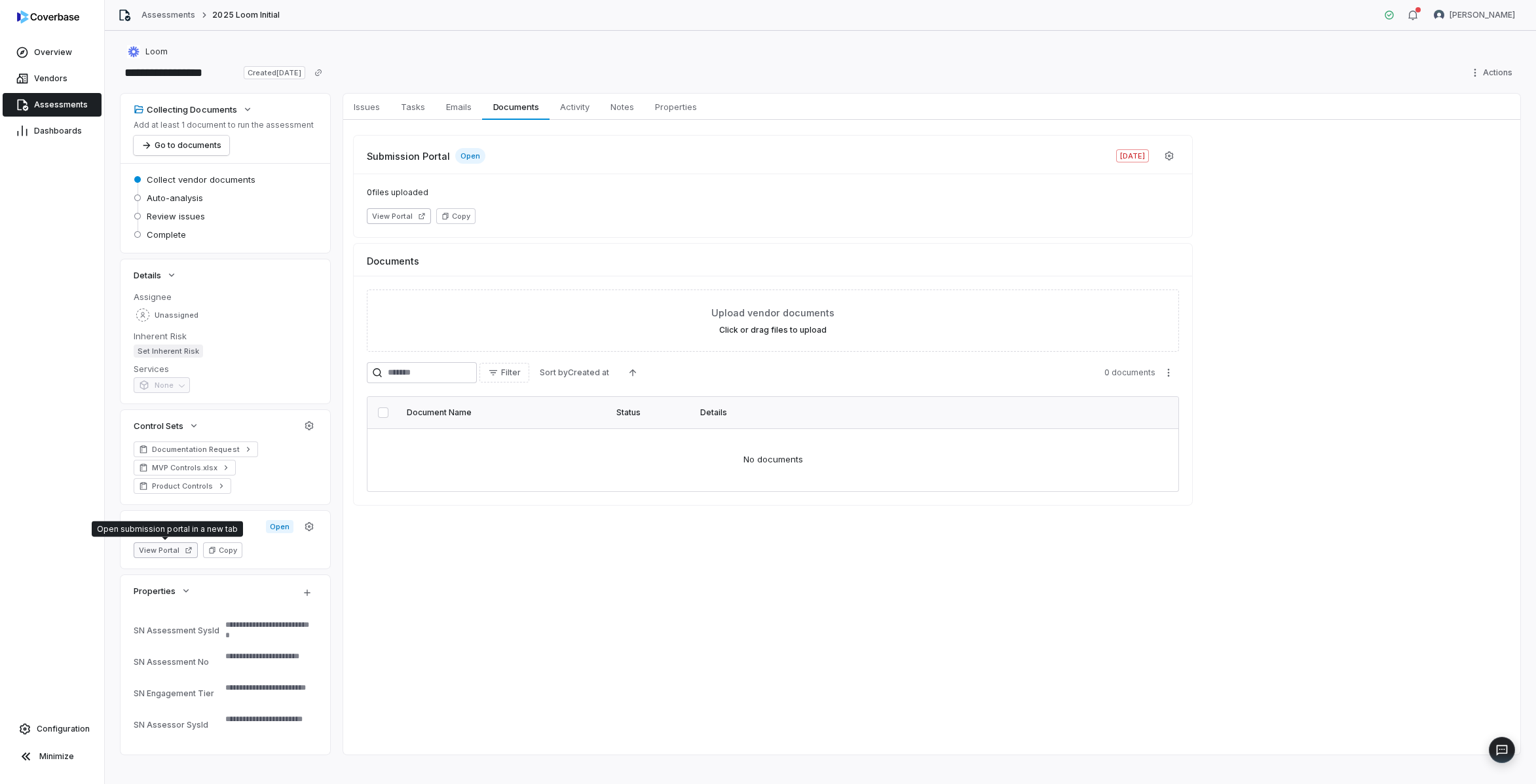
click at [164, 543] on button "View Portal" at bounding box center [166, 550] width 64 height 16
click at [719, 251] on div "Documents" at bounding box center [773, 255] width 839 height 24
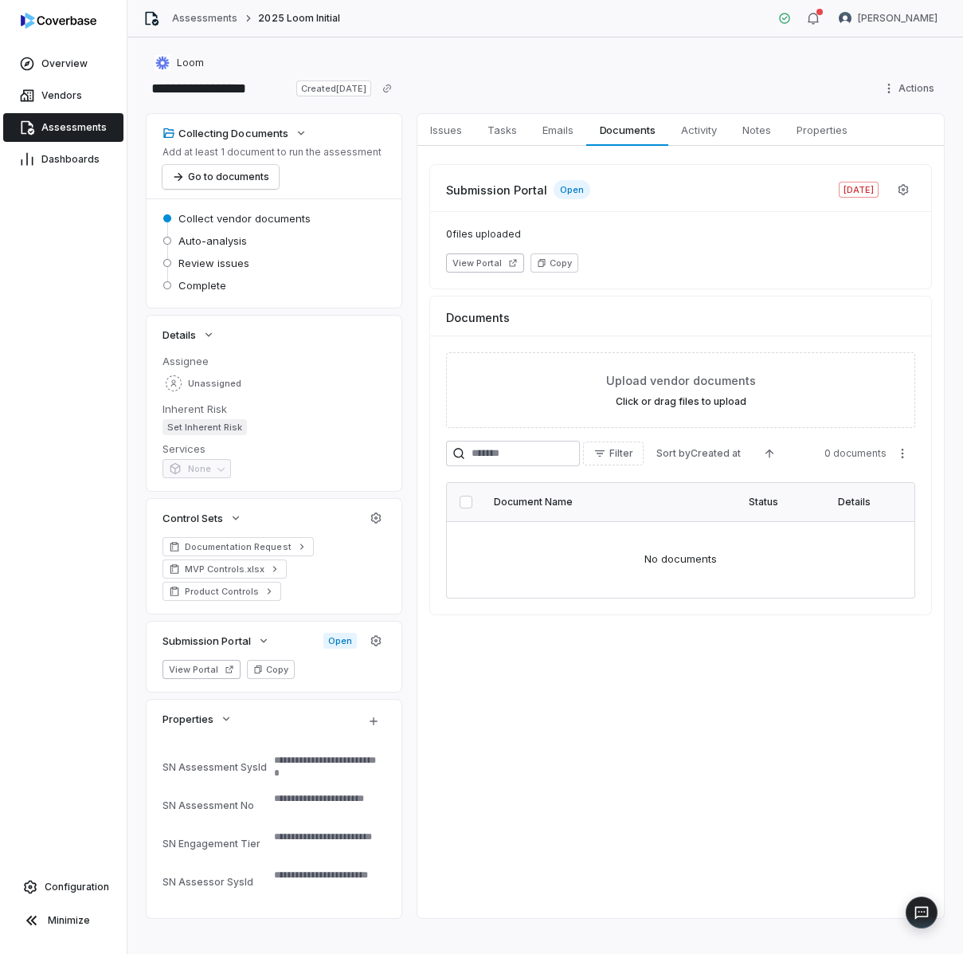
click at [597, 61] on div "Loom" at bounding box center [545, 62] width 797 height 19
type textarea "*"
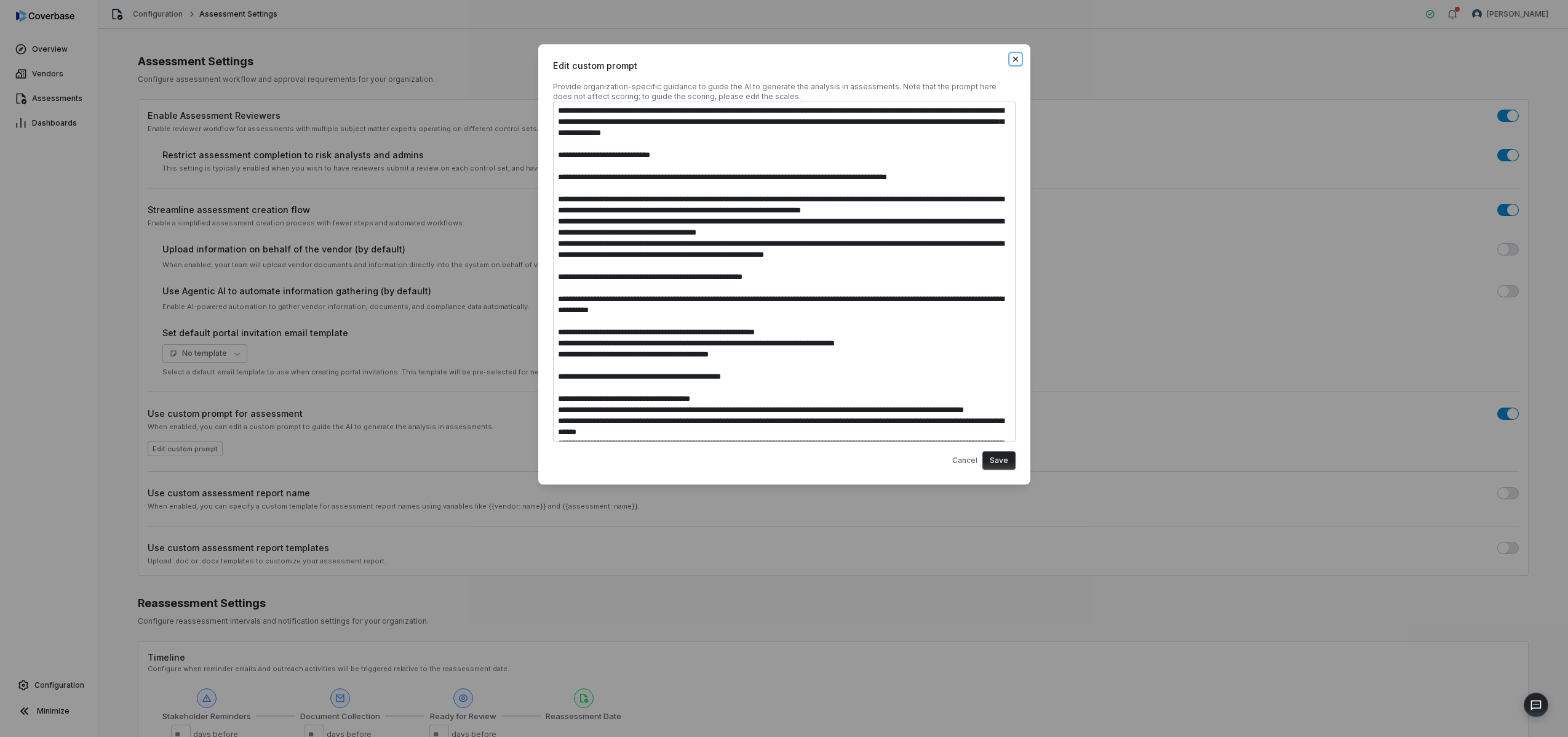
click at [1013, 62] on icon "button" at bounding box center [1016, 59] width 10 height 10
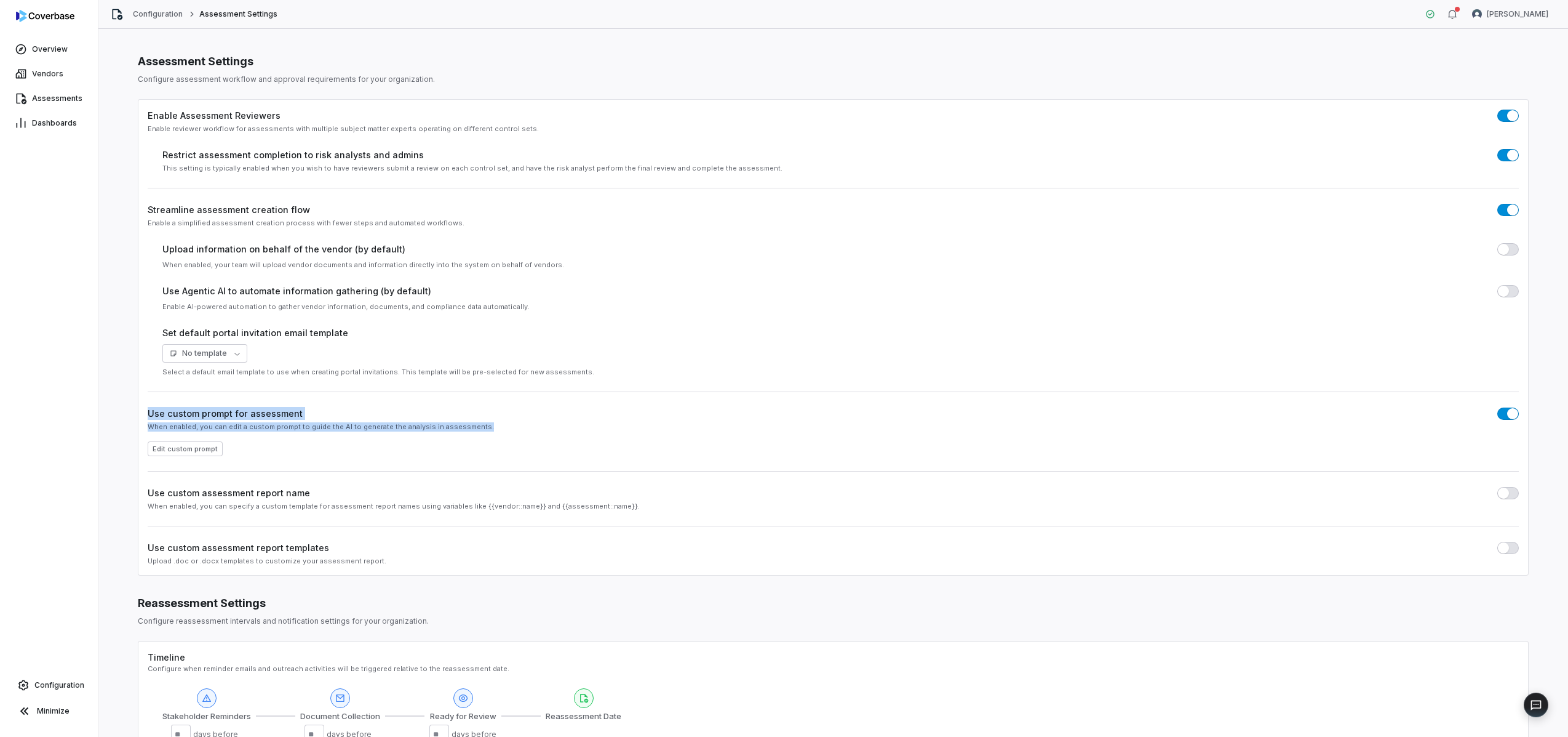
drag, startPoint x: 506, startPoint y: 429, endPoint x: 143, endPoint y: 416, distance: 363.2
click at [143, 416] on div "Enable Assessment Reviewers Enable reviewer workflow for assessments with multi…" at bounding box center [833, 337] width 1391 height 477
click at [198, 451] on button "Edit custom prompt" at bounding box center [185, 448] width 75 height 15
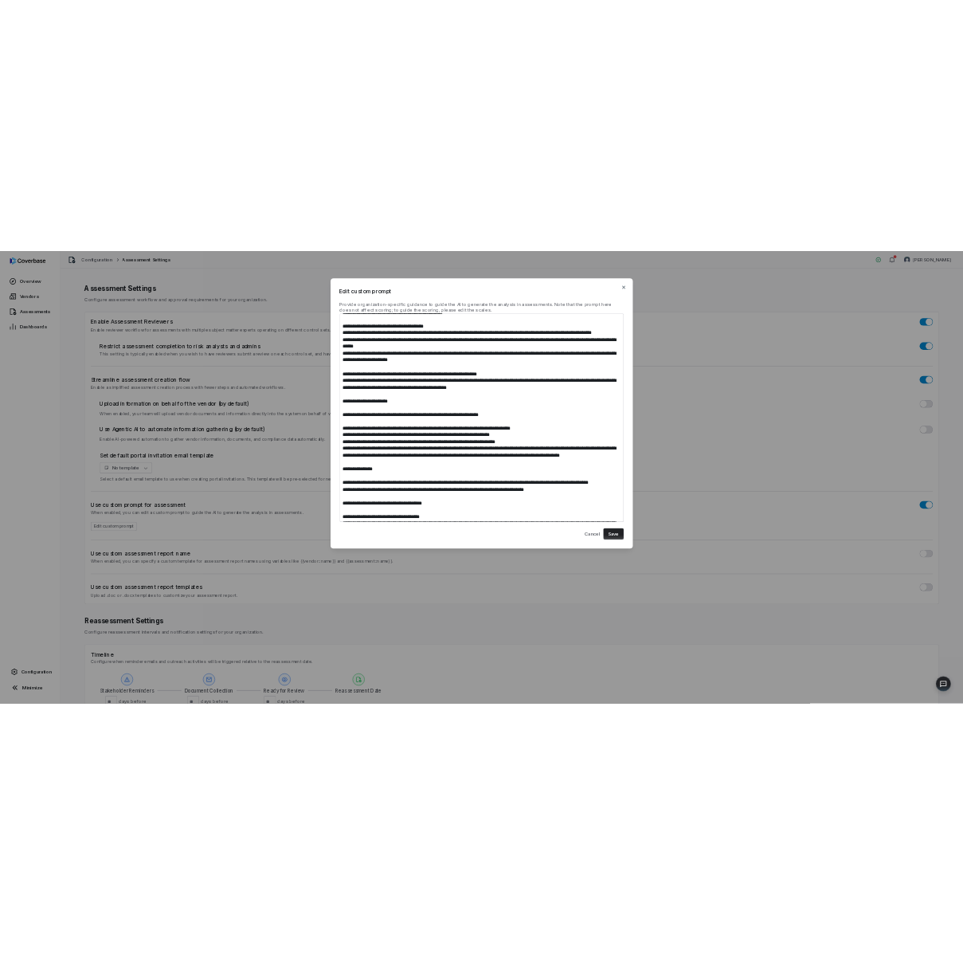
scroll to position [488, 0]
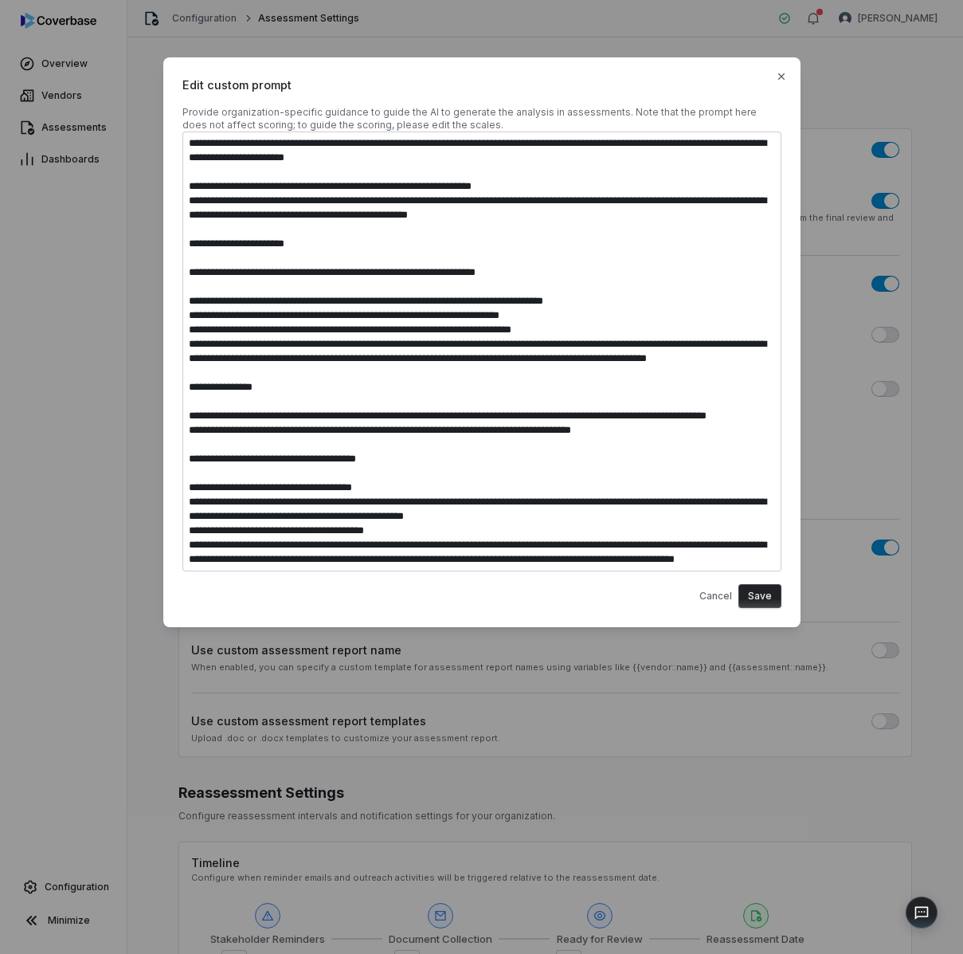
type textarea "*"
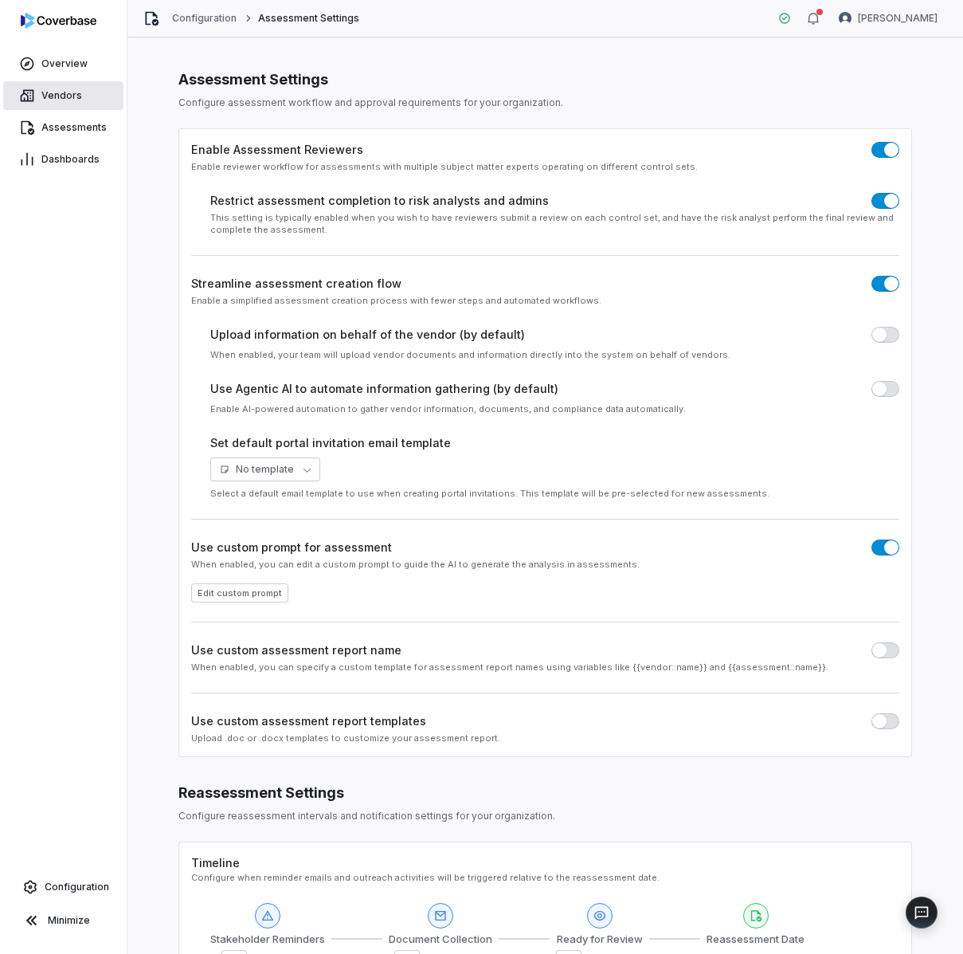
click at [96, 89] on link "Vendors" at bounding box center [63, 95] width 120 height 29
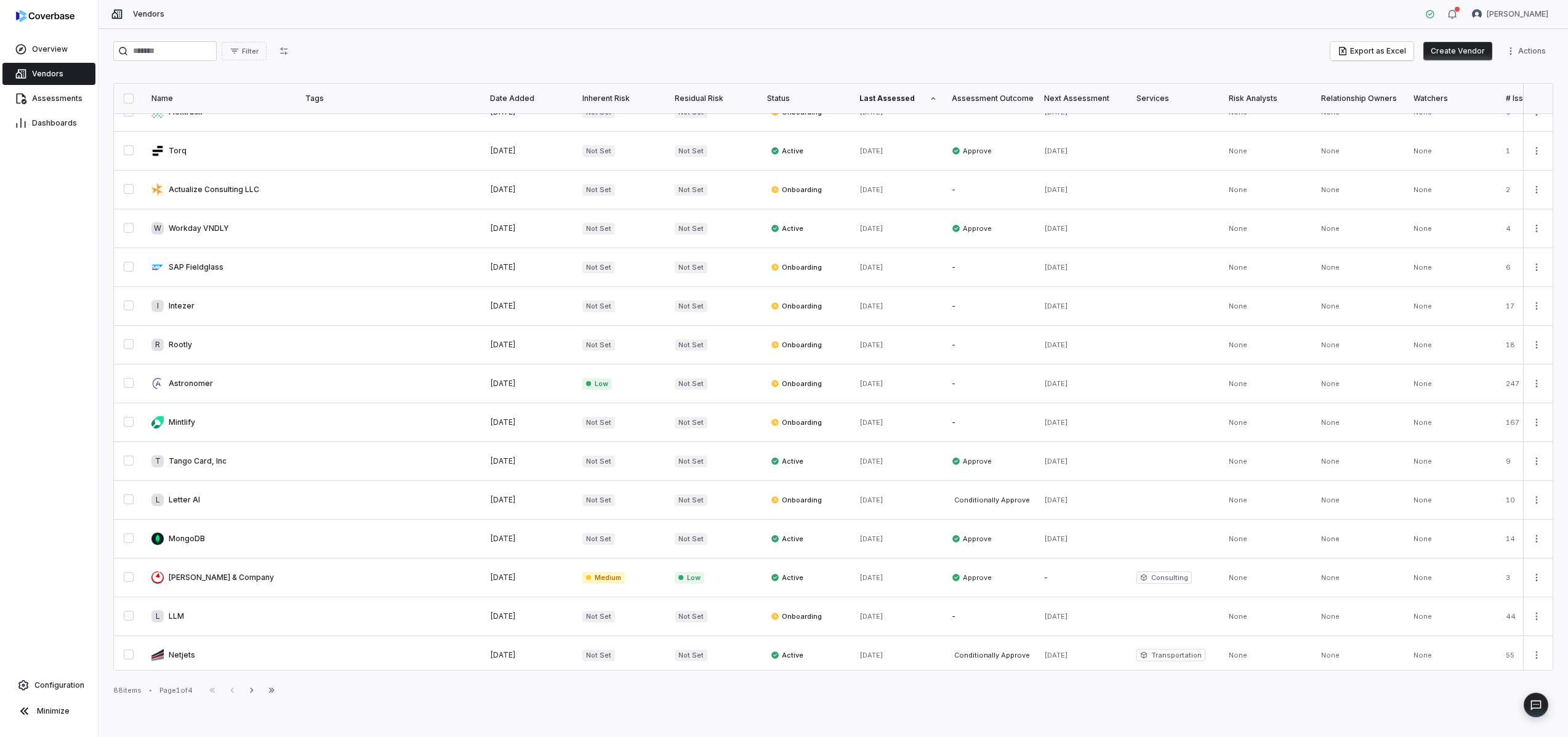
scroll to position [419, 0]
